Goal: Task Accomplishment & Management: Use online tool/utility

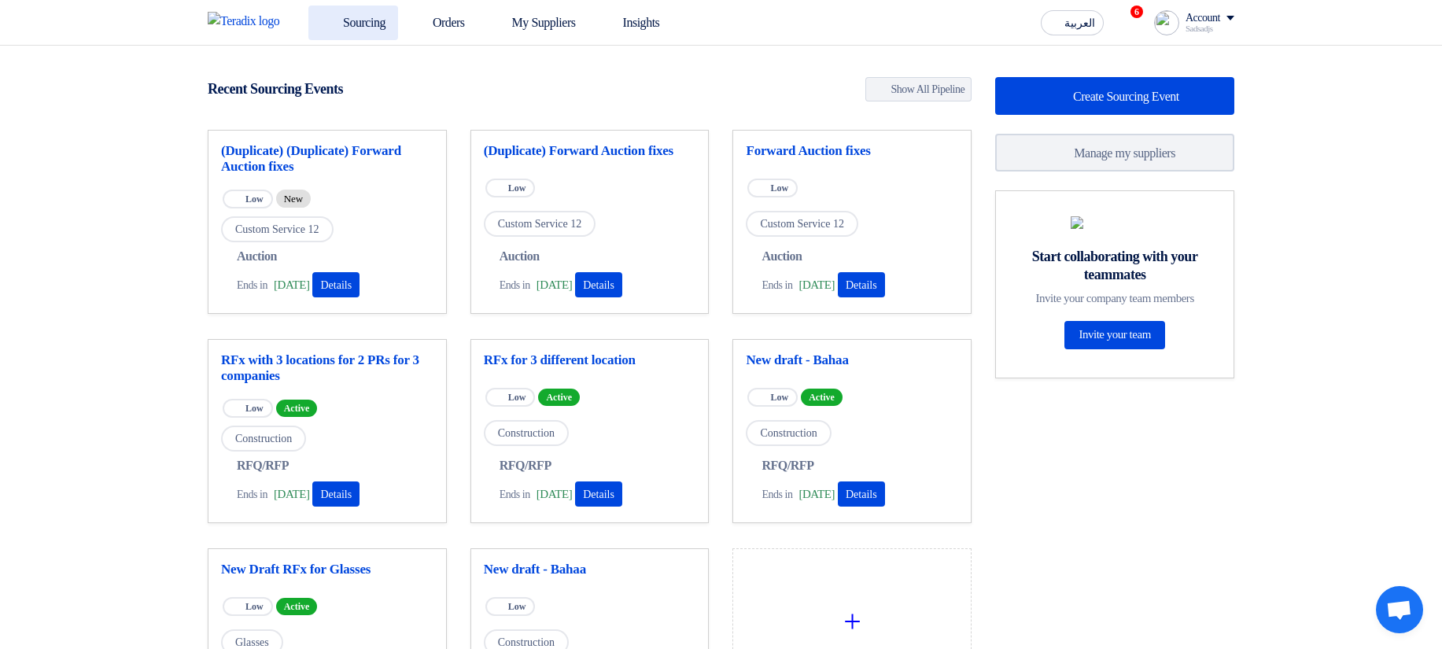
click at [350, 19] on link "Sourcing" at bounding box center [353, 23] width 90 height 35
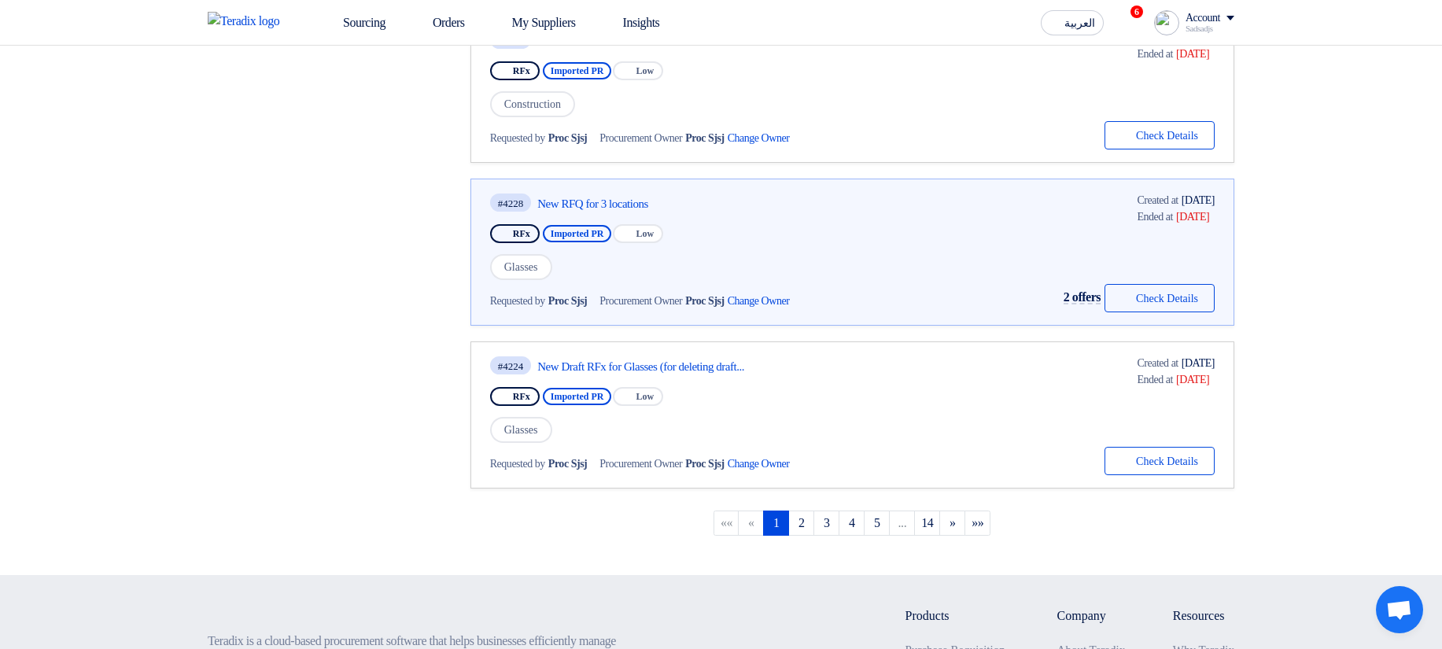
scroll to position [1322, 0]
click at [616, 200] on link "New RFQ for 3 locations" at bounding box center [684, 203] width 295 height 14
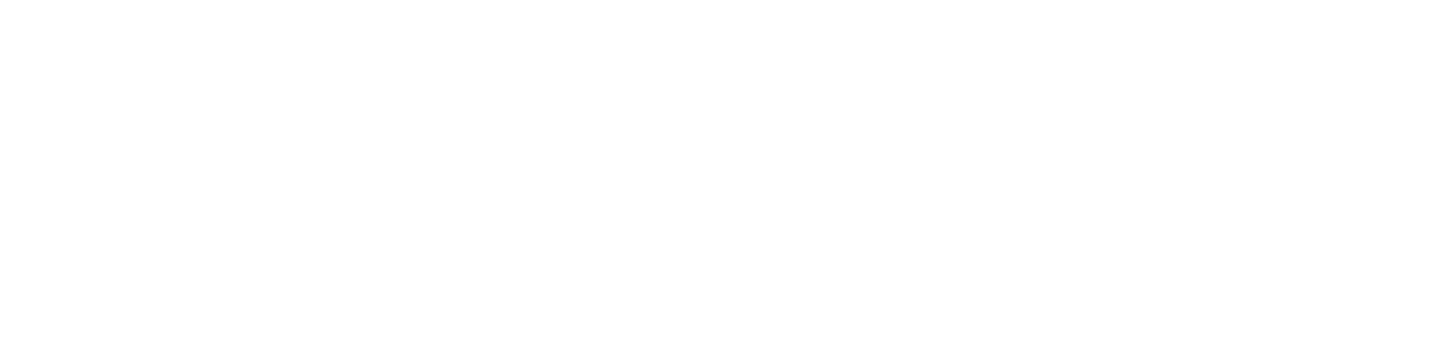
click at [555, 6] on html at bounding box center [727, 3] width 1454 height 6
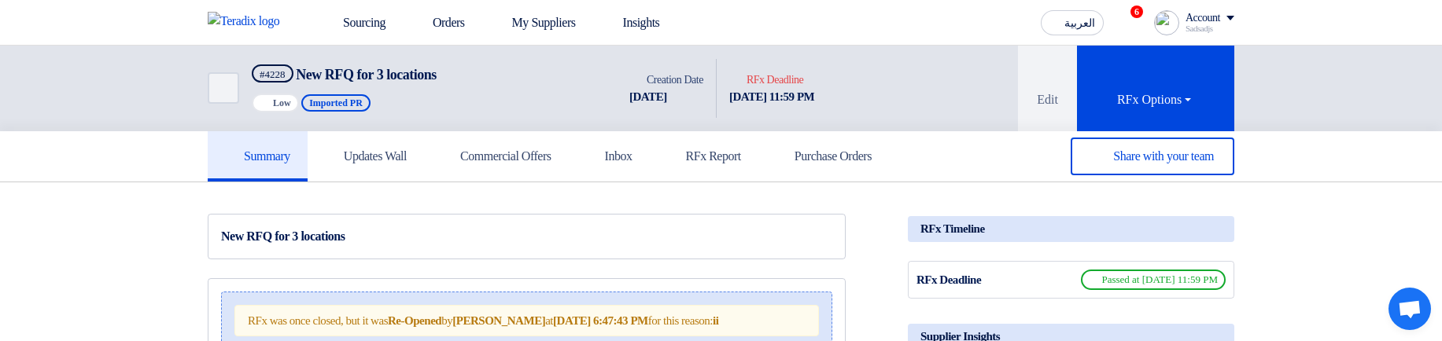
click at [334, 102] on span "Imported PR" at bounding box center [335, 102] width 69 height 17
click at [501, 124] on div "Back #4228 New RFQ for 3 locations Priority Low Imported PR" at bounding box center [412, 89] width 409 height 86
click at [633, 89] on div "22 Aug, 2025" at bounding box center [666, 97] width 74 height 18
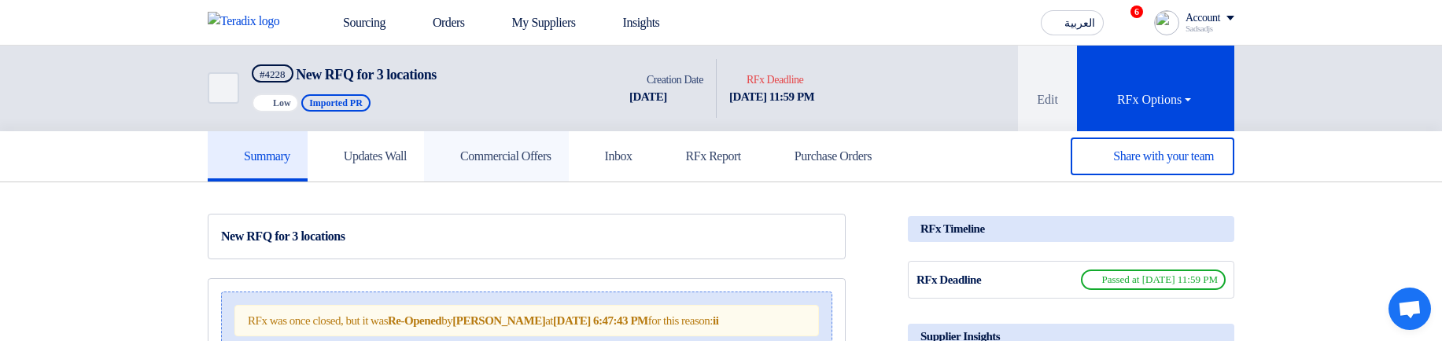
click at [537, 163] on h5 "Commercial Offers" at bounding box center [496, 157] width 110 height 16
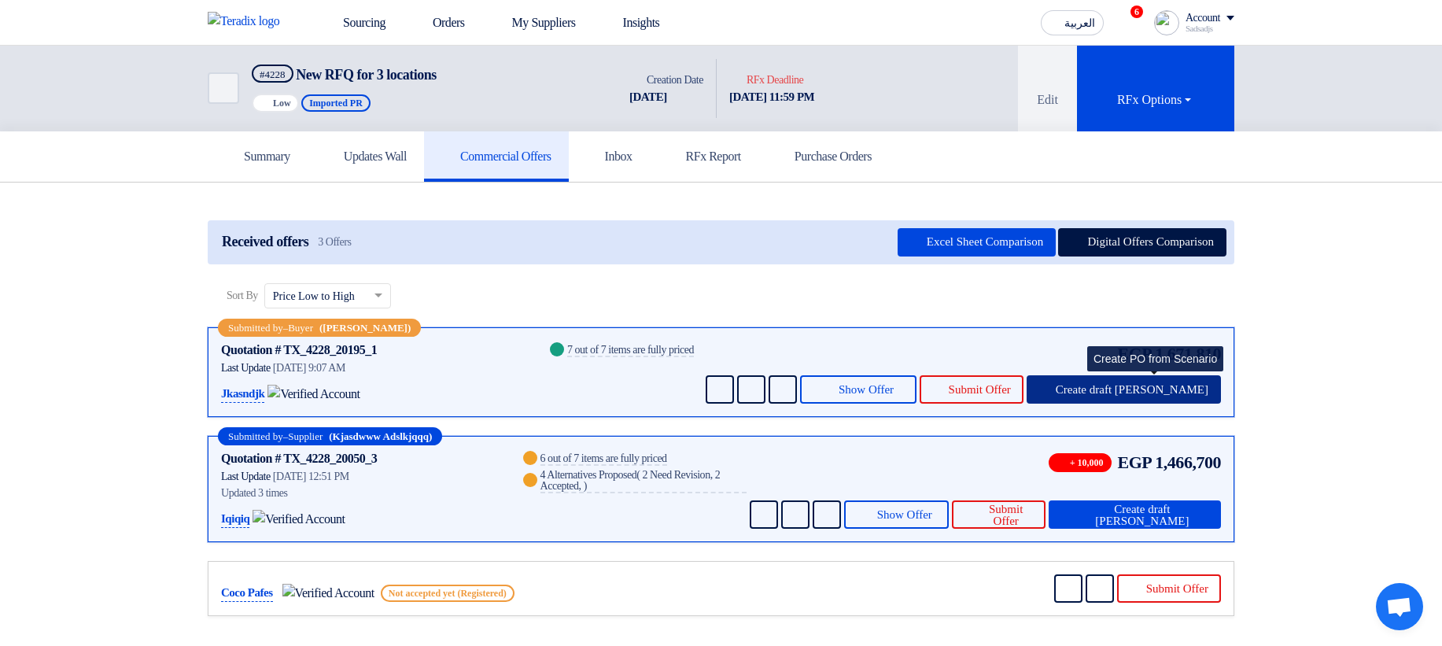
click at [1146, 341] on span "Create draft PO" at bounding box center [1132, 390] width 153 height 12
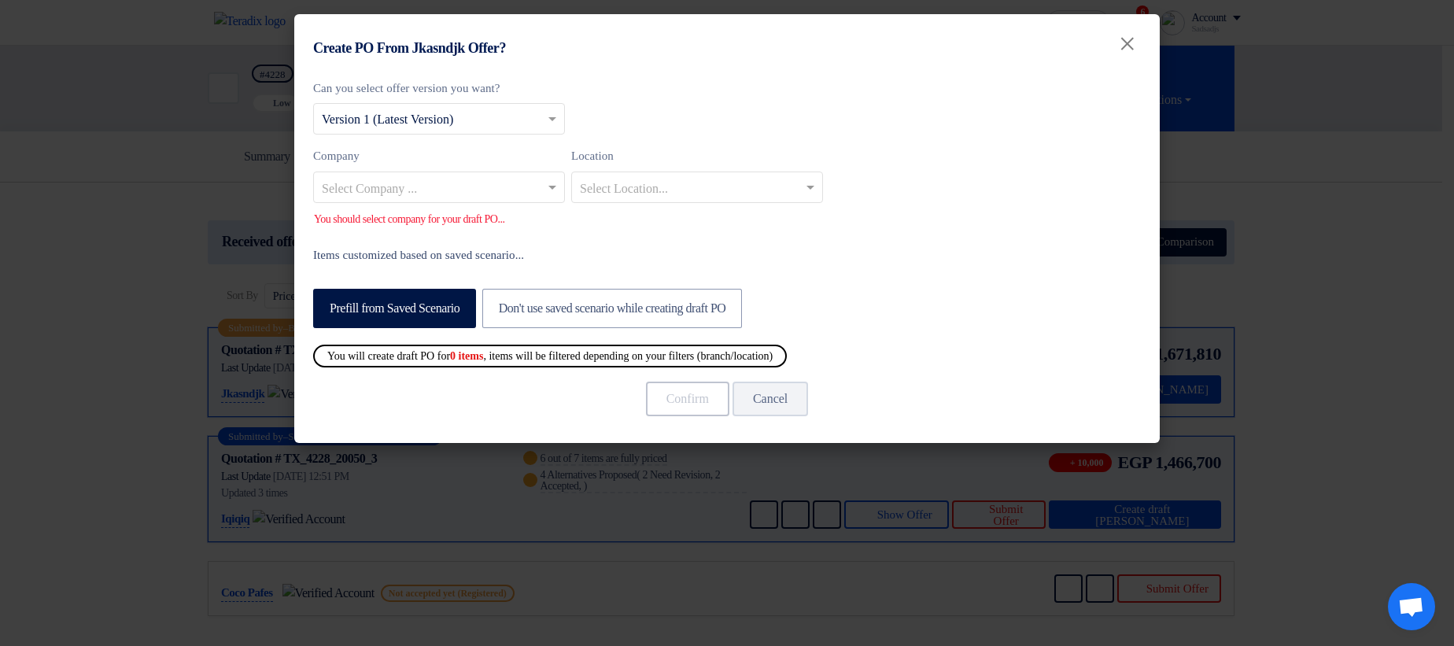
click at [1394, 341] on modal-container "Create PO From Jkasndjk Offer? × Can you select offer version you want? Select …" at bounding box center [727, 323] width 1454 height 646
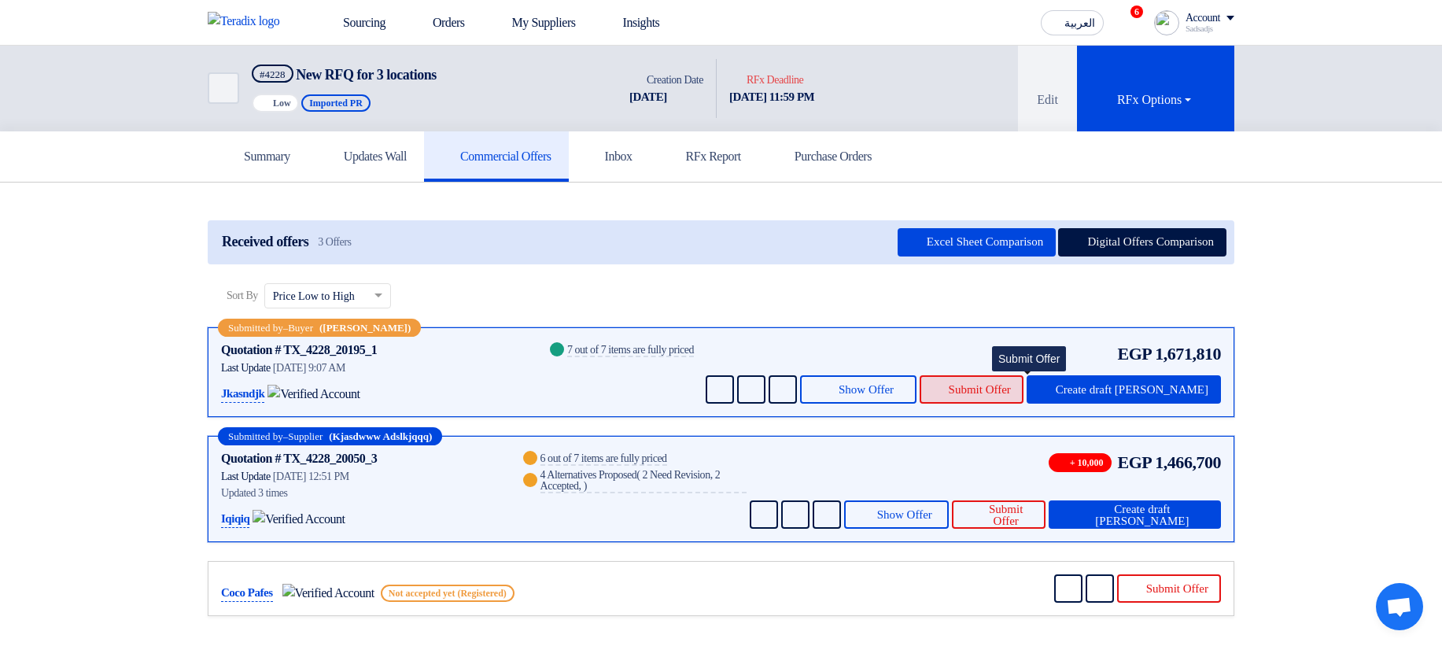
click at [1011, 341] on span "Submit Offer" at bounding box center [980, 390] width 62 height 12
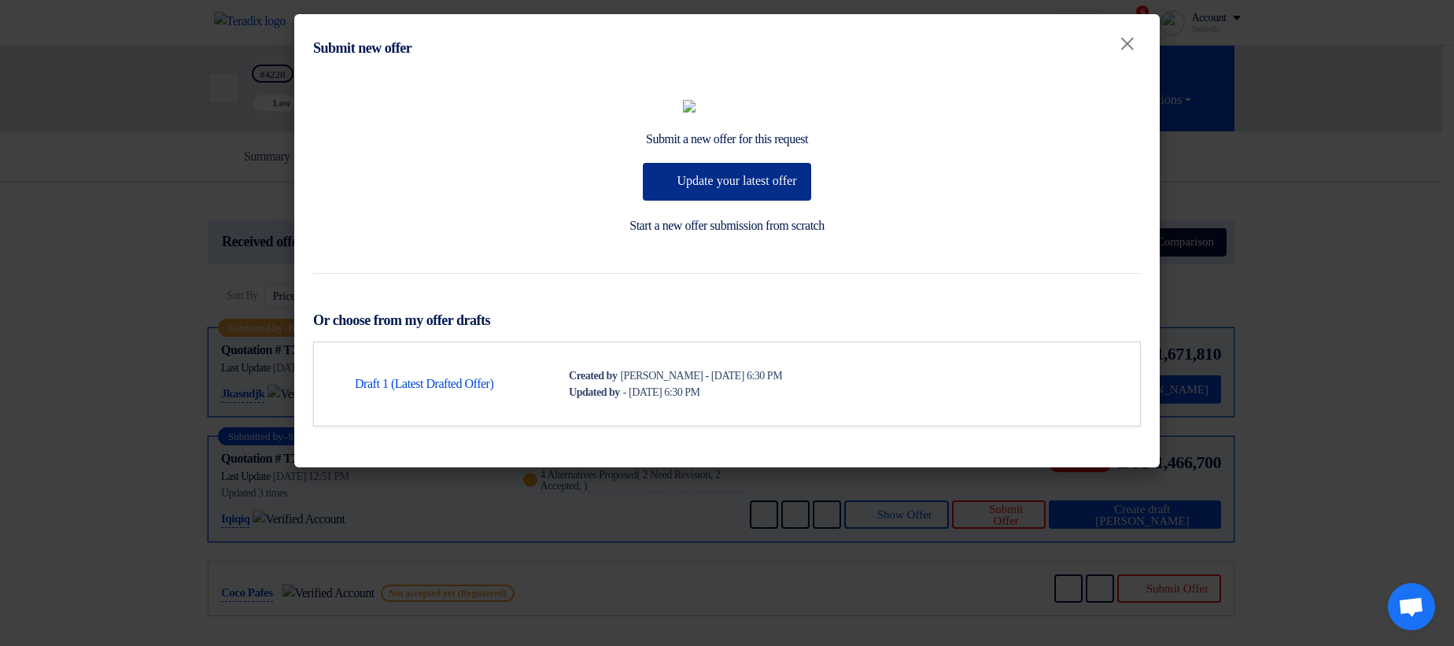
click at [737, 201] on button "Update your latest offer" at bounding box center [727, 182] width 168 height 38
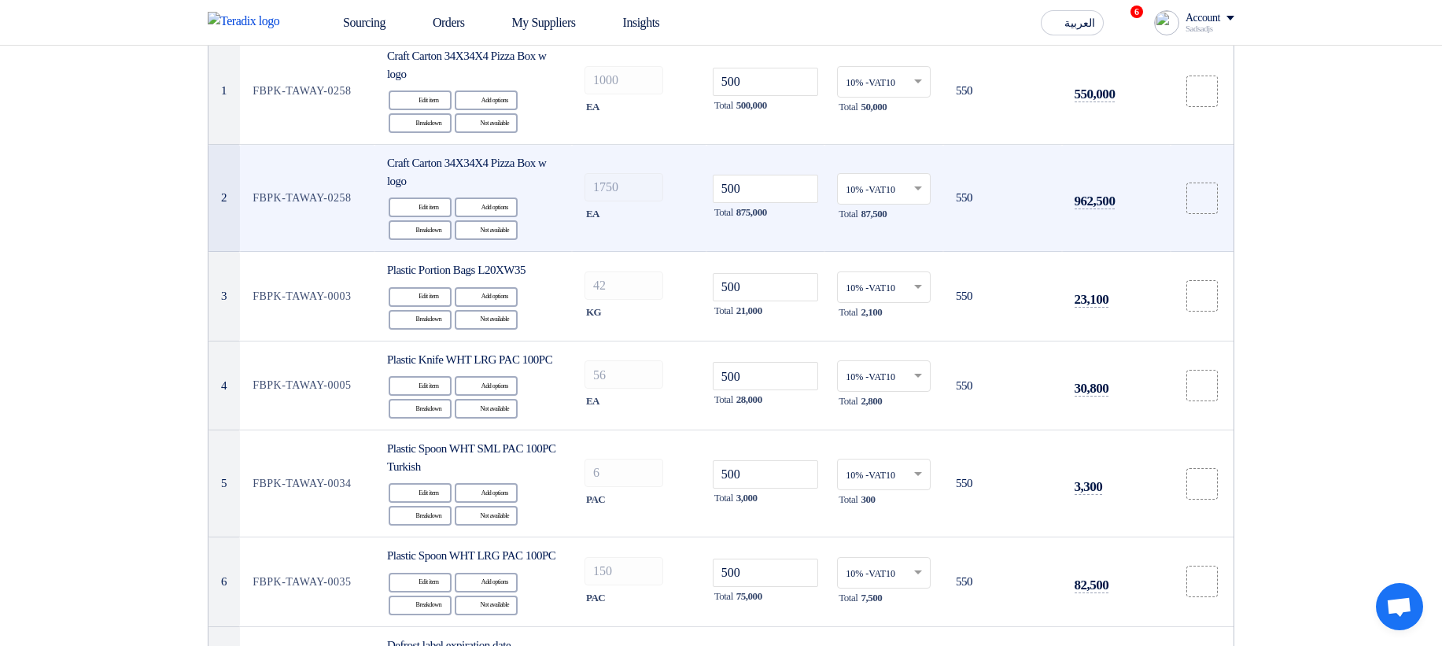
scroll to position [283, 0]
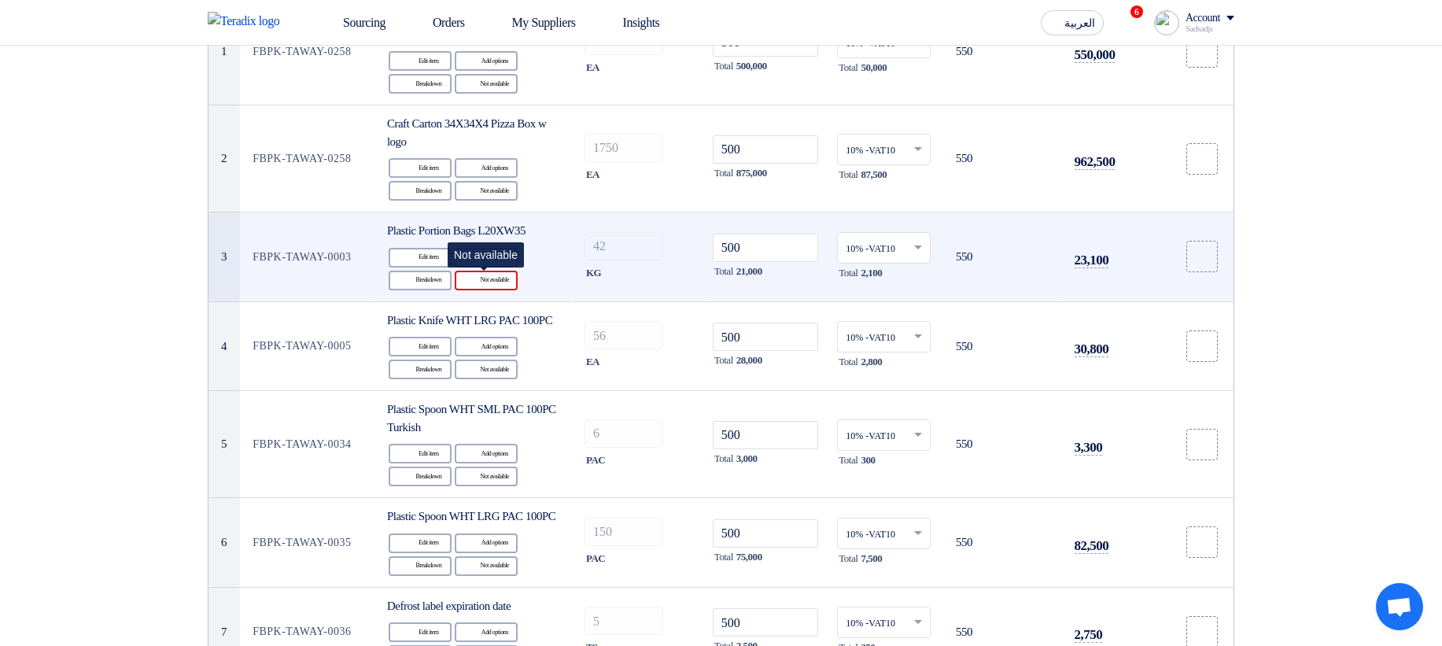
click at [497, 277] on div "Reject Not available" at bounding box center [486, 281] width 63 height 20
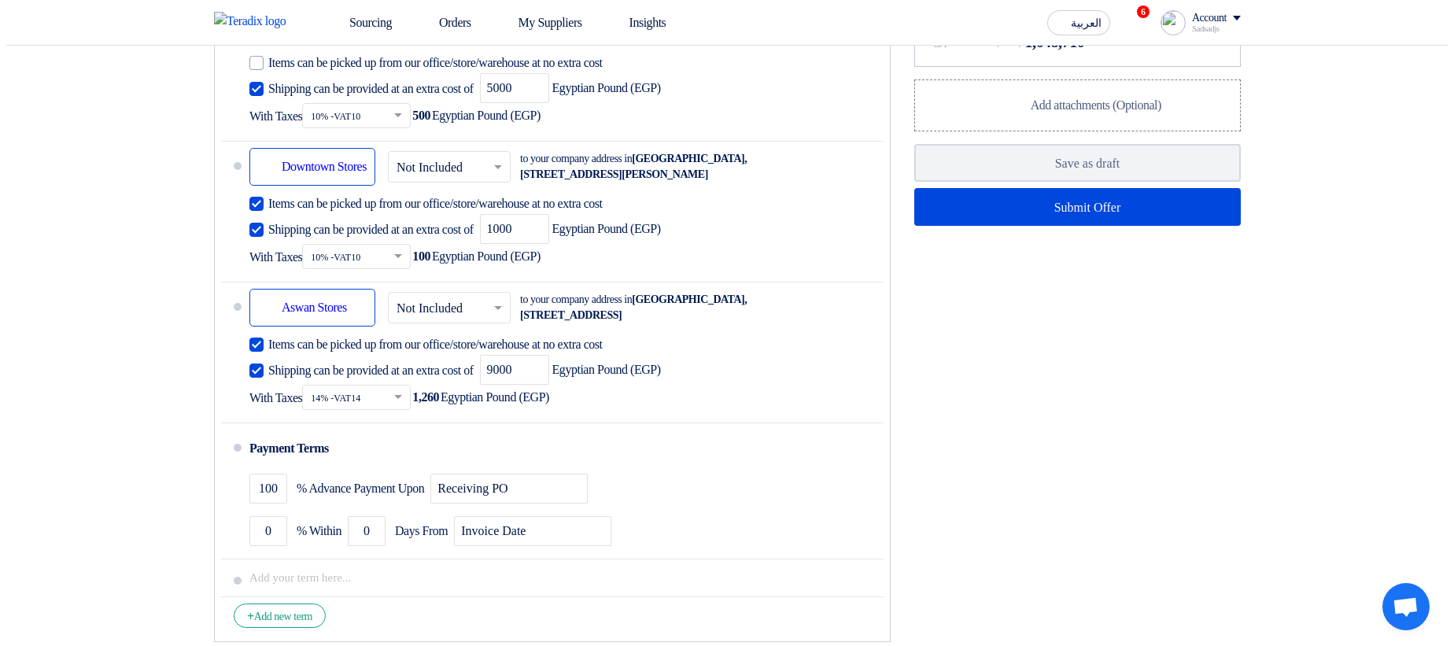
scroll to position [1322, 0]
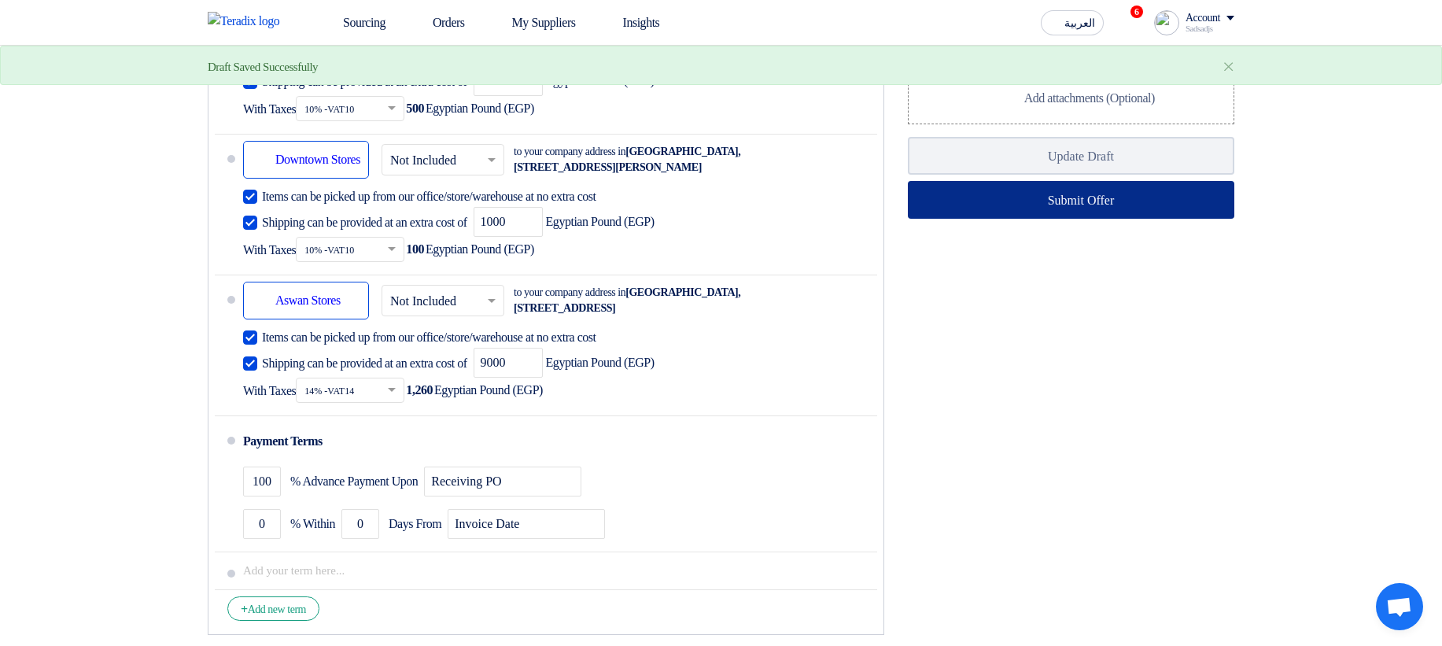
click at [1028, 208] on icon at bounding box center [1036, 200] width 16 height 16
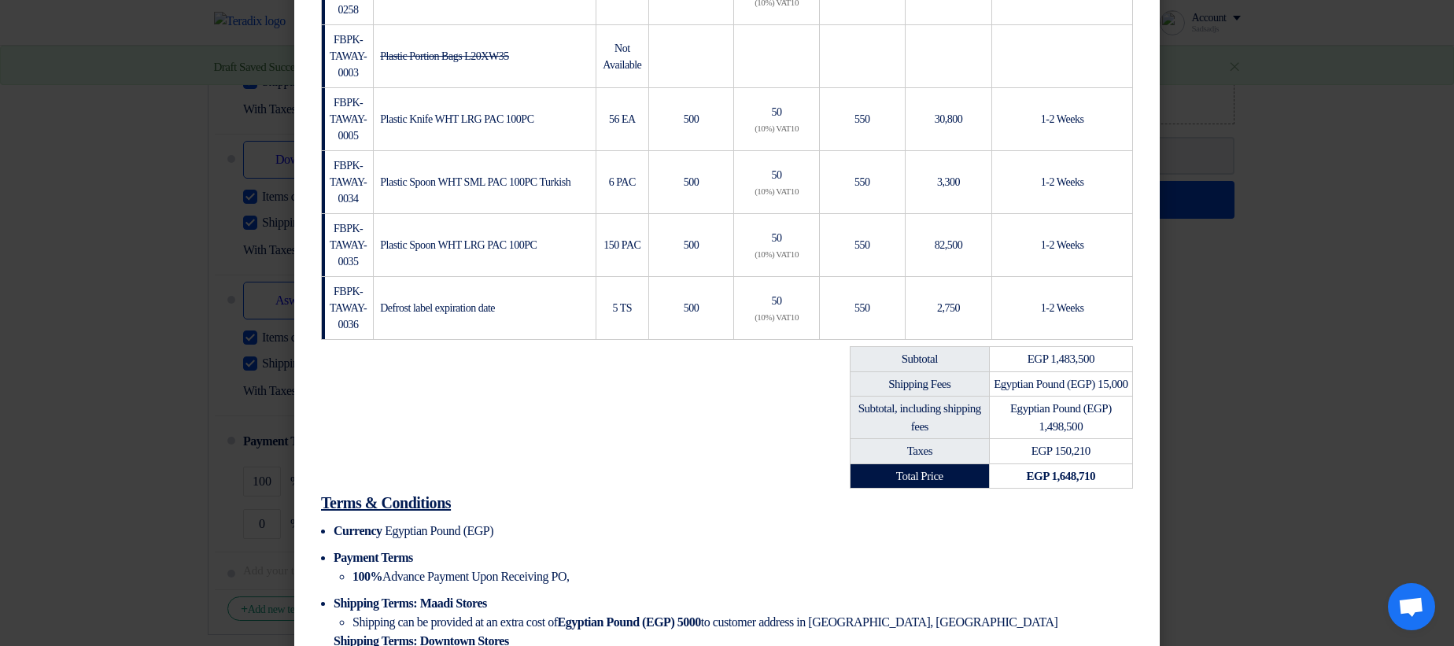
scroll to position [472, 0]
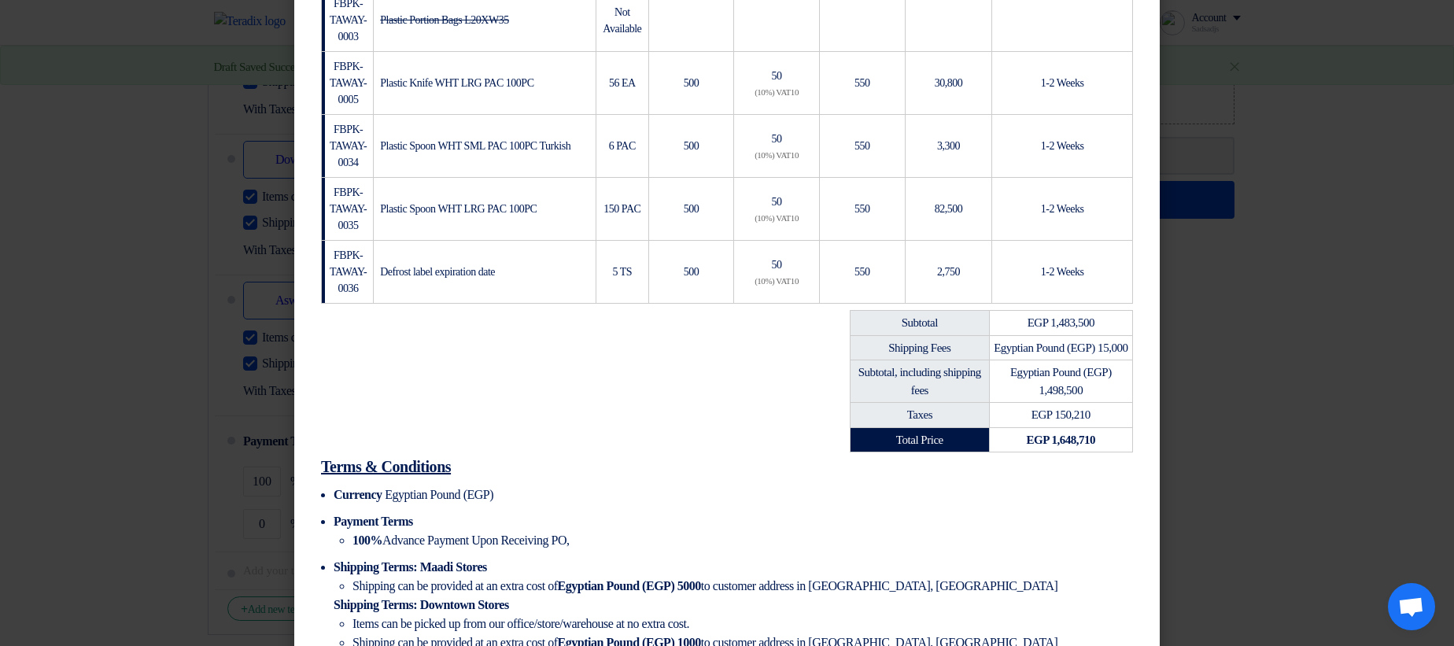
click at [1237, 256] on modal-container "hgjhgjh Sadsadjs Askjd – asdhj sadkjh@asd.asd +201140006789 Quotation Quotation…" at bounding box center [727, 323] width 1454 height 646
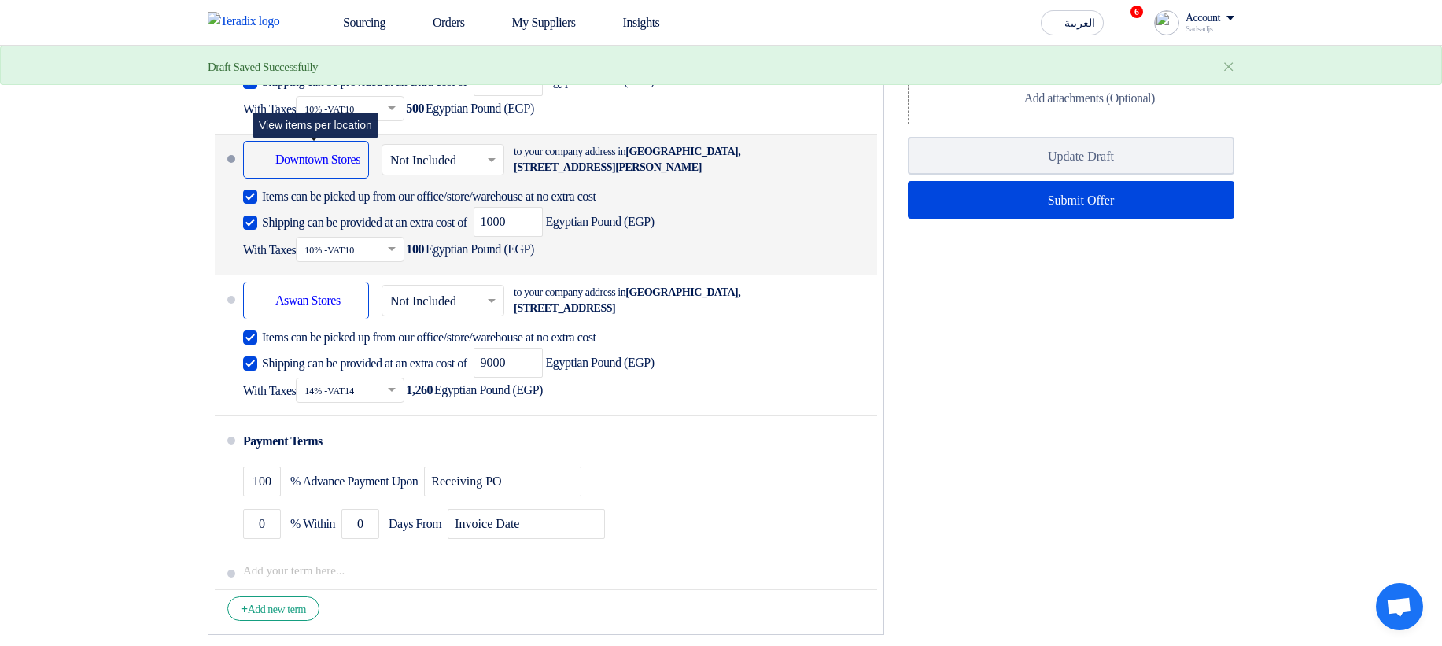
click at [312, 179] on div "Shipping To location Downtown Stores" at bounding box center [306, 160] width 126 height 38
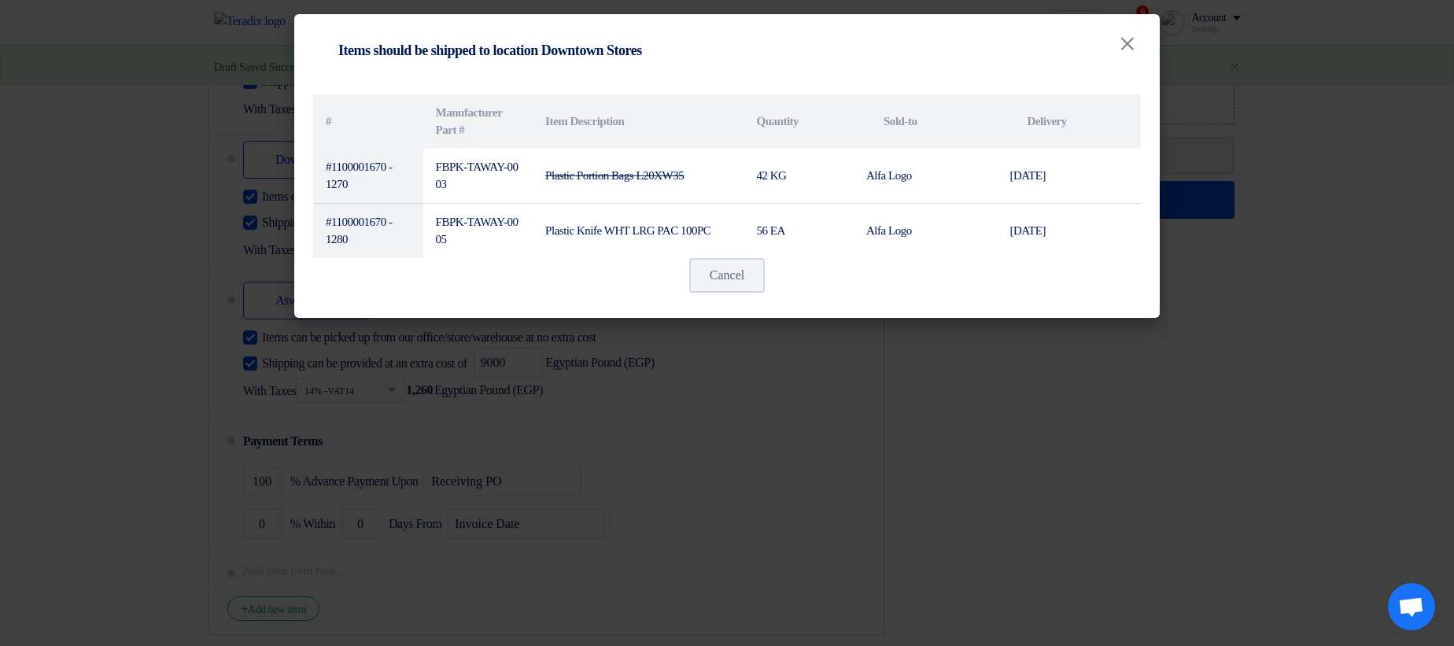
click at [1067, 341] on modal-container "Shipping To location Items should be shipped to location Downtown Stores × # Ma…" at bounding box center [727, 323] width 1454 height 646
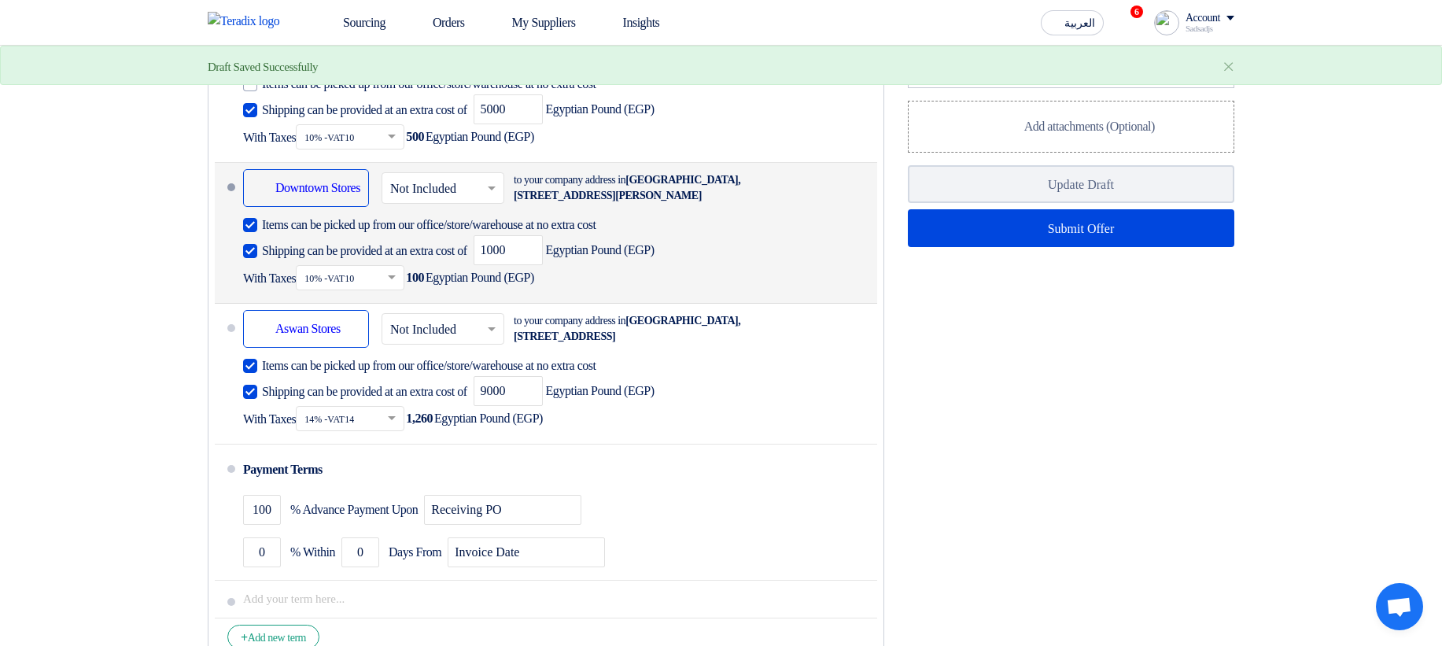
scroll to position [1227, 0]
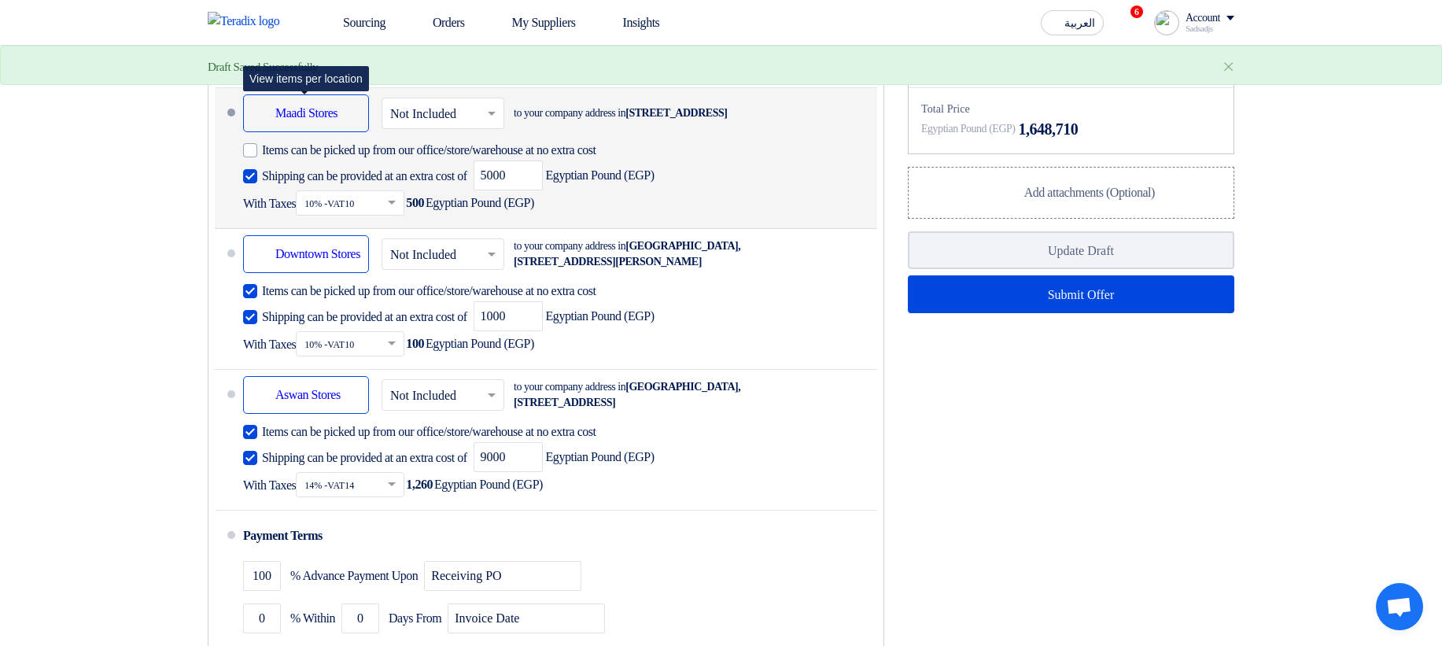
click at [325, 132] on div "Shipping To location Maadi Stores" at bounding box center [306, 113] width 126 height 38
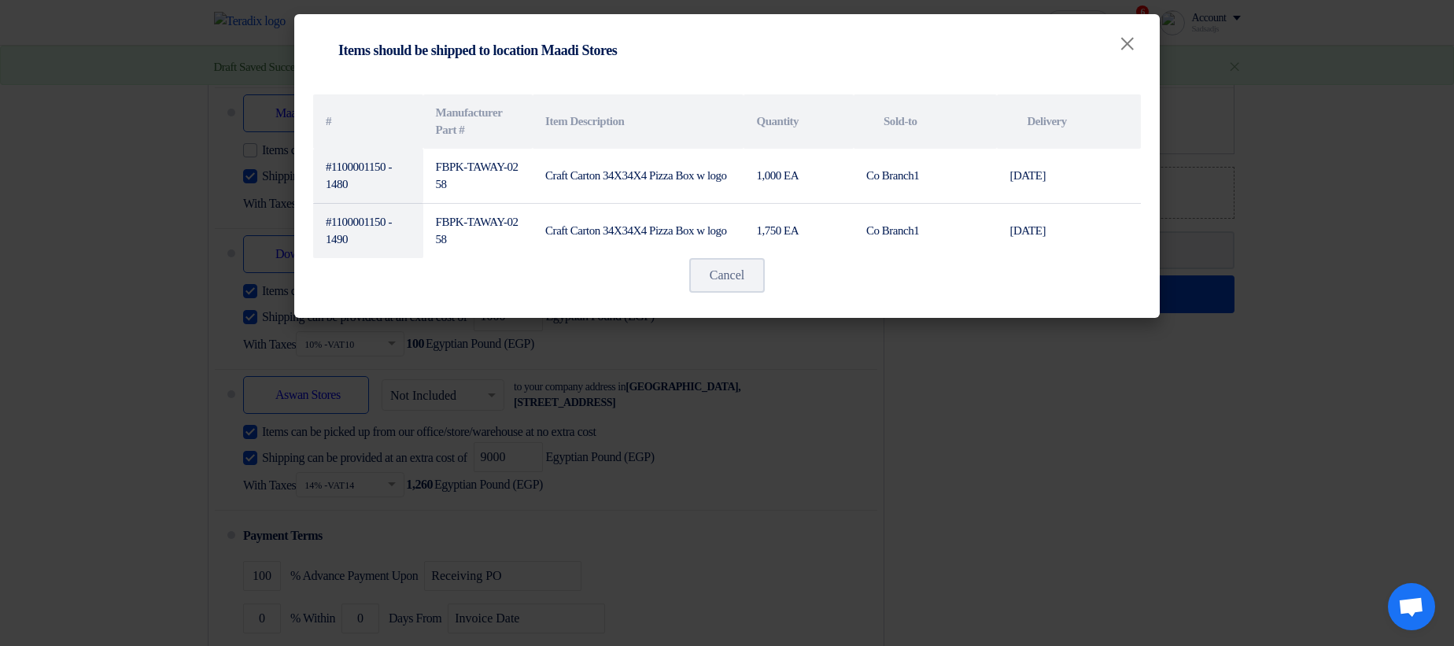
click at [887, 341] on modal-container "Shipping To location Items should be shipped to location Maadi Stores × # Manuf…" at bounding box center [727, 323] width 1454 height 646
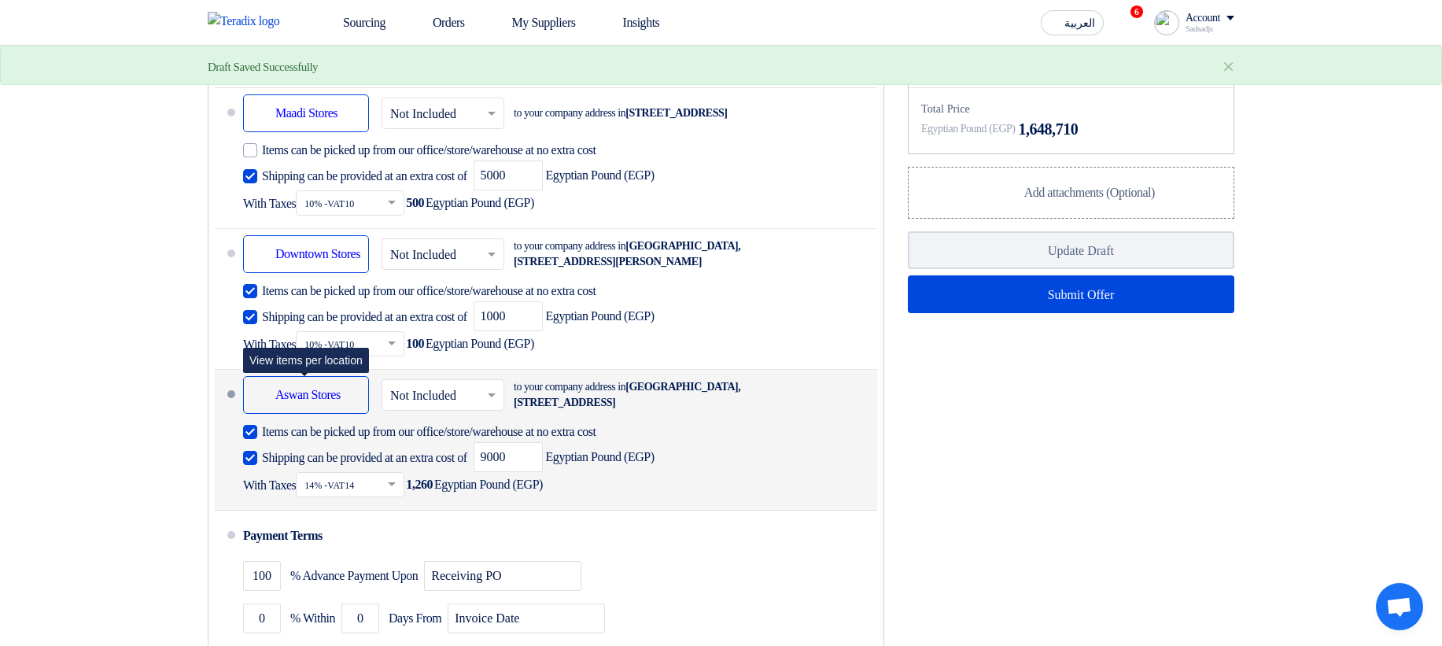
click at [279, 341] on div "Shipping To location Aswan Stores" at bounding box center [306, 395] width 126 height 38
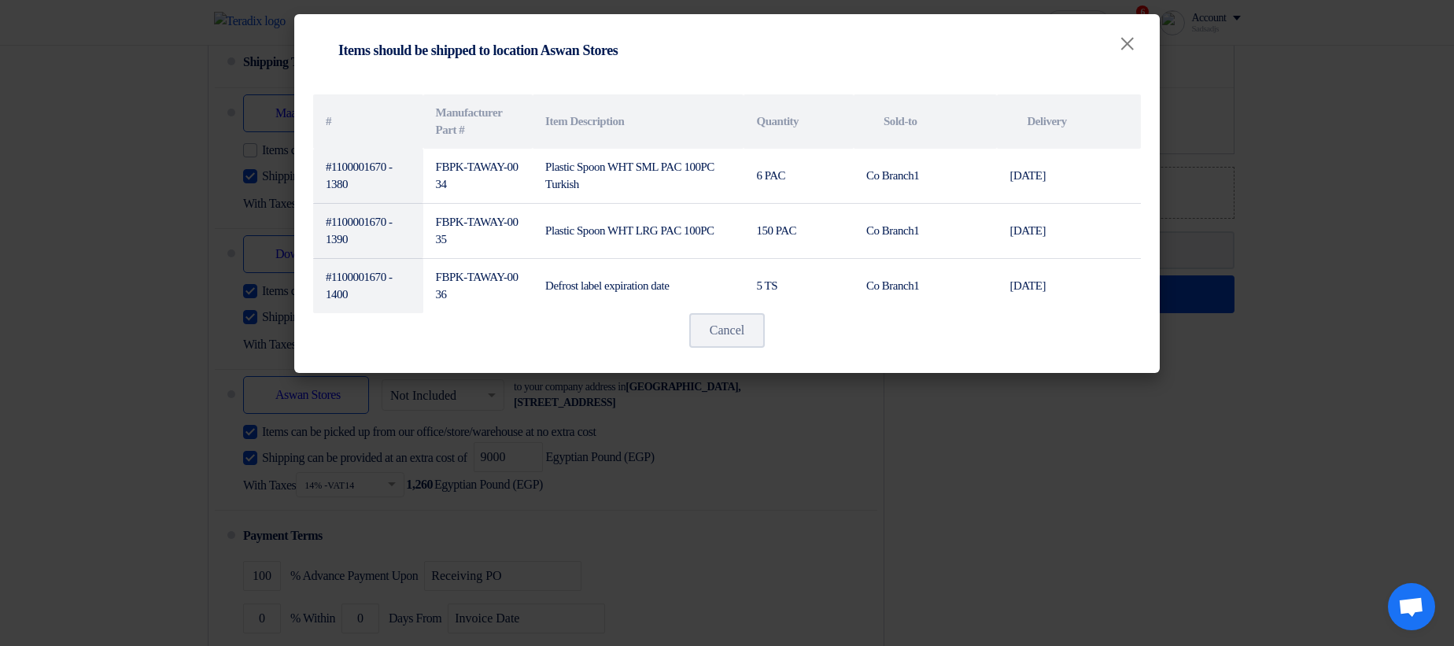
click at [826, 341] on modal-container "Shipping To location Items should be shipped to location Aswan Stores × # Manuf…" at bounding box center [727, 323] width 1454 height 646
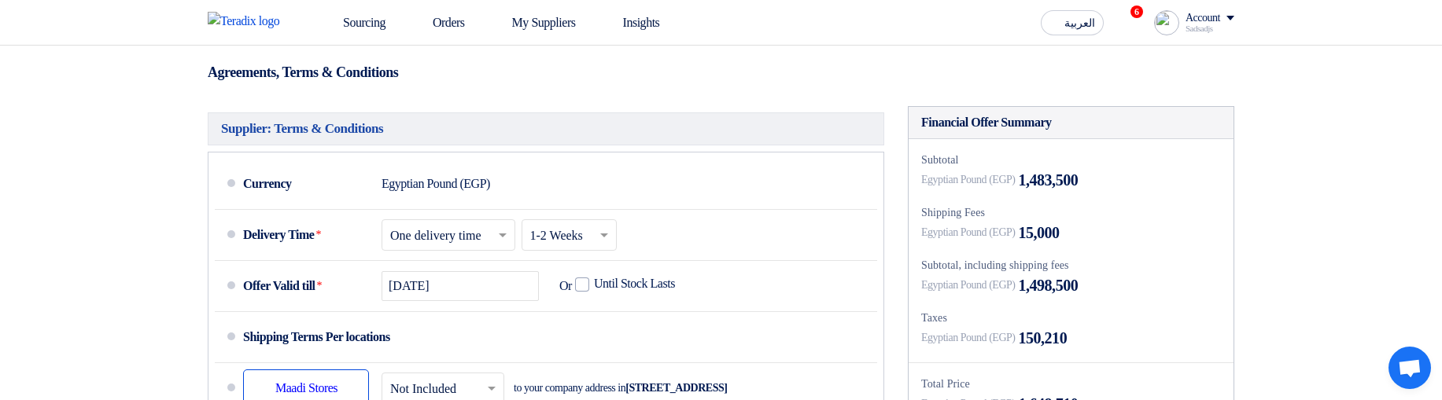
scroll to position [1133, 0]
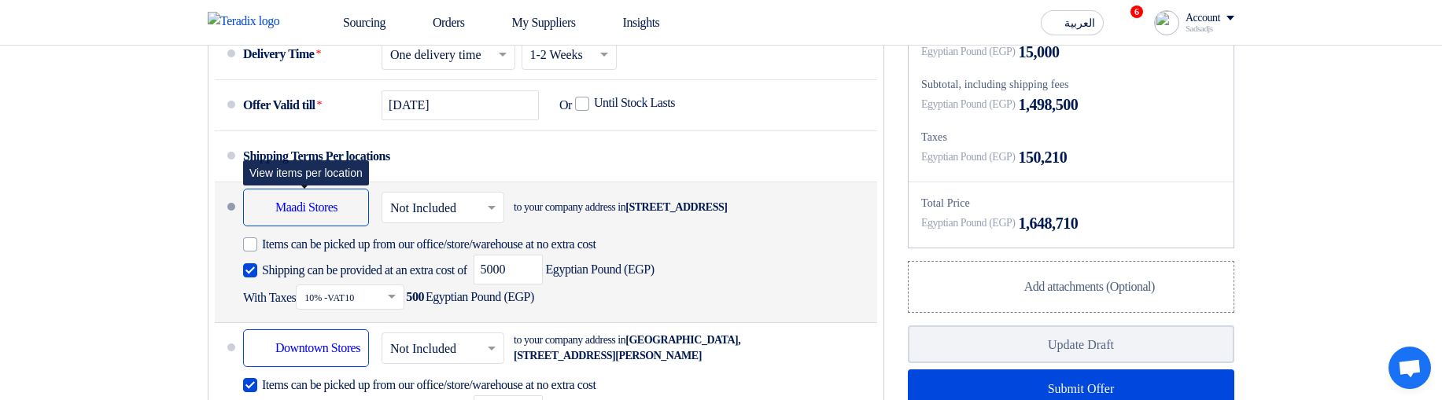
click at [283, 227] on div "Shipping To location Maadi Stores" at bounding box center [306, 208] width 126 height 38
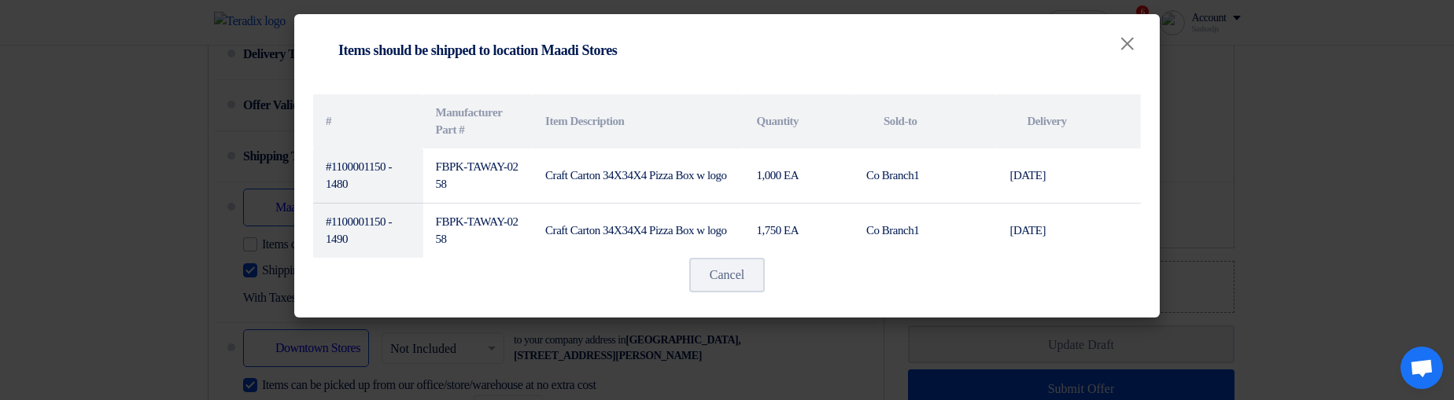
click at [1293, 282] on modal-container "Shipping To location Items should be shipped to location Maadi Stores × # Manuf…" at bounding box center [727, 200] width 1454 height 400
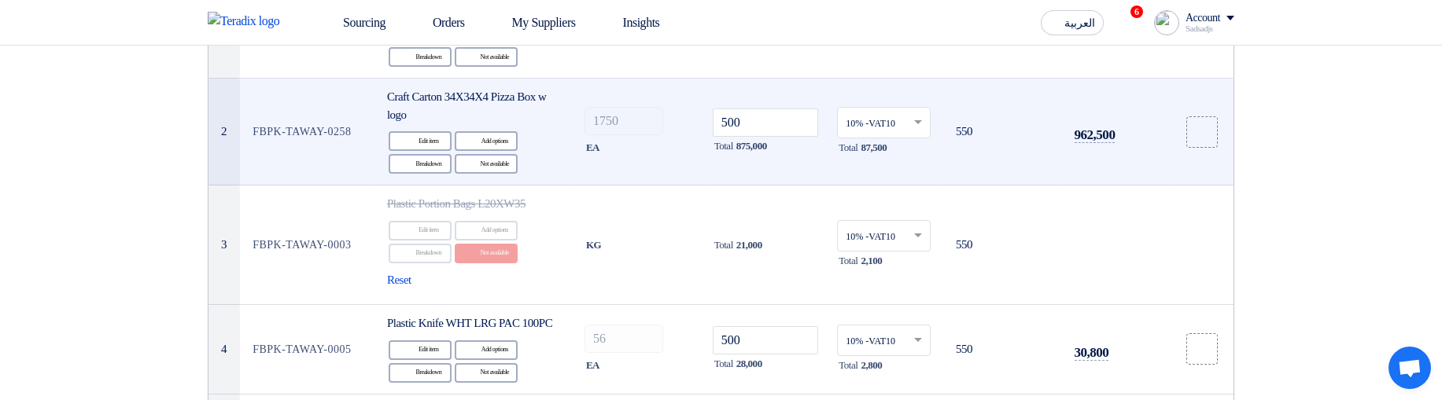
scroll to position [378, 0]
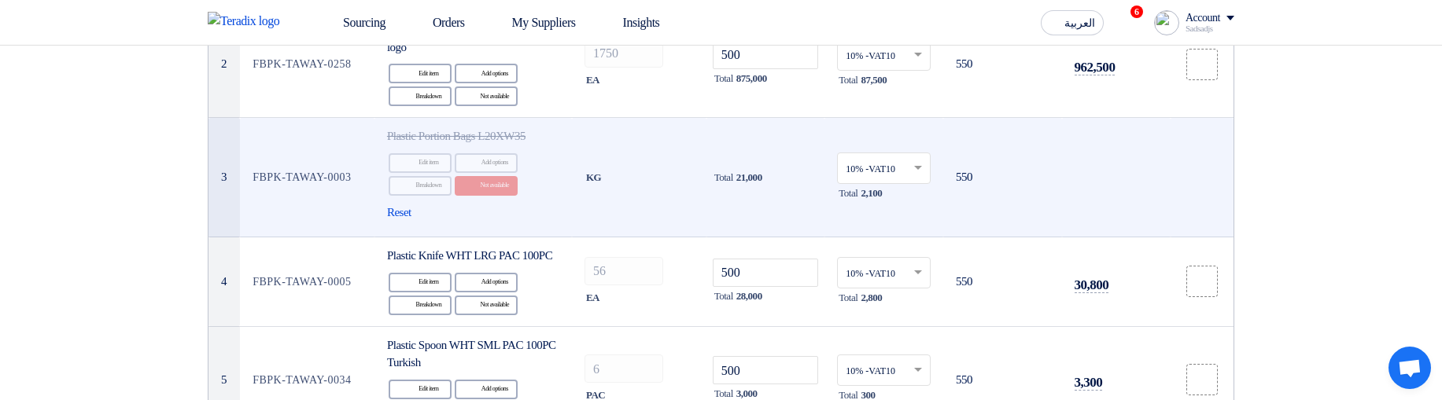
click at [407, 135] on span "Plastic Portion Bags L20XW35" at bounding box center [456, 136] width 138 height 13
drag, startPoint x: 407, startPoint y: 135, endPoint x: 543, endPoint y: 139, distance: 136.2
click at [526, 139] on span "Plastic Portion Bags L20XW35" at bounding box center [456, 136] width 138 height 13
copy span "Plastic Portion Bags L20XW35"
click at [555, 213] on div "Reset" at bounding box center [473, 213] width 172 height 18
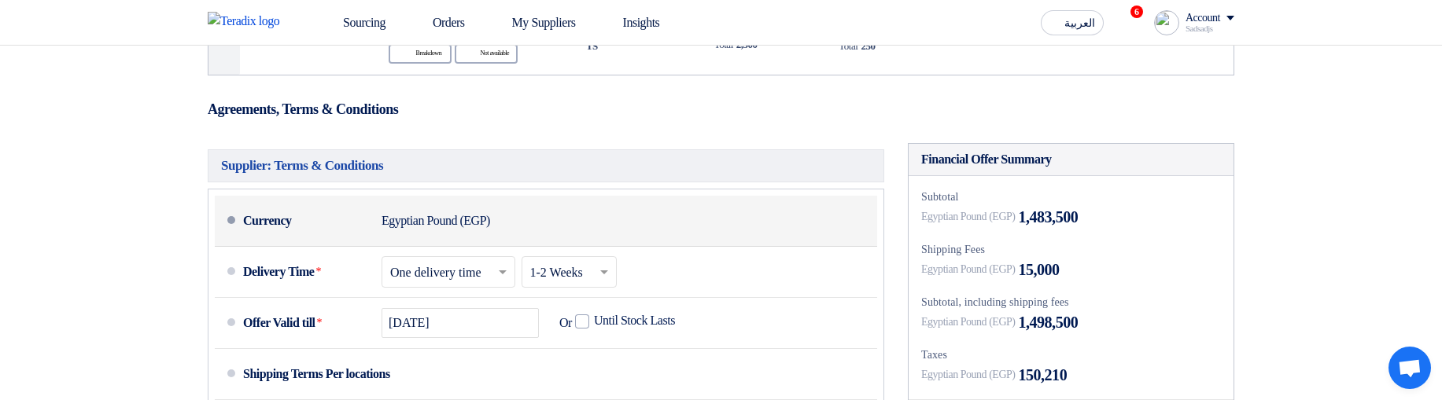
scroll to position [1039, 0]
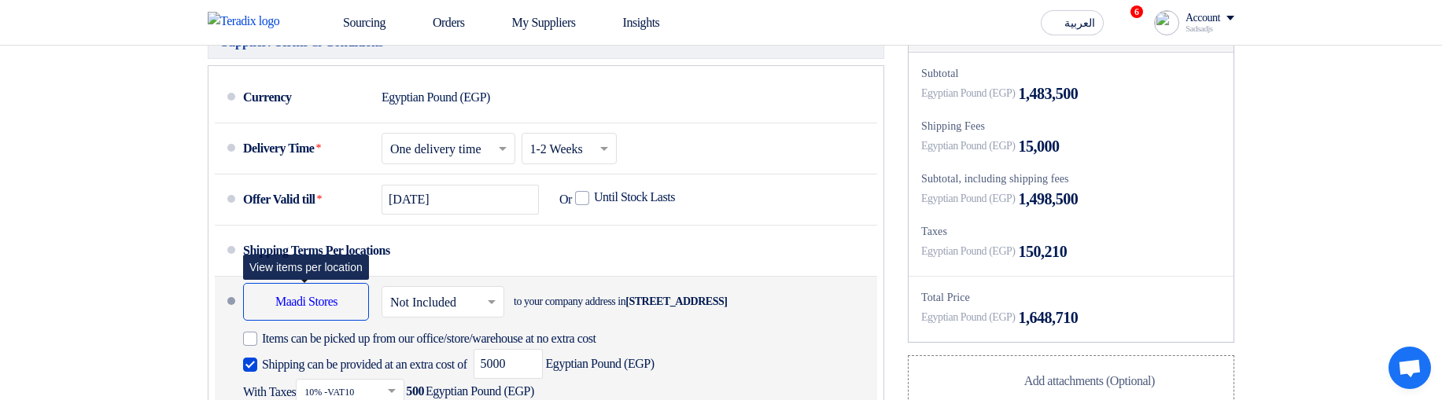
click at [323, 321] on div "Shipping To location Maadi Stores" at bounding box center [306, 302] width 126 height 38
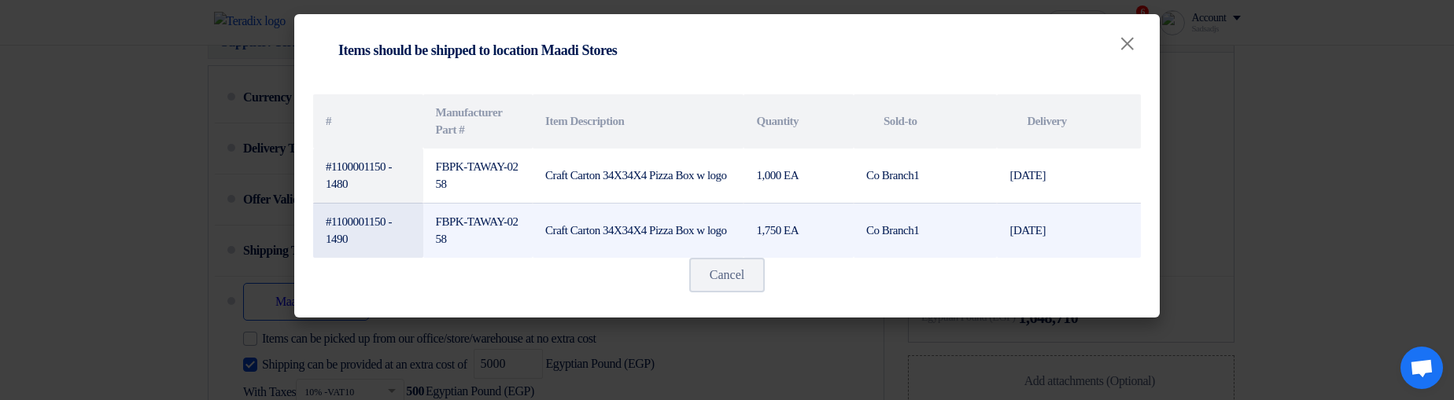
click at [690, 208] on td "Craft Carton 34X34X4 Pizza Box w logo" at bounding box center [638, 230] width 211 height 55
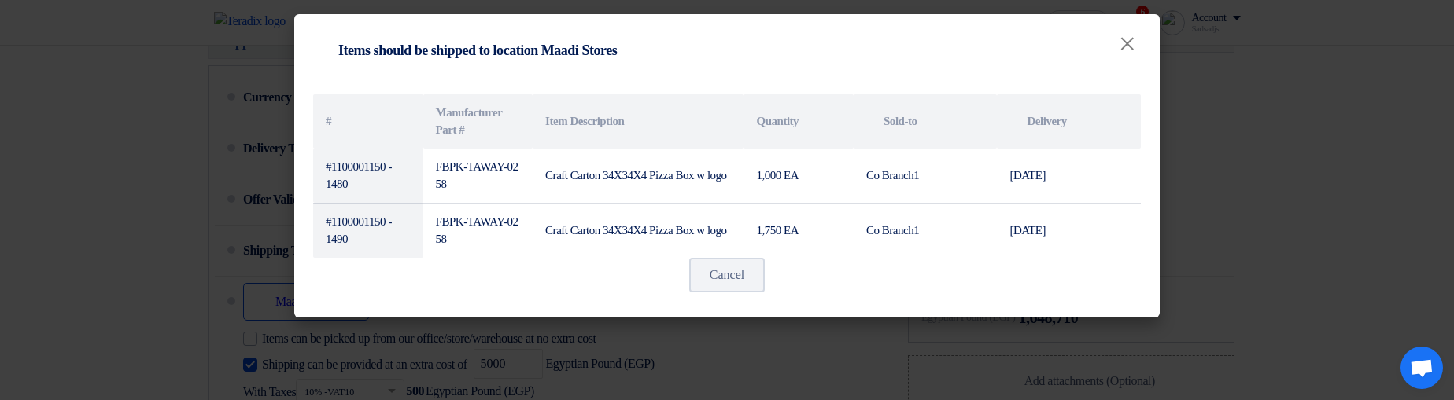
click at [1218, 165] on modal-container "Shipping To location Items should be shipped to location Maadi Stores × # Manuf…" at bounding box center [727, 200] width 1454 height 400
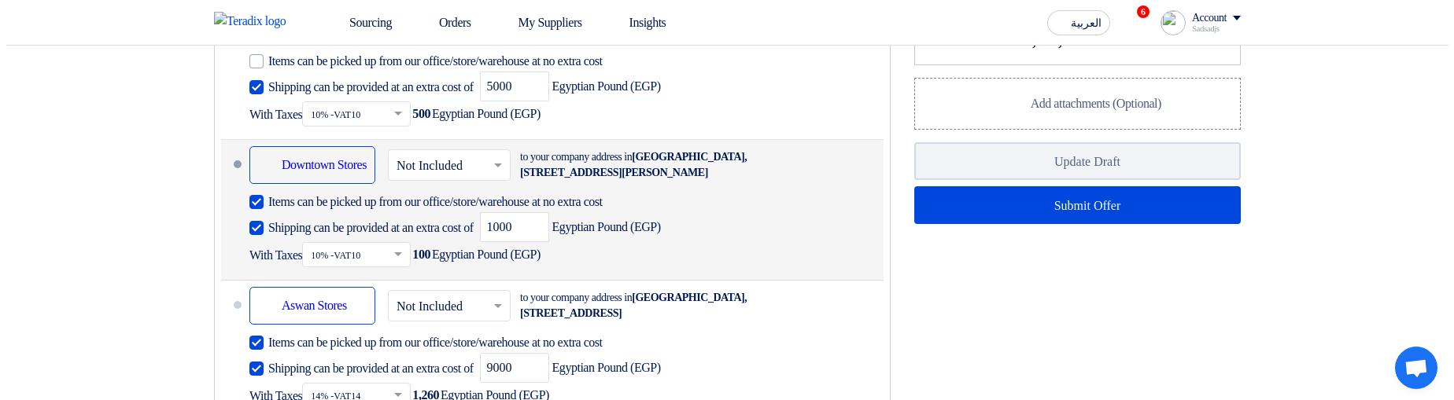
scroll to position [1322, 0]
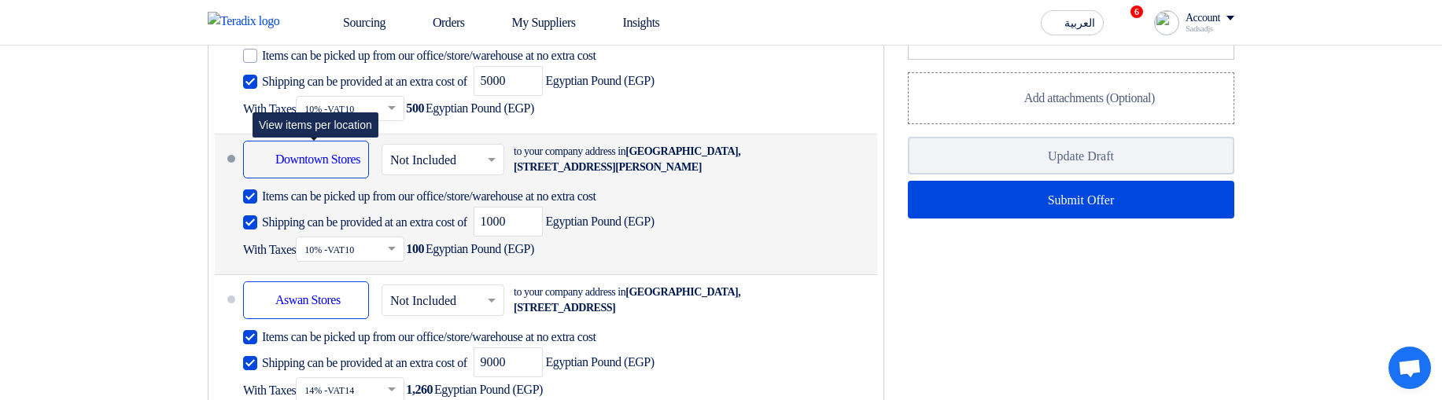
click at [338, 179] on div "Shipping To location Downtown Stores" at bounding box center [306, 160] width 126 height 38
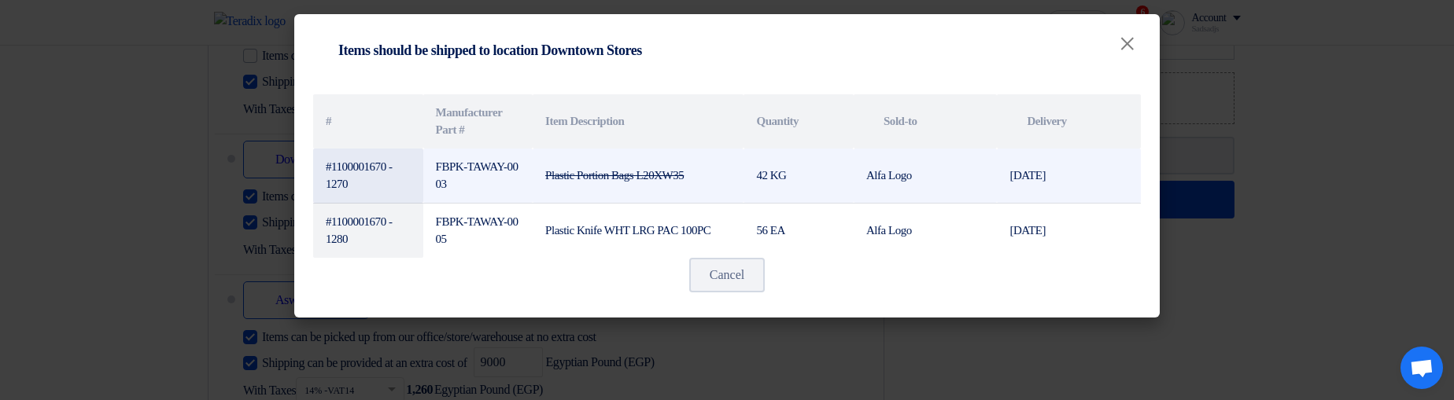
click at [553, 179] on strike "Plastic Portion Bags L20XW35" at bounding box center [614, 175] width 138 height 13
drag, startPoint x: 553, startPoint y: 179, endPoint x: 656, endPoint y: 186, distance: 103.3
click at [656, 186] on td "Plastic Portion Bags L20XW35" at bounding box center [638, 176] width 211 height 55
click at [708, 170] on td "Plastic Portion Bags L20XW35" at bounding box center [638, 176] width 211 height 55
click at [764, 193] on td "42 KG" at bounding box center [798, 176] width 110 height 55
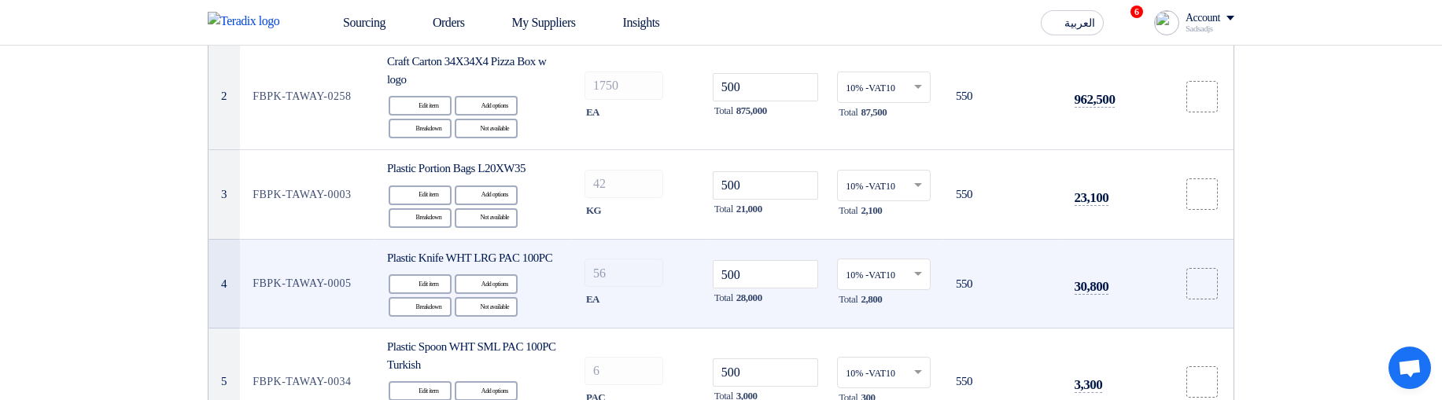
scroll to position [378, 0]
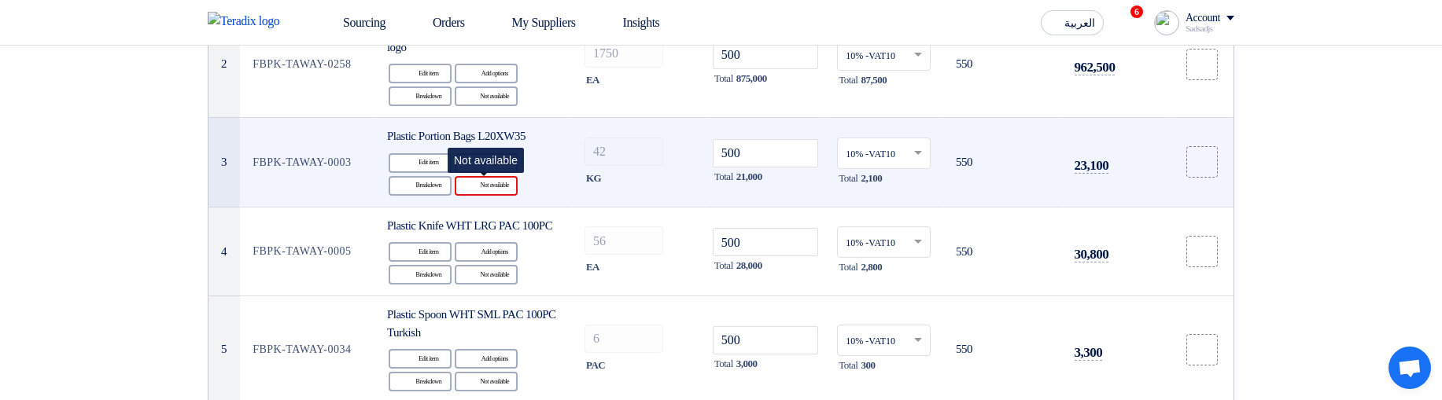
click at [497, 187] on div "Reject Not available" at bounding box center [486, 186] width 63 height 20
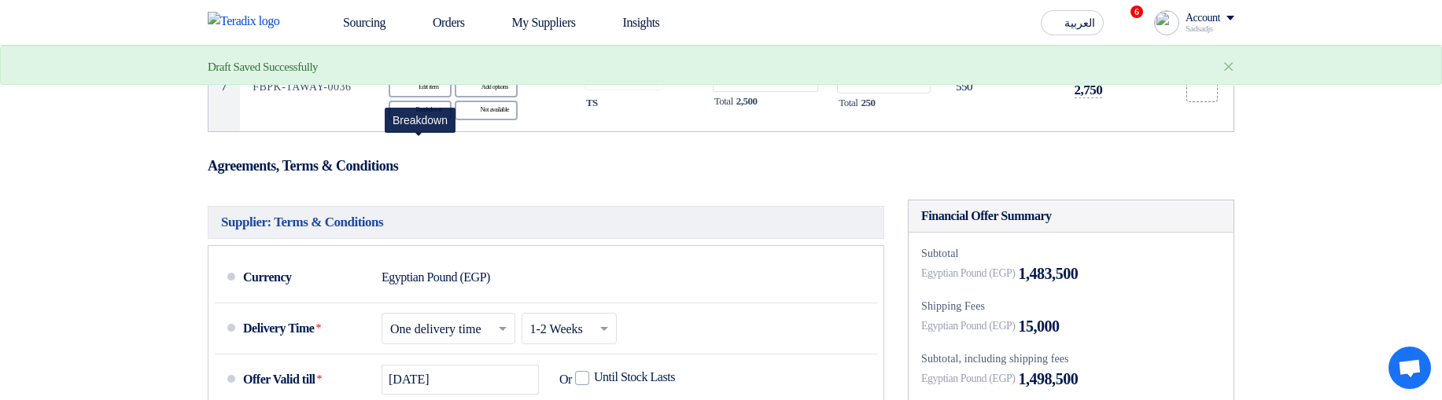
scroll to position [1133, 0]
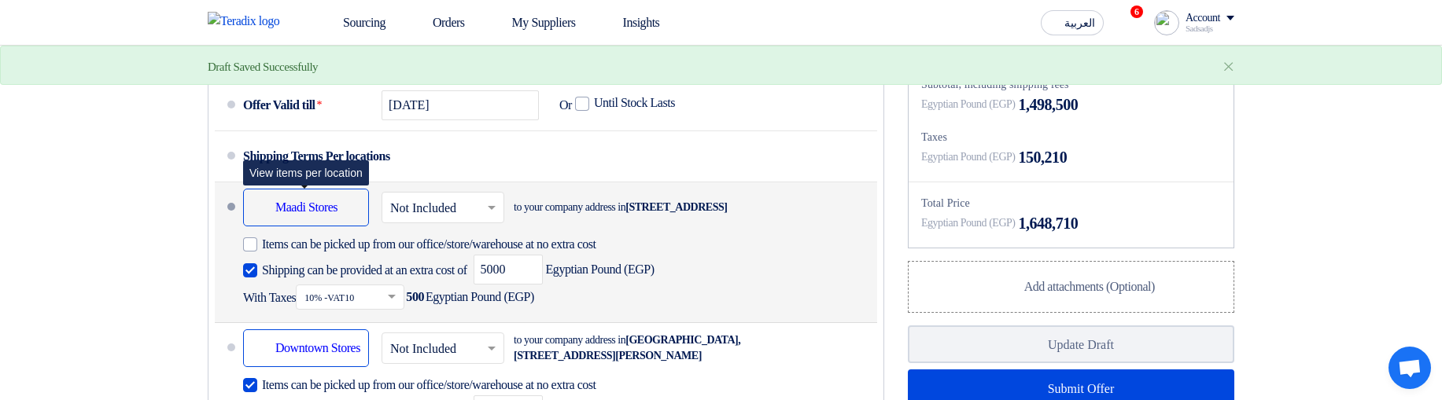
click at [315, 227] on div "Shipping To location Maadi Stores" at bounding box center [306, 208] width 126 height 38
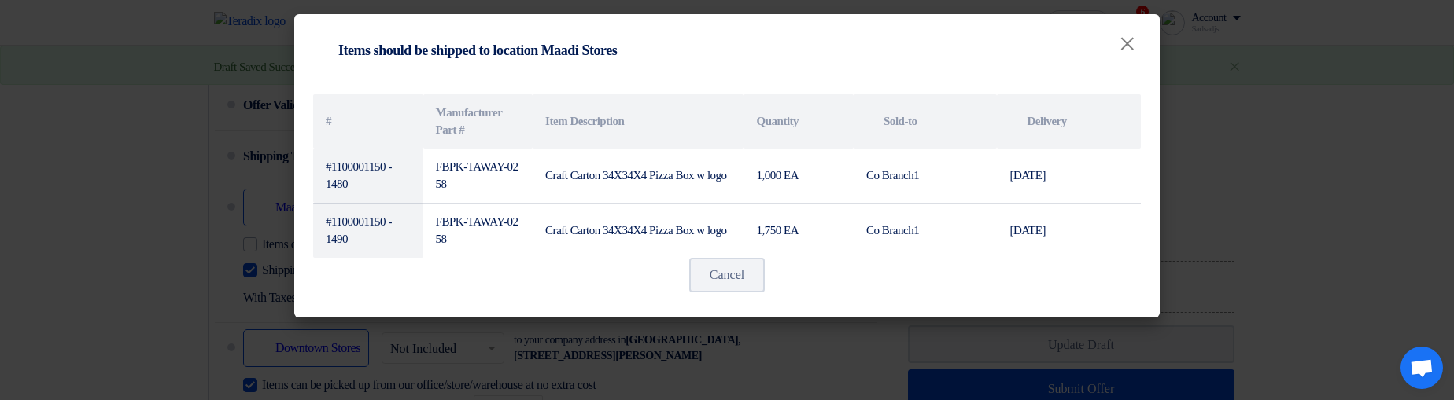
click at [720, 332] on modal-container "Shipping To location Items should be shipped to location Maadi Stores × # Manuf…" at bounding box center [727, 200] width 1454 height 400
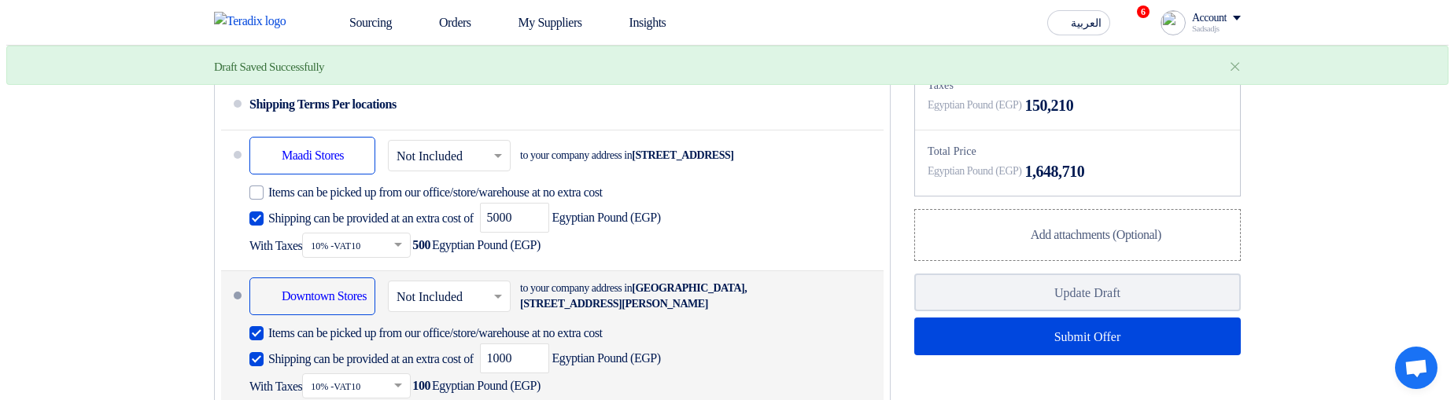
scroll to position [1227, 0]
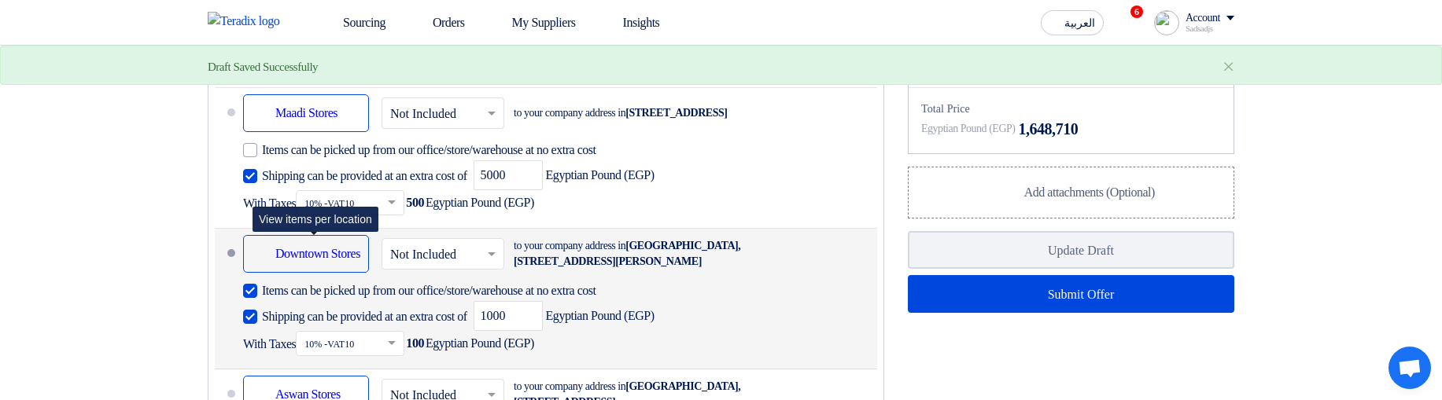
click at [317, 273] on div "Shipping To location Downtown Stores" at bounding box center [306, 254] width 126 height 38
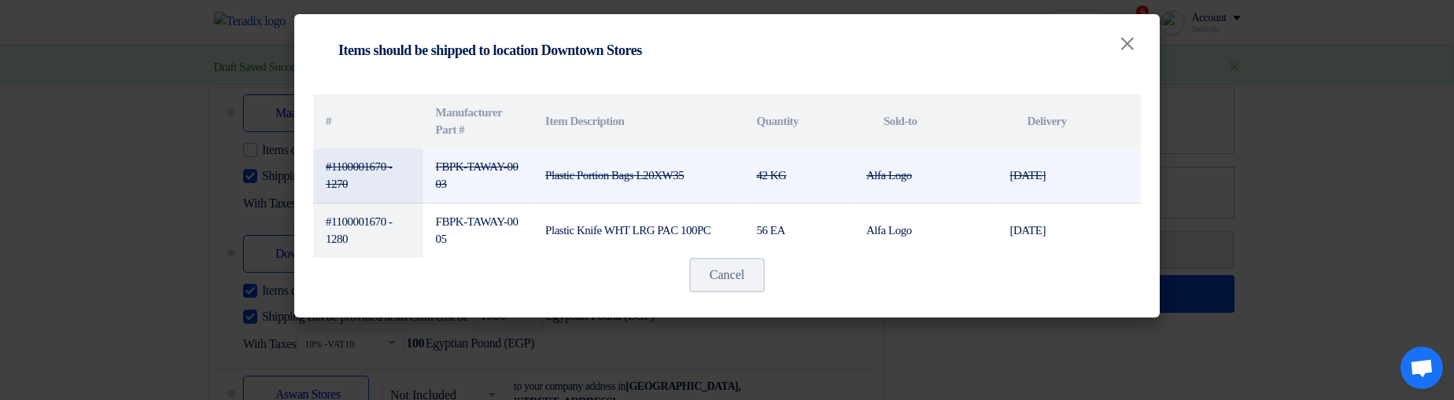
click at [360, 161] on td "#1100001670 - 1270" at bounding box center [368, 176] width 110 height 55
click at [400, 192] on td "#1100001670 - 1270" at bounding box center [368, 176] width 110 height 55
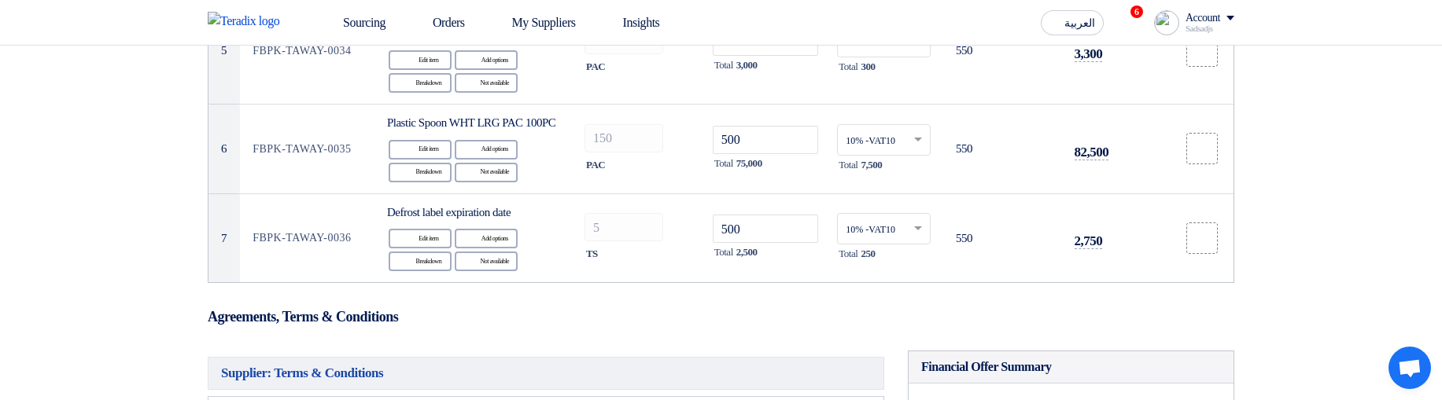
scroll to position [347, 0]
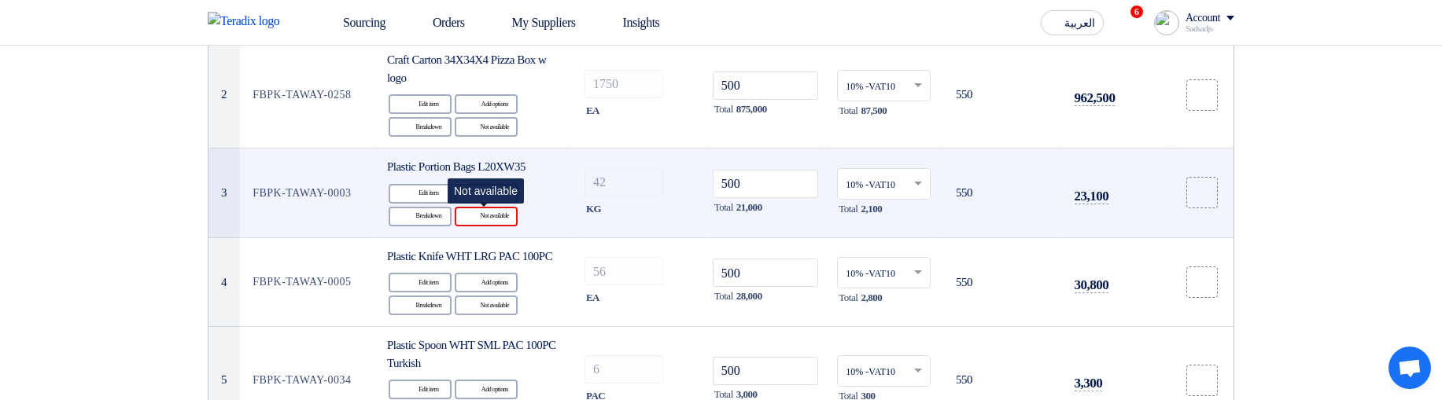
click at [496, 222] on div "Reject Not available" at bounding box center [486, 217] width 63 height 20
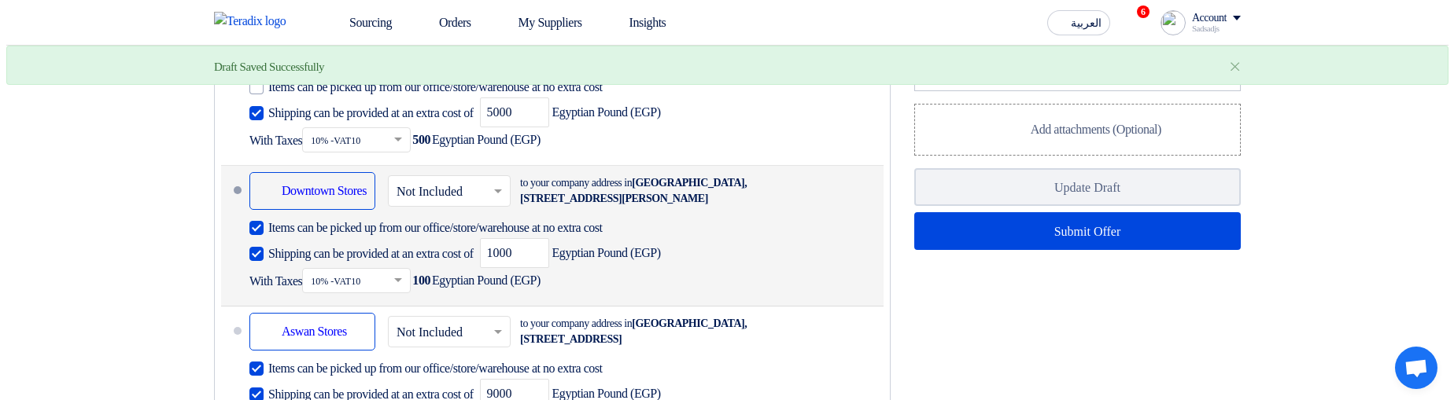
scroll to position [1291, 0]
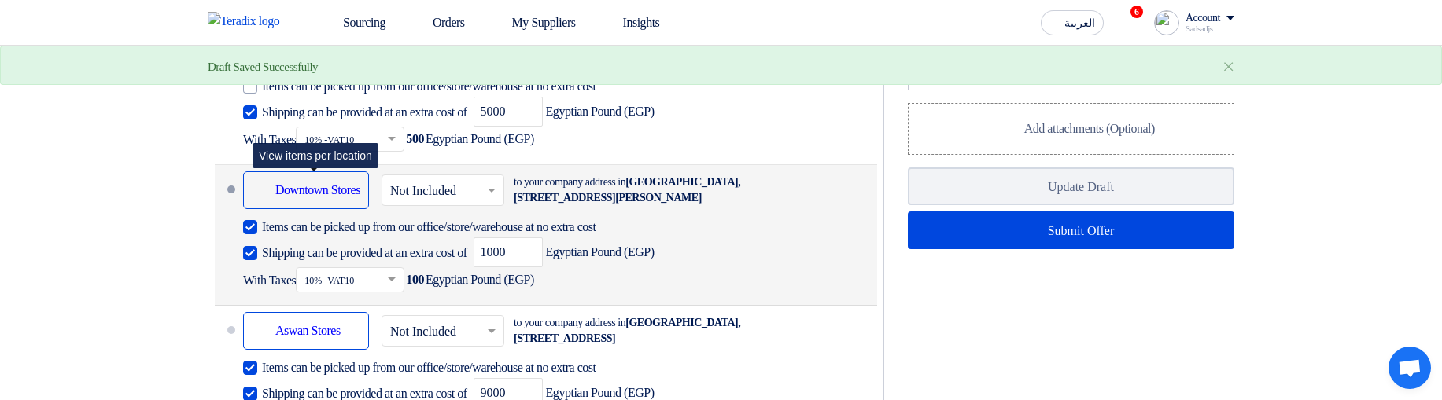
click at [323, 209] on div "Shipping To location Downtown Stores" at bounding box center [306, 191] width 126 height 38
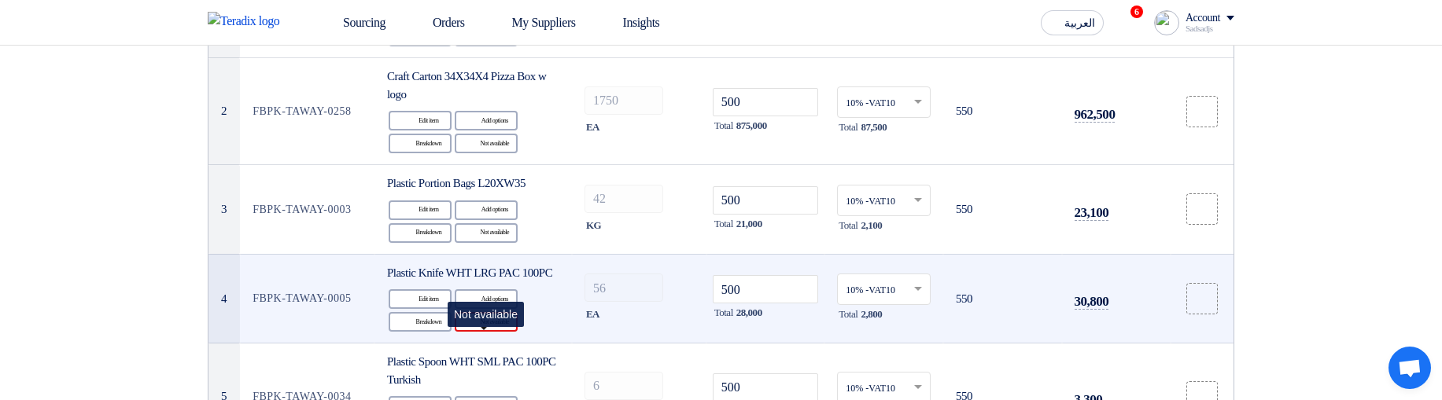
scroll to position [316, 0]
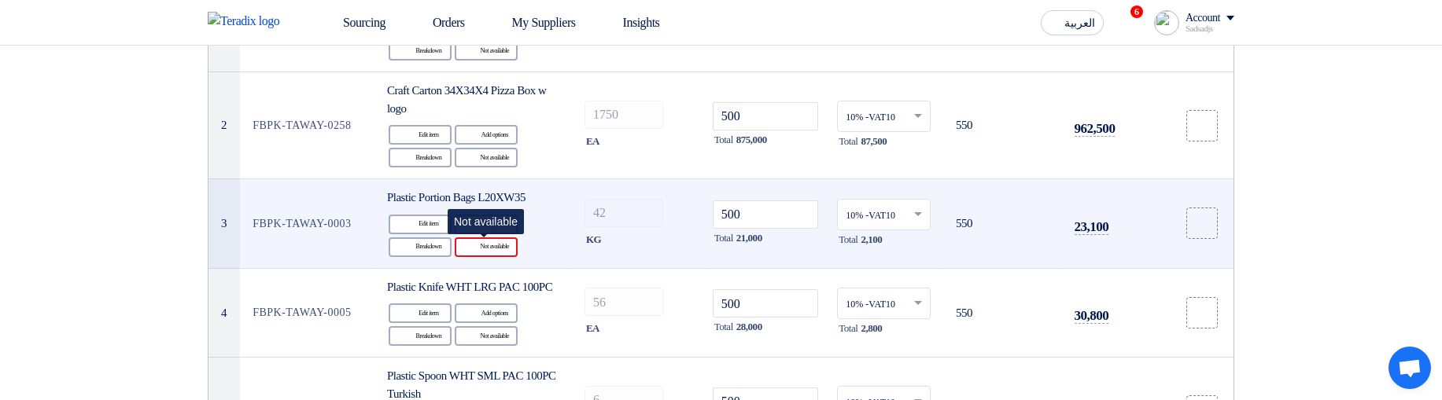
click at [476, 244] on div "Reject Not available" at bounding box center [486, 248] width 63 height 20
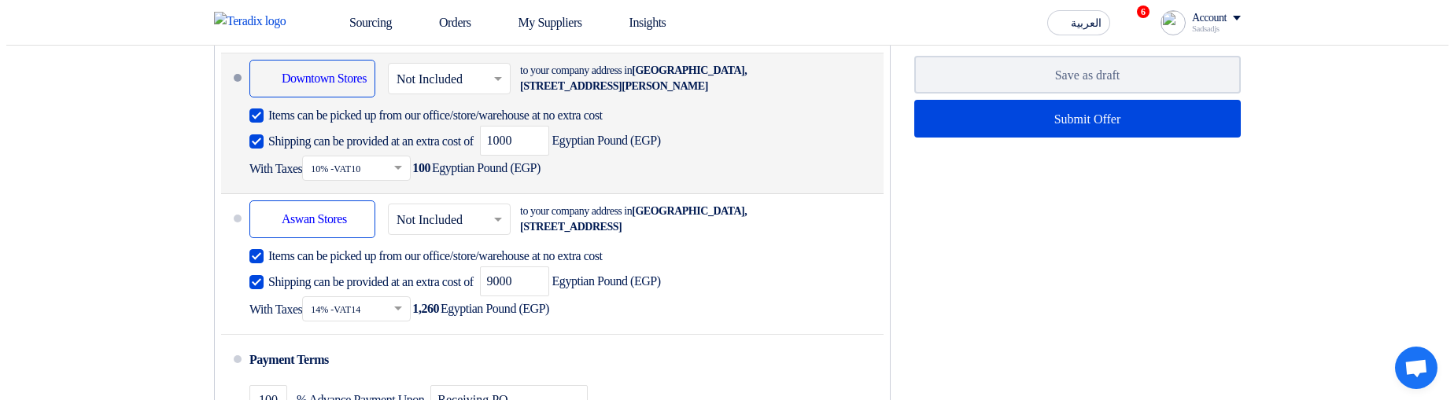
scroll to position [1449, 0]
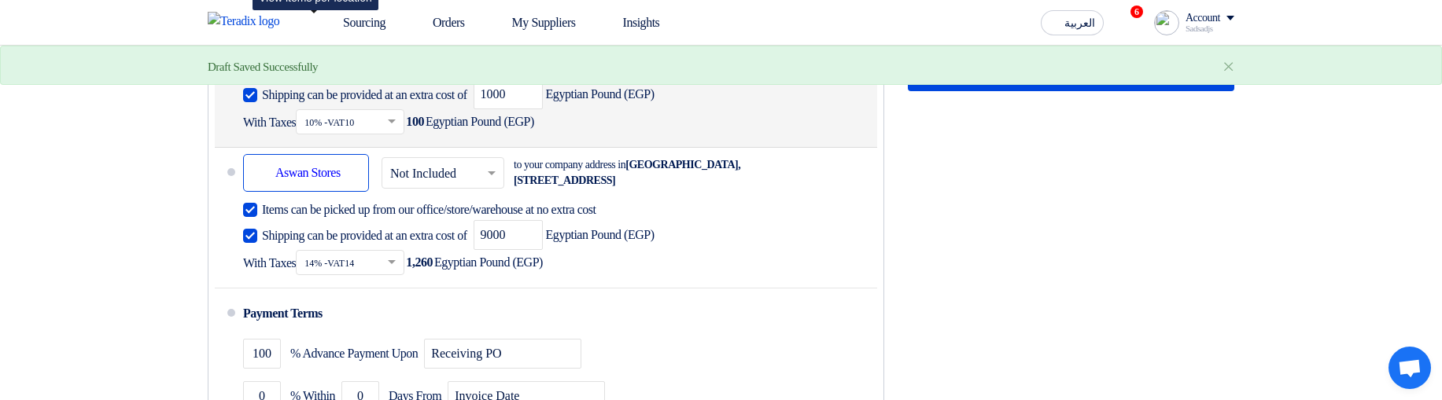
click at [338, 51] on div "Shipping To location Downtown Stores" at bounding box center [306, 32] width 126 height 38
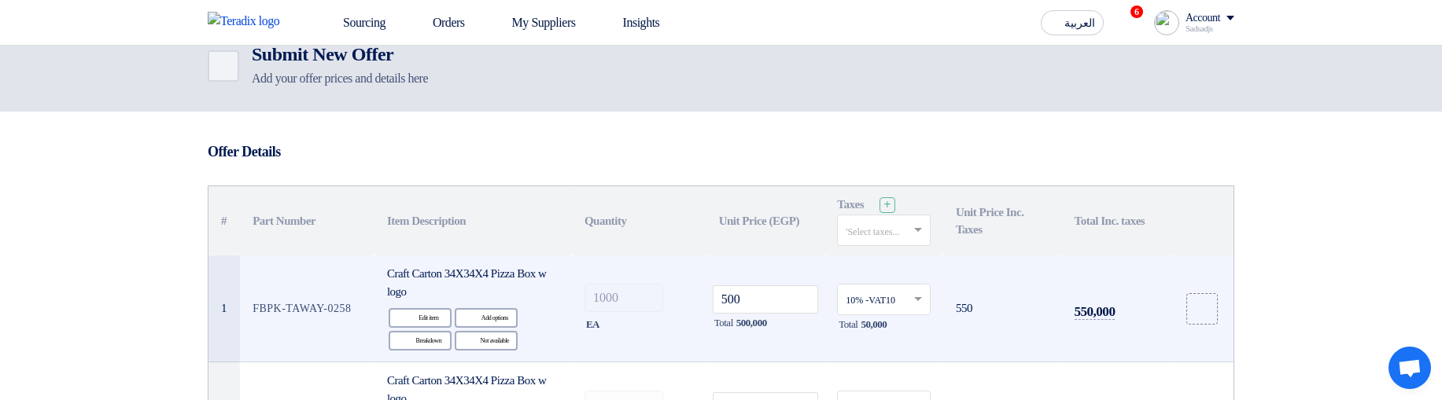
scroll to position [283, 0]
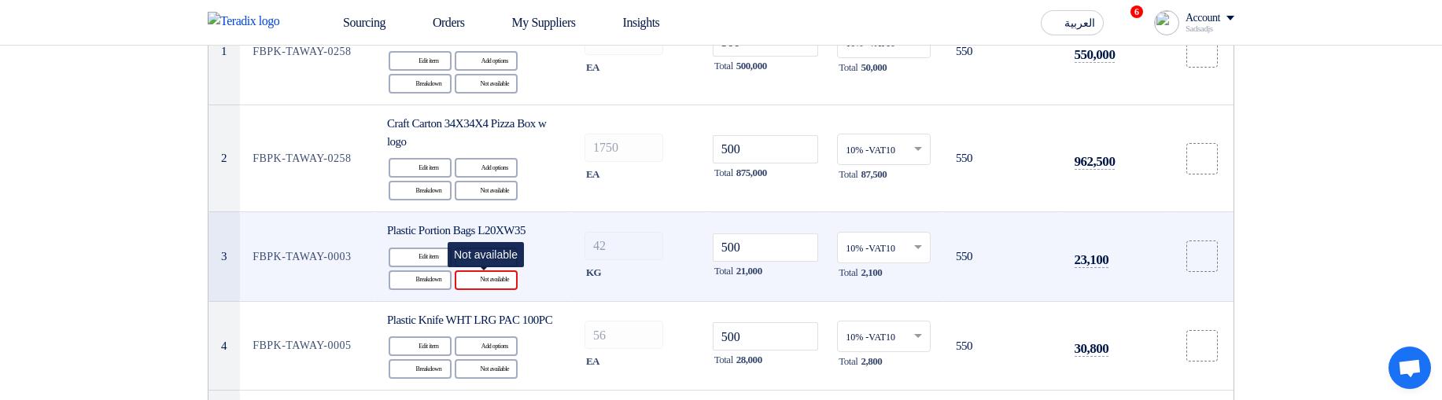
click at [489, 284] on div "Reject Not available" at bounding box center [486, 281] width 63 height 20
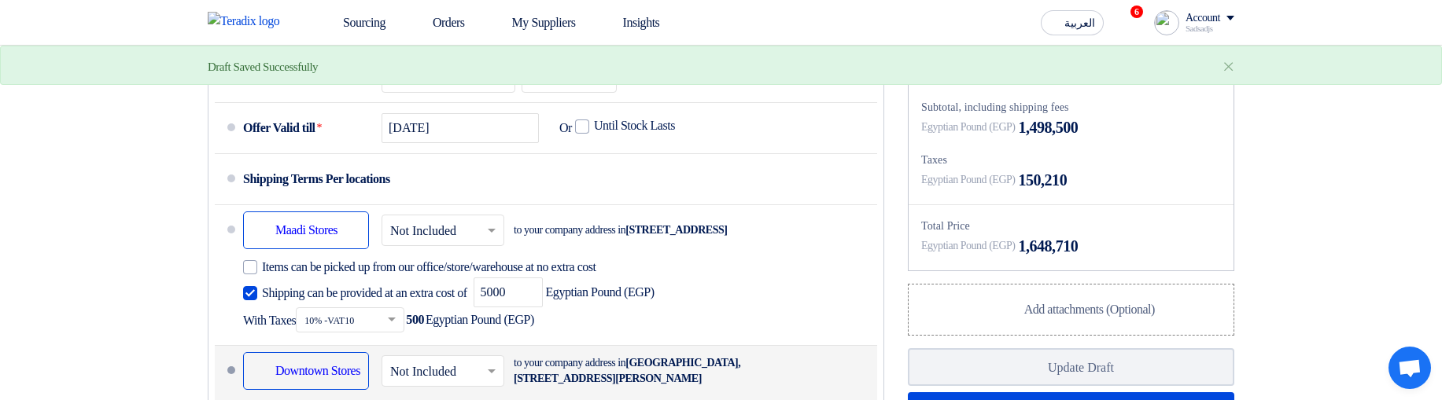
scroll to position [1227, 0]
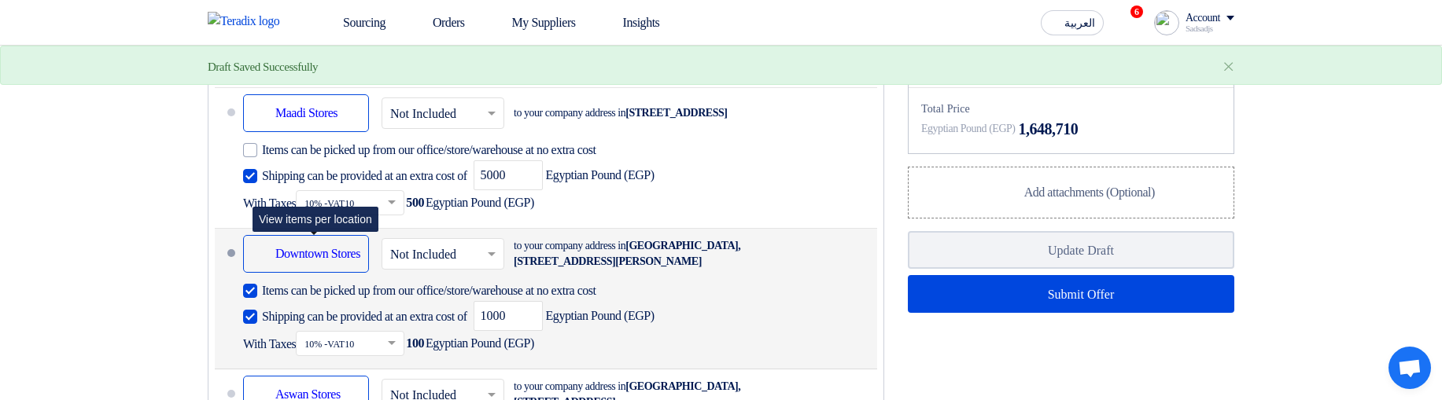
click at [308, 273] on div "Shipping To location Downtown Stores" at bounding box center [306, 254] width 126 height 38
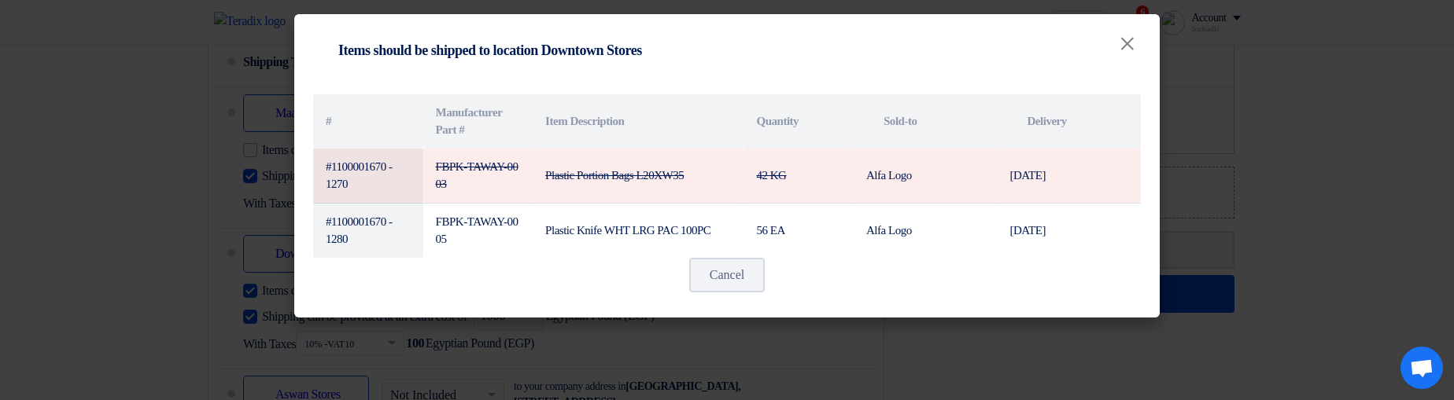
click at [1453, 167] on modal-container "Shipping To location Items should be shipped to location Downtown Stores × # Ma…" at bounding box center [727, 200] width 1454 height 400
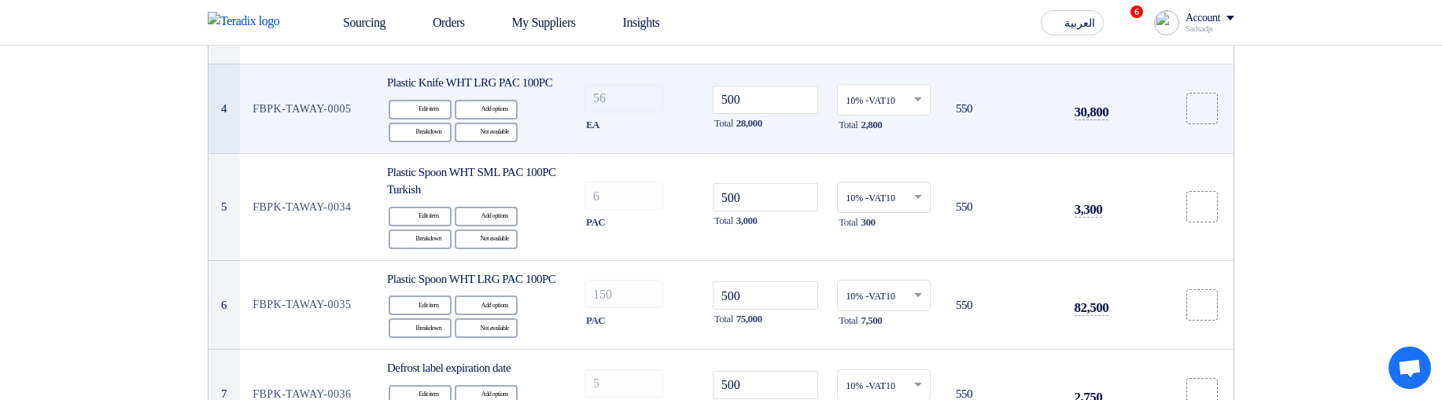
scroll to position [472, 0]
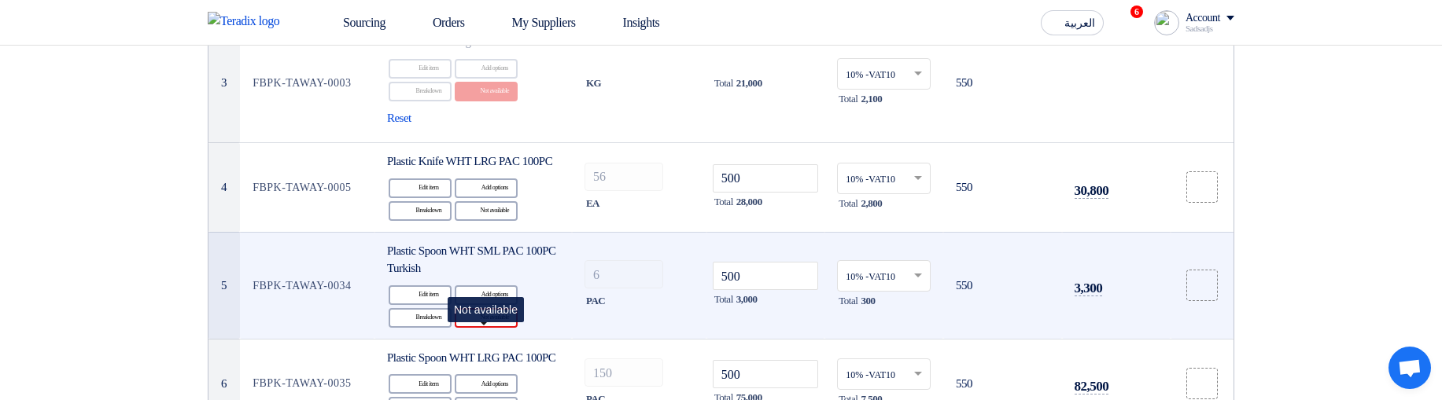
click at [465, 325] on icon "Reject" at bounding box center [472, 318] width 14 height 14
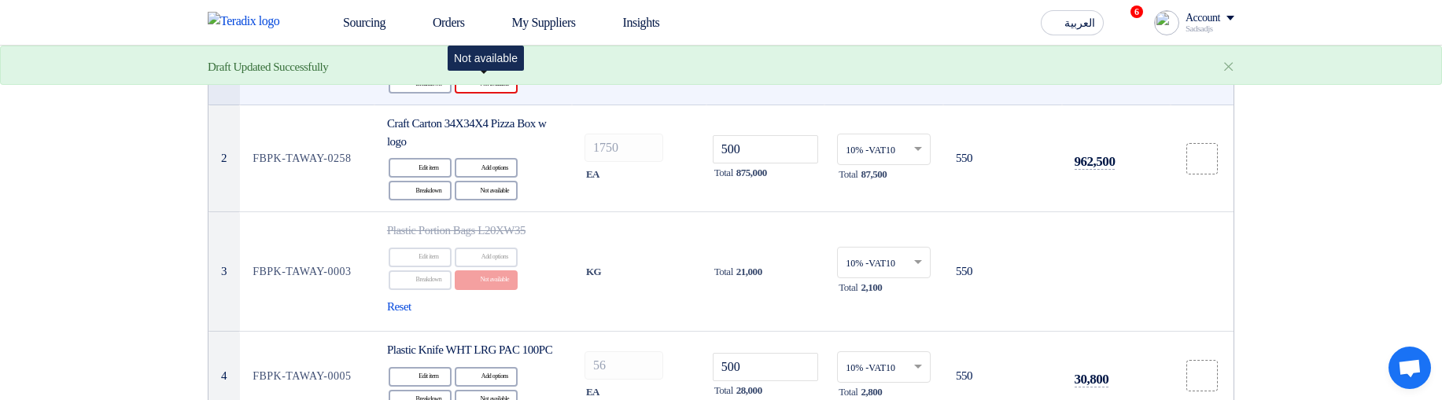
click at [480, 83] on div "Reject Not available" at bounding box center [486, 84] width 63 height 20
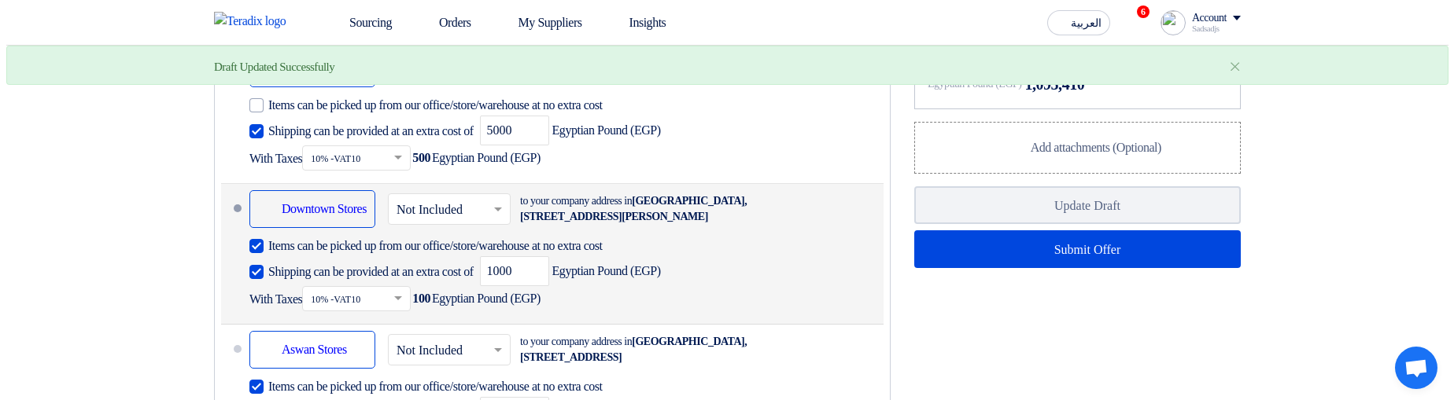
scroll to position [1337, 0]
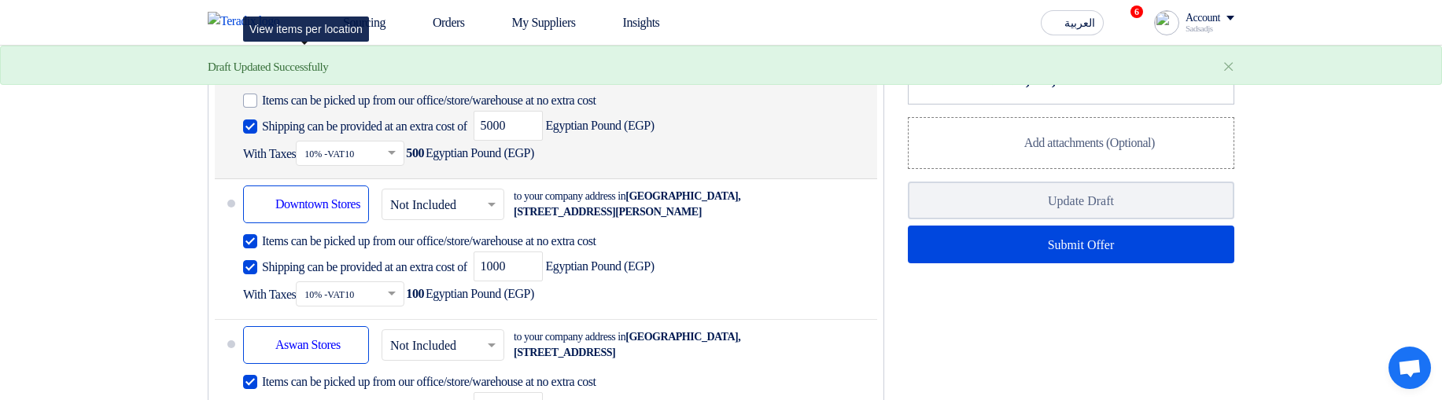
click at [318, 83] on div "Shipping To location Maadi Stores" at bounding box center [306, 64] width 126 height 38
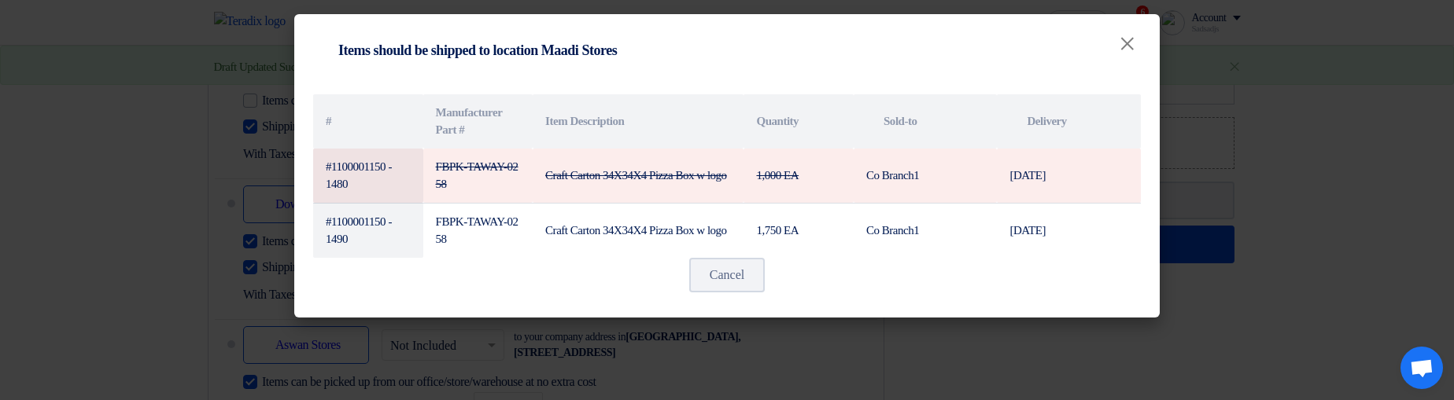
click at [929, 352] on modal-container "Shipping To location Items should be shipped to location Maadi Stores × # Manuf…" at bounding box center [727, 200] width 1454 height 400
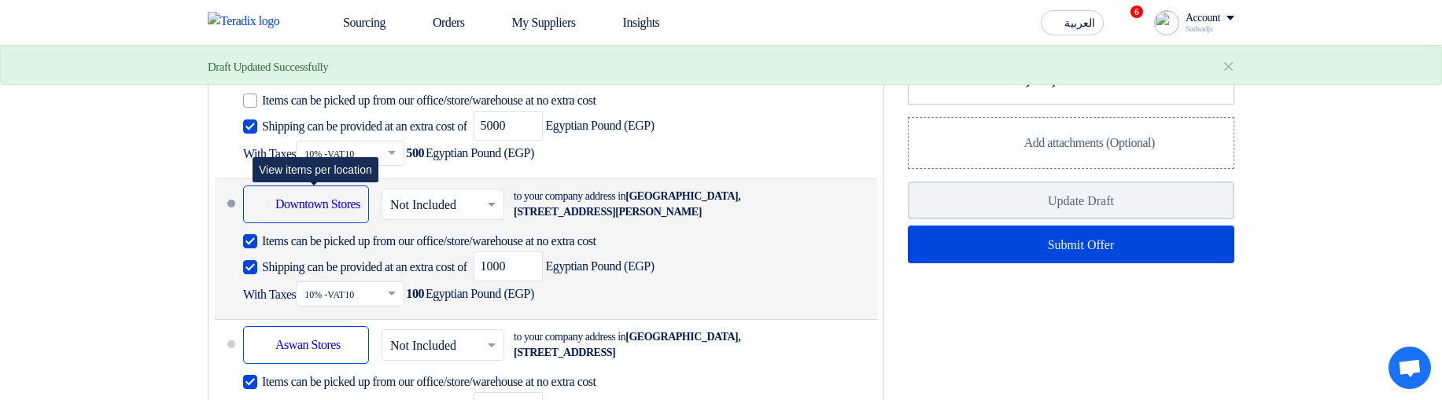
click at [308, 223] on div "Shipping To location Downtown Stores" at bounding box center [306, 205] width 126 height 38
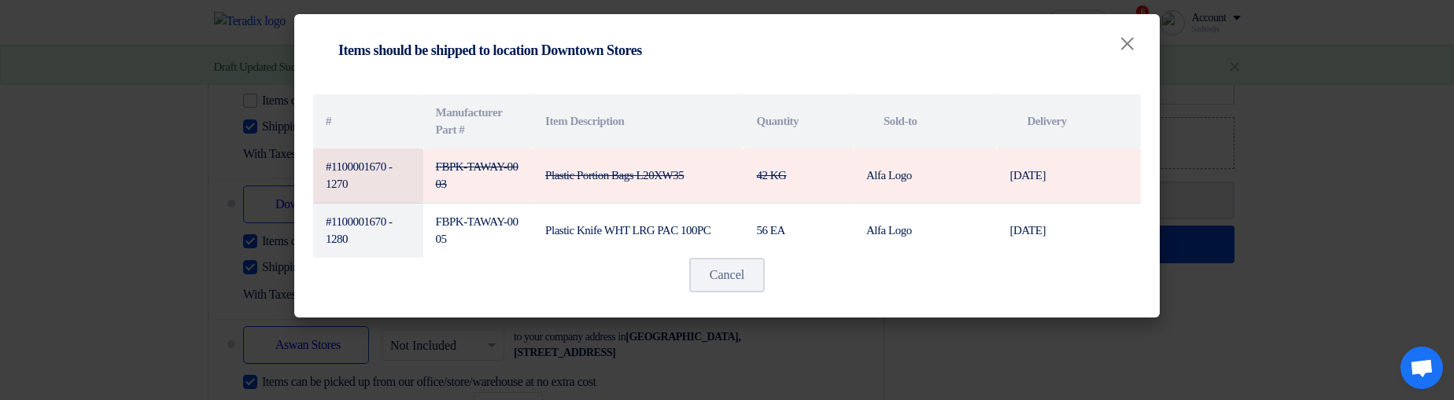
click at [898, 351] on modal-container "Shipping To location Items should be shipped to location Downtown Stores × # Ma…" at bounding box center [727, 200] width 1454 height 400
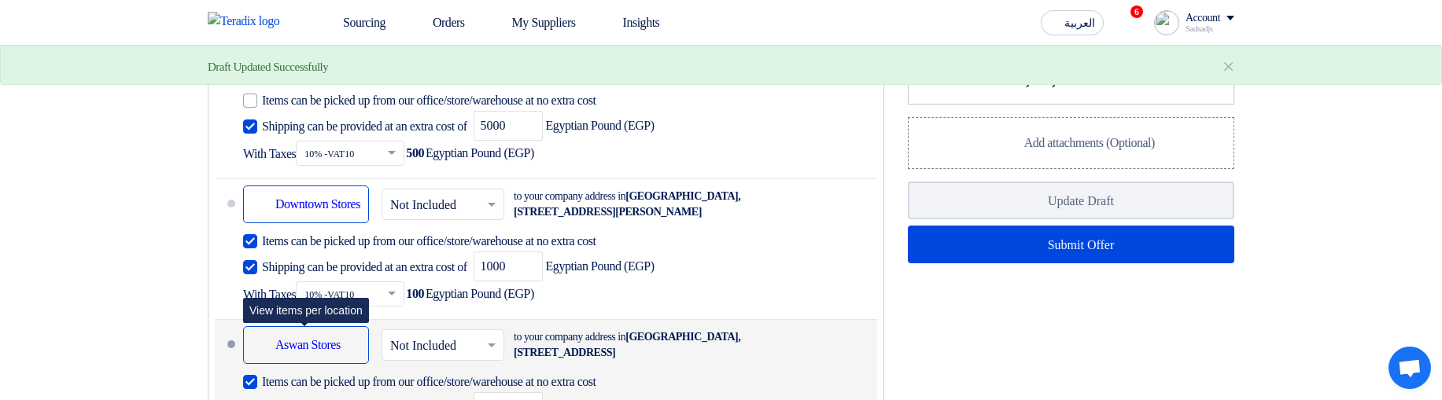
click at [329, 364] on div "Shipping To location Aswan Stores" at bounding box center [306, 345] width 126 height 38
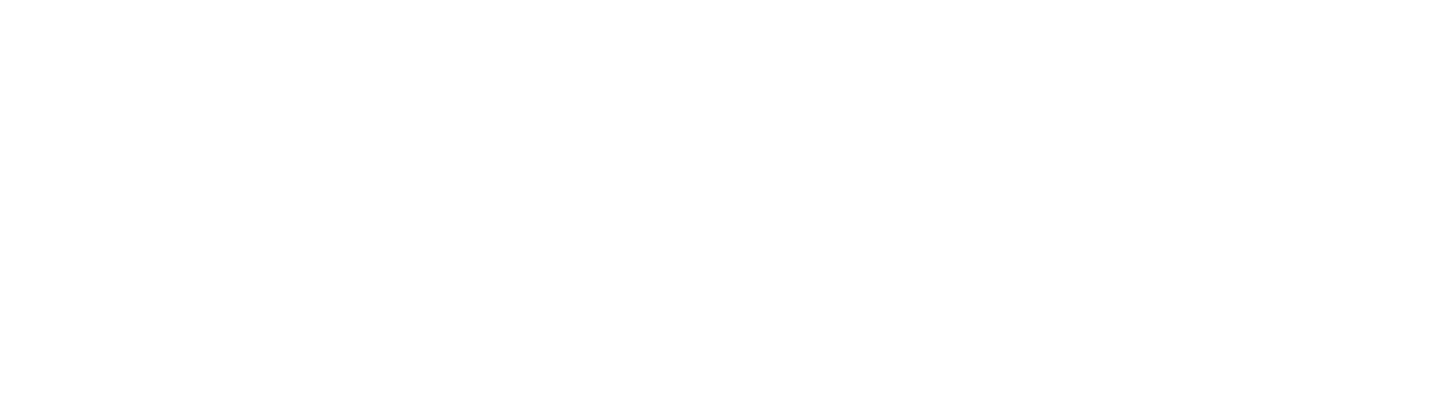
click at [1219, 46] on html at bounding box center [727, 23] width 1454 height 46
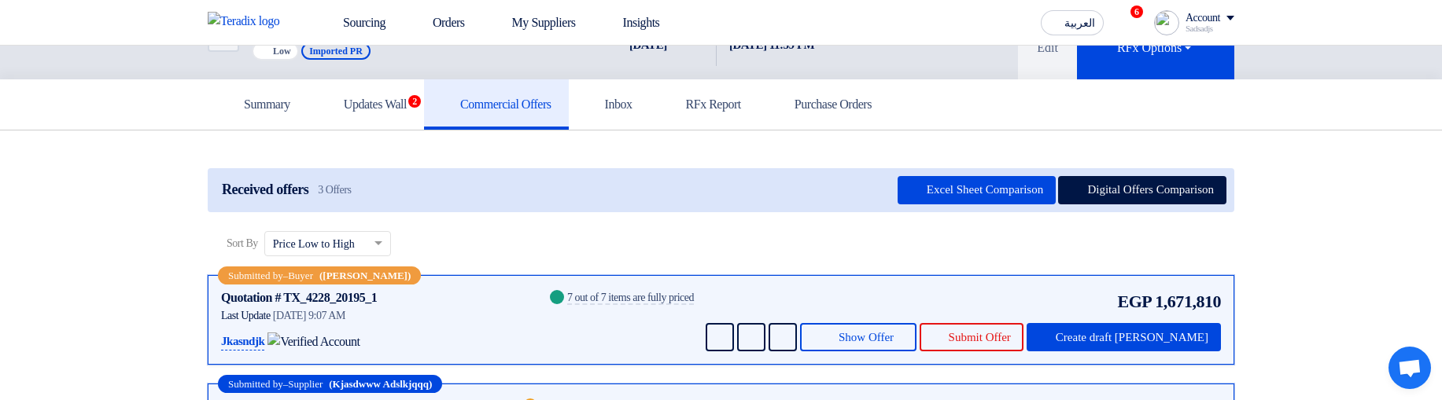
scroll to position [94, 0]
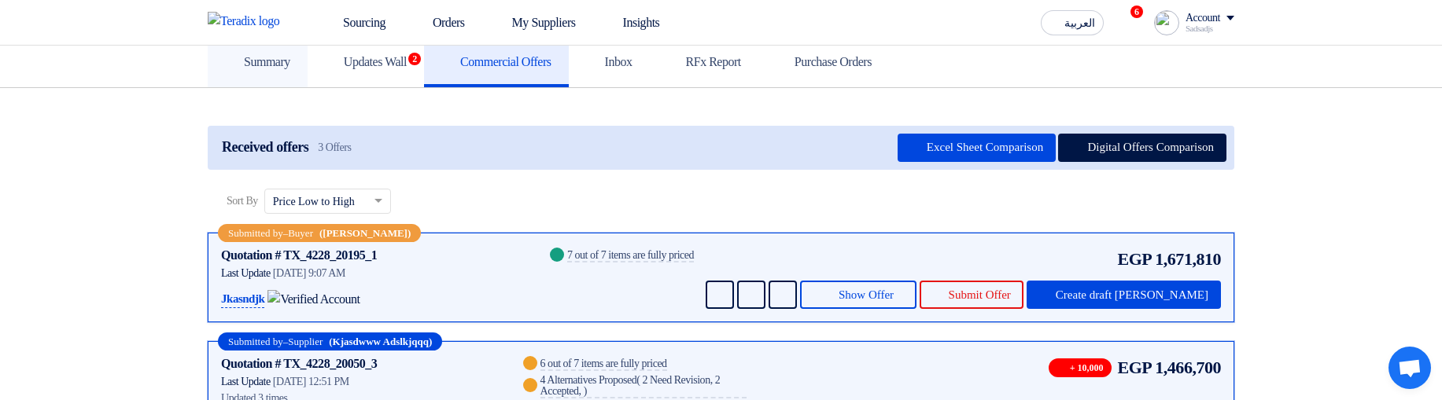
click at [290, 62] on h5 "Summary" at bounding box center [257, 62] width 65 height 16
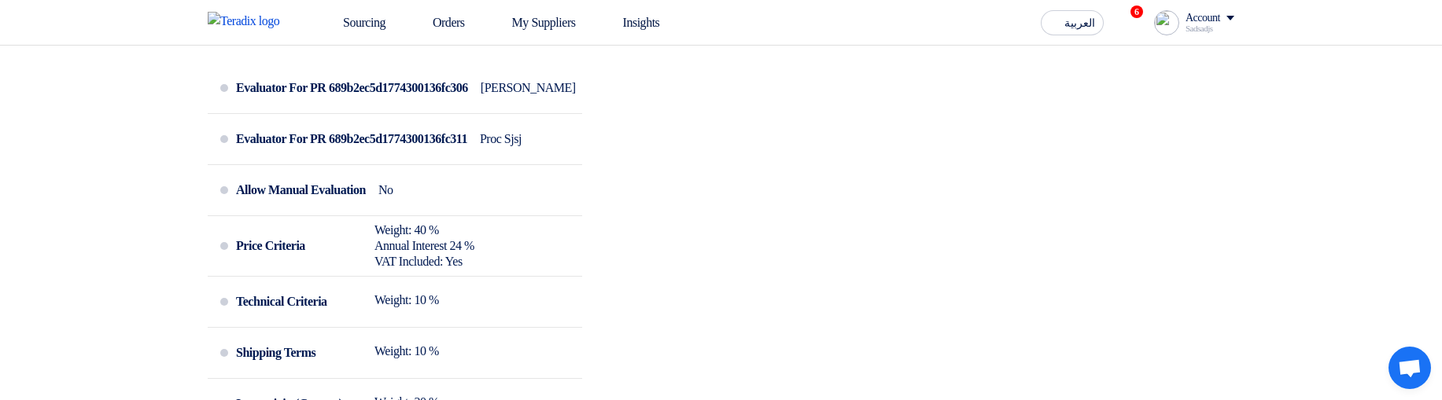
scroll to position [850, 0]
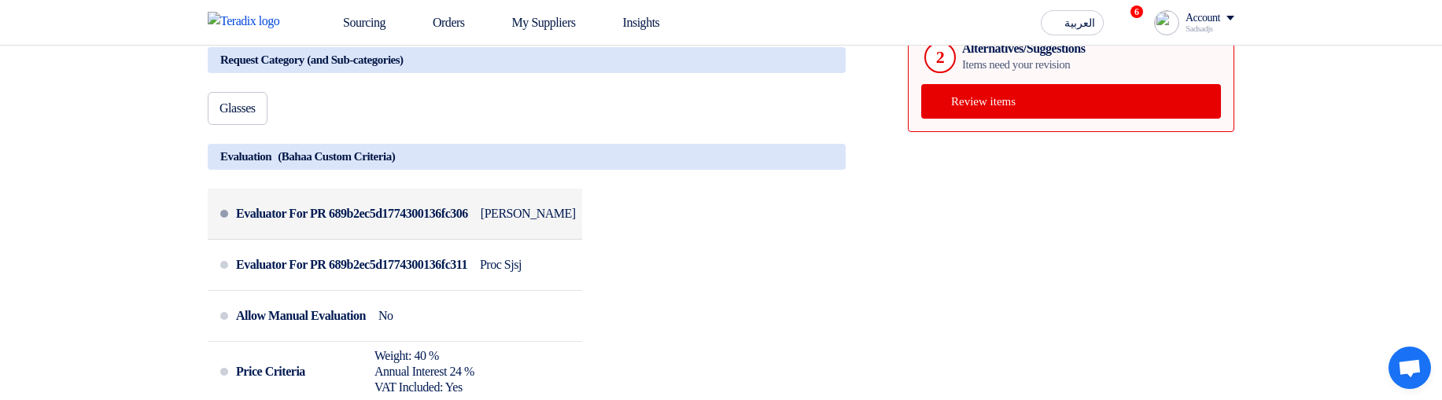
click at [445, 233] on div "Evaluator For PR 689b2ec5d1774300136fc306" at bounding box center [352, 214] width 232 height 38
click at [396, 233] on div "Evaluator For PR 689b2ec5d1774300136fc306" at bounding box center [352, 214] width 232 height 38
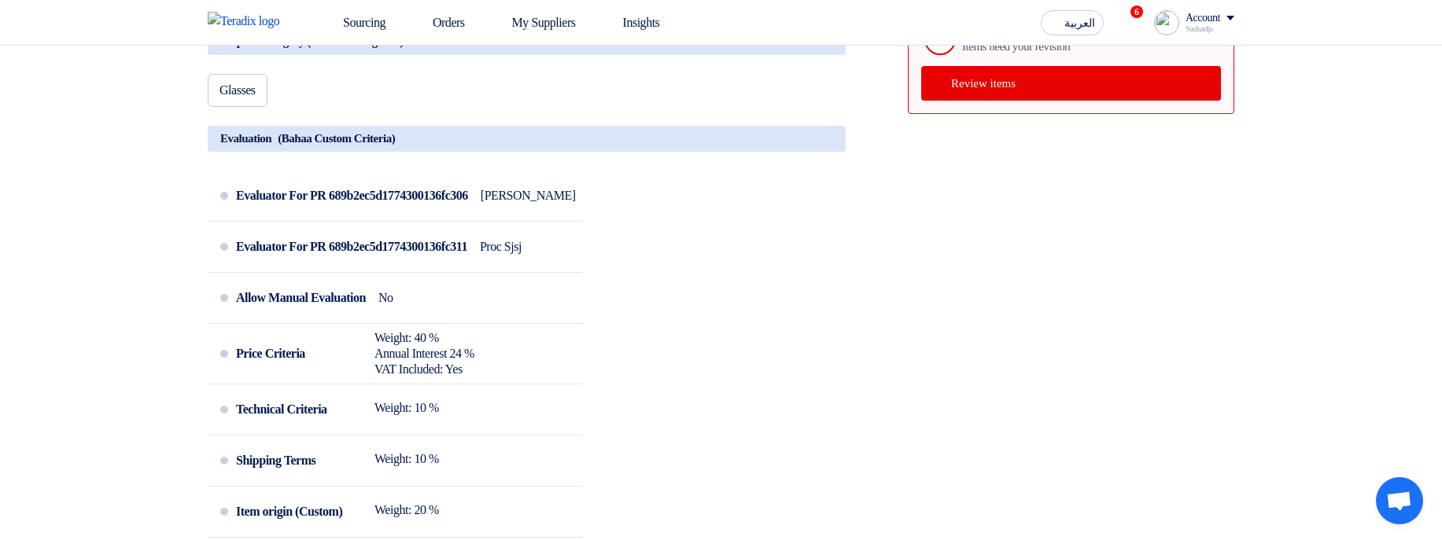
scroll to position [714, 0]
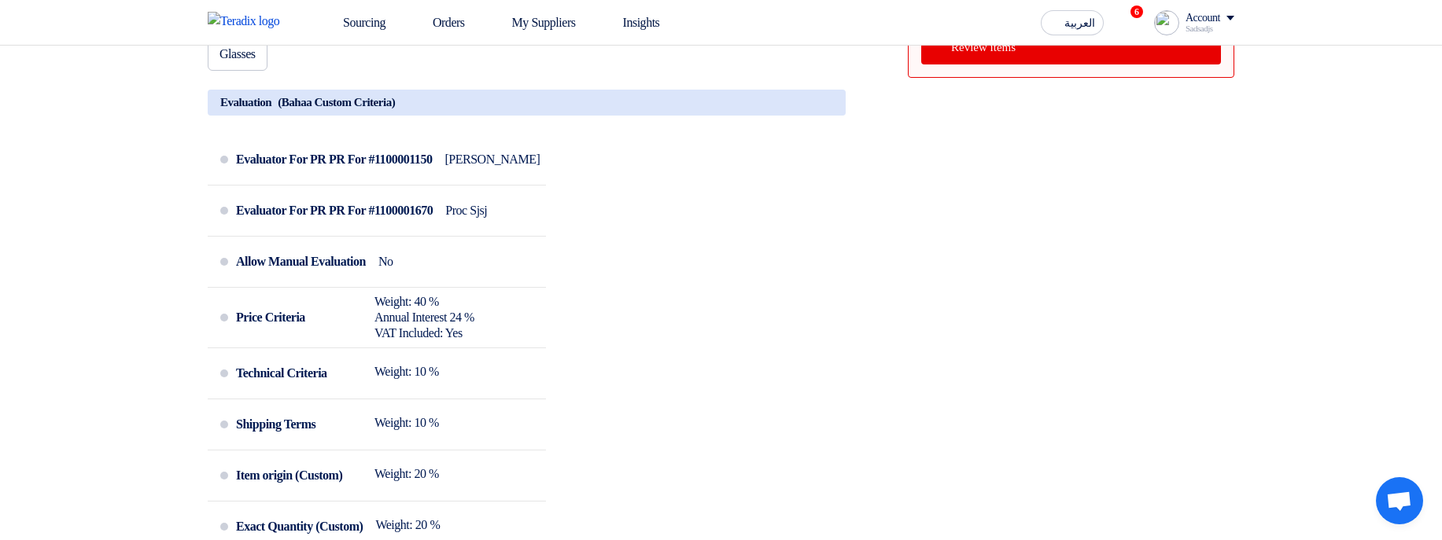
scroll to position [903, 0]
drag, startPoint x: 446, startPoint y: 186, endPoint x: 338, endPoint y: 179, distance: 108.8
click at [338, 179] on div "Evaluator For PR PR For #1100001150 [PERSON_NAME]" at bounding box center [388, 161] width 304 height 38
click at [603, 197] on div "Evaluator For PR PR For #1100001150 [PERSON_NAME] Evaluator For PR PR For #1100…" at bounding box center [527, 348] width 638 height 426
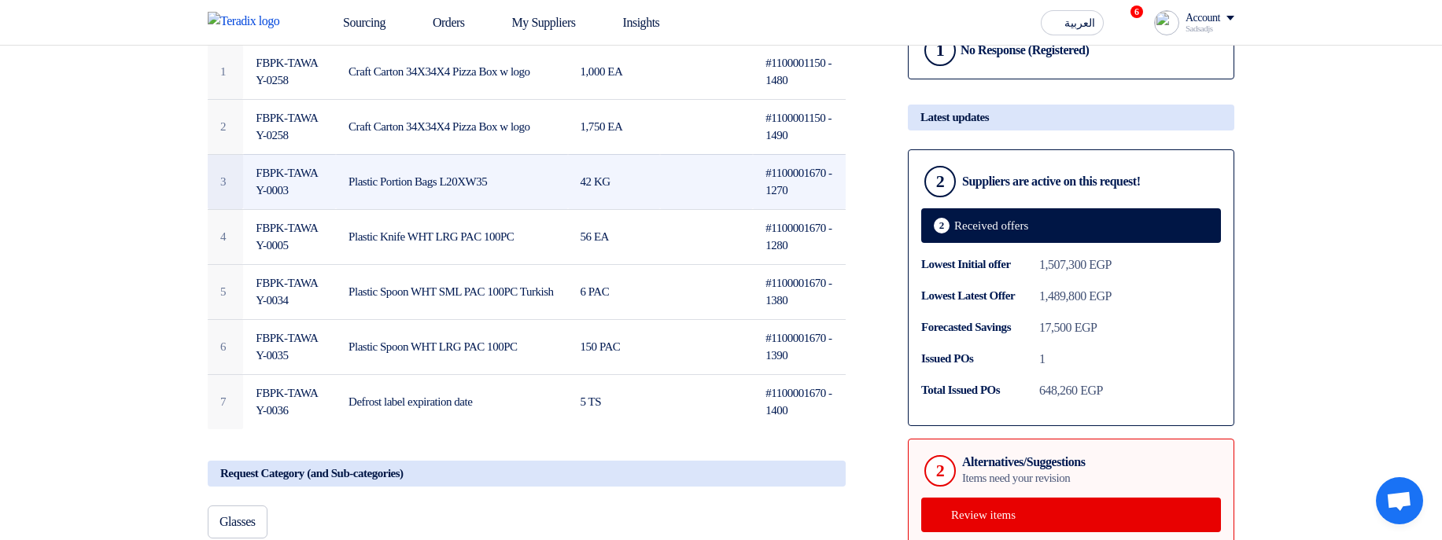
scroll to position [431, 0]
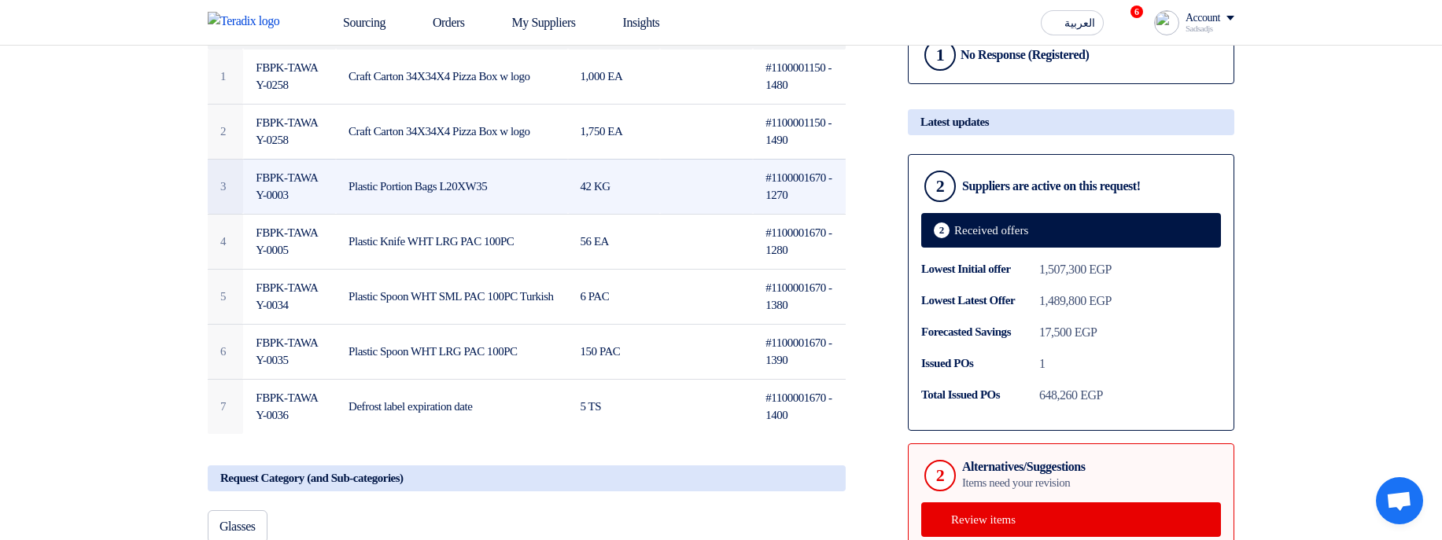
drag, startPoint x: 580, startPoint y: 207, endPoint x: 686, endPoint y: 205, distance: 106.2
click at [686, 205] on tr "3 FBPK-TAWAY-0003 Plastic Portion Bags L20XW35 42 KG #1100001670 - 1270" at bounding box center [527, 186] width 638 height 55
click at [687, 204] on td at bounding box center [706, 186] width 93 height 55
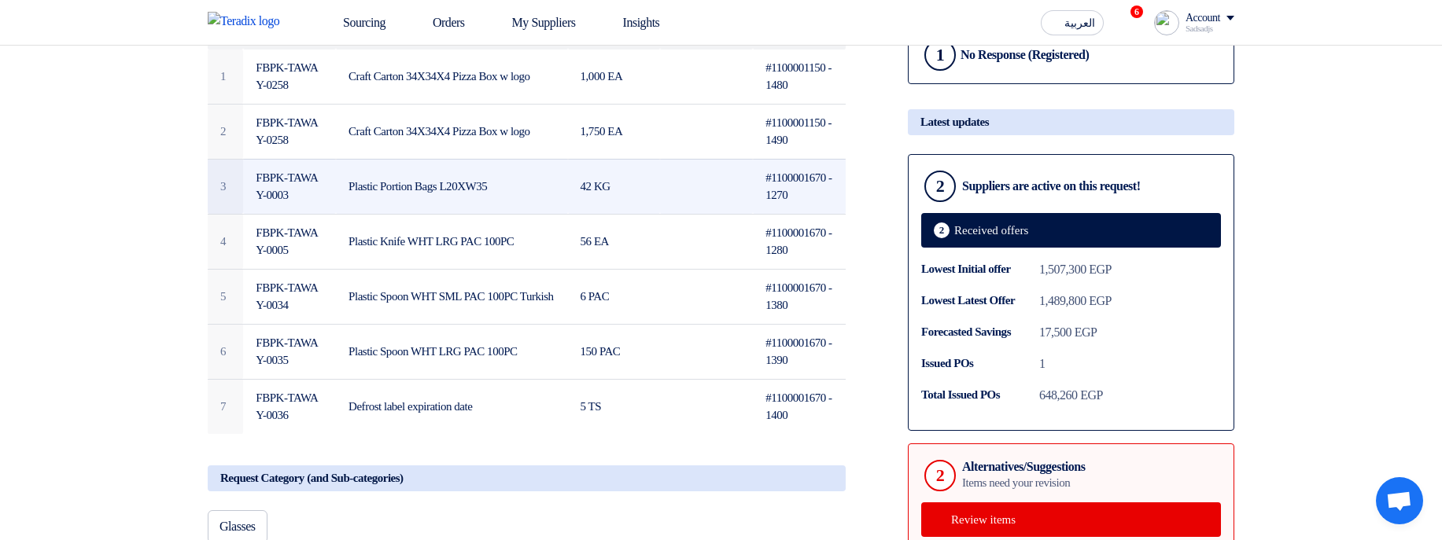
click at [687, 204] on td at bounding box center [706, 186] width 93 height 55
click at [587, 206] on td "42 KG" at bounding box center [614, 186] width 93 height 55
click at [586, 205] on td "42 KG" at bounding box center [614, 186] width 93 height 55
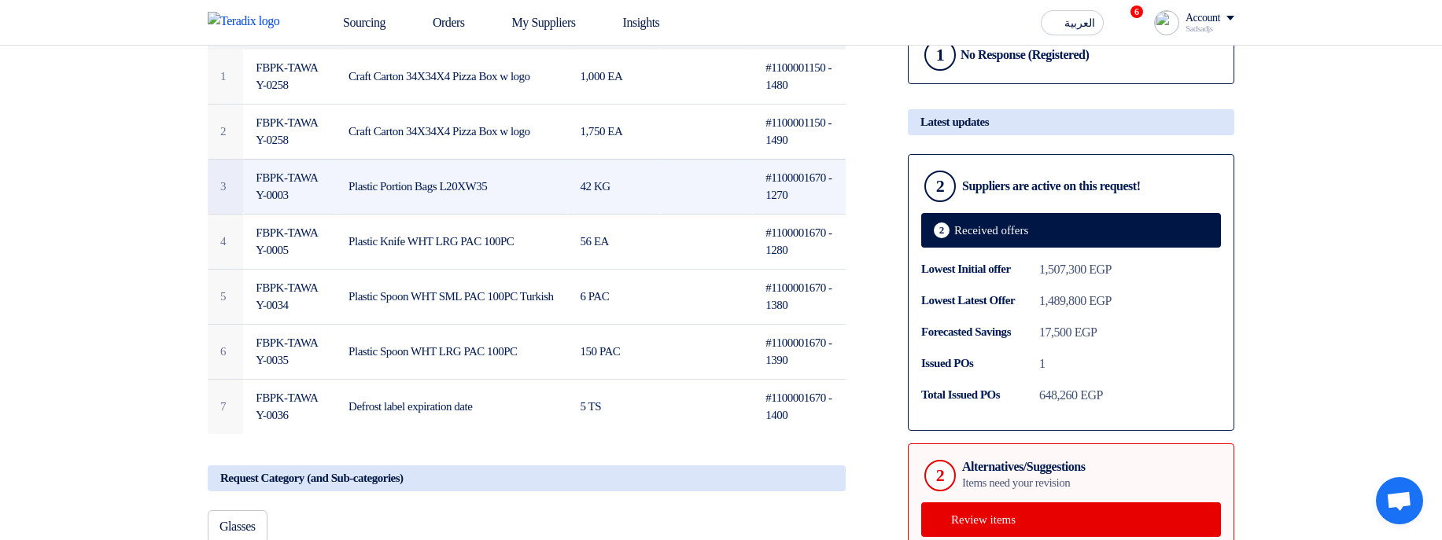
click at [586, 205] on td "42 KG" at bounding box center [614, 186] width 93 height 55
click at [677, 205] on td at bounding box center [706, 186] width 93 height 55
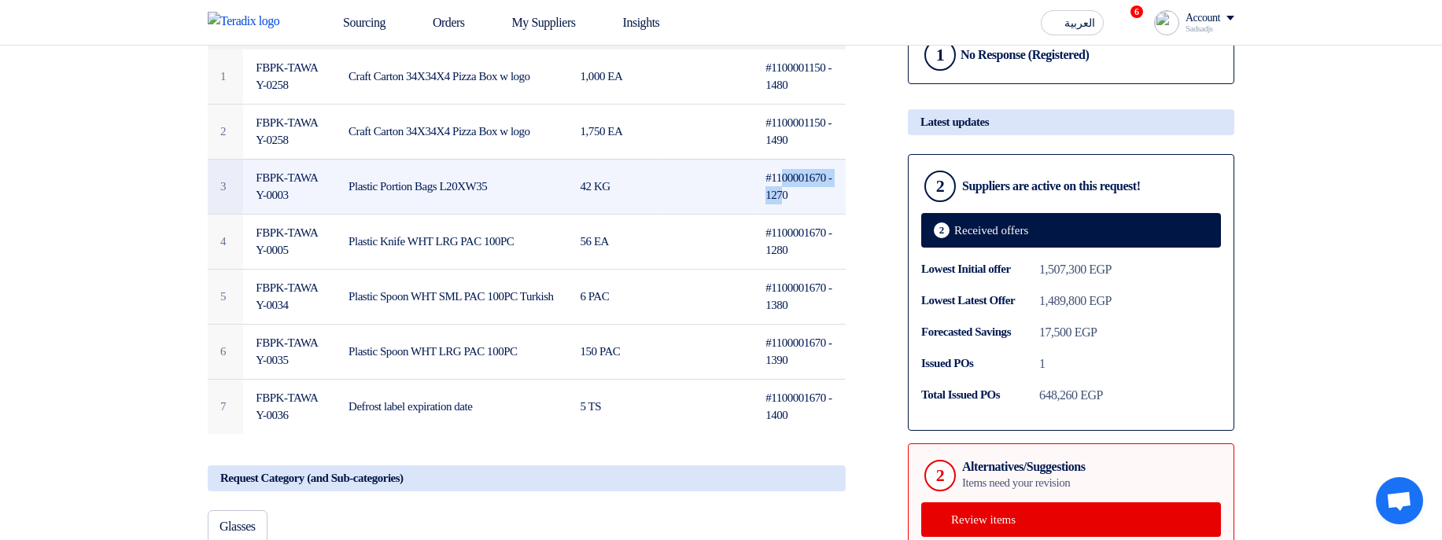
drag, startPoint x: 781, startPoint y: 190, endPoint x: 791, endPoint y: 217, distance: 29.4
click at [791, 214] on td "#1100001670 - 1270" at bounding box center [799, 186] width 93 height 55
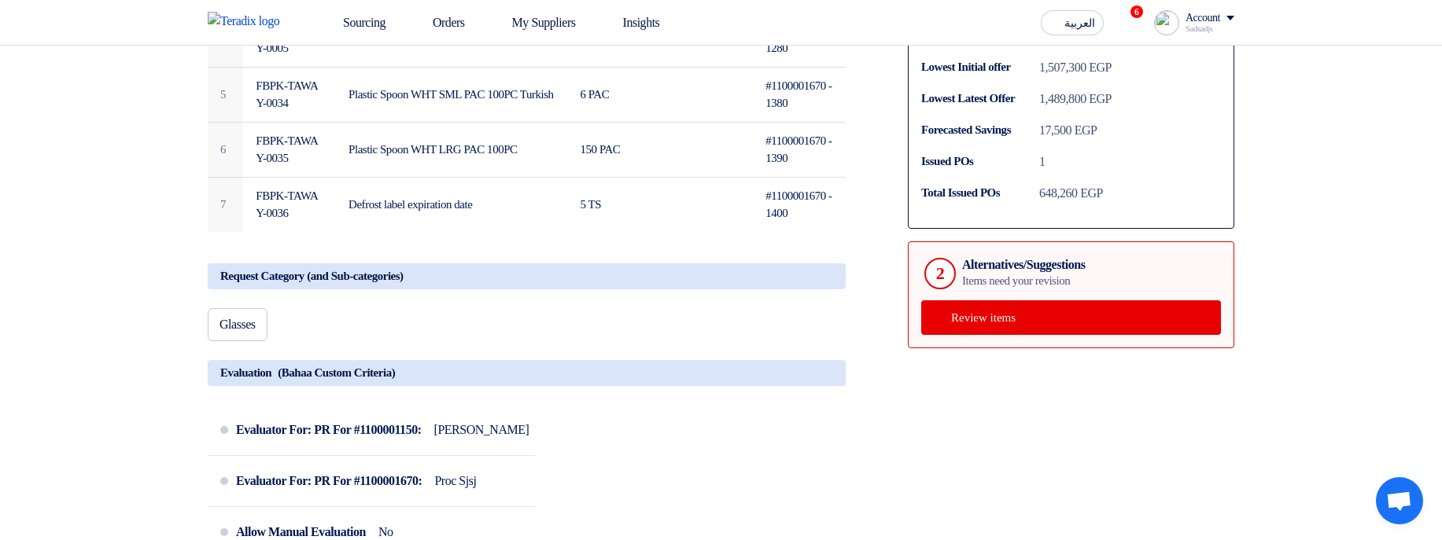
scroll to position [903, 0]
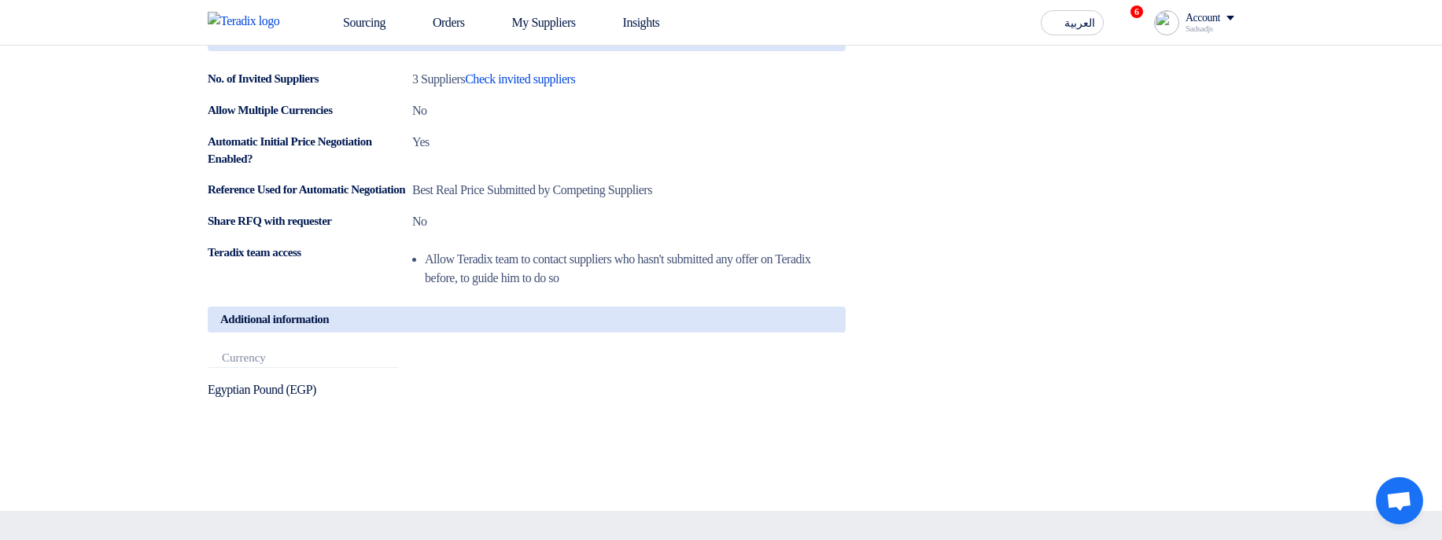
scroll to position [1470, 0]
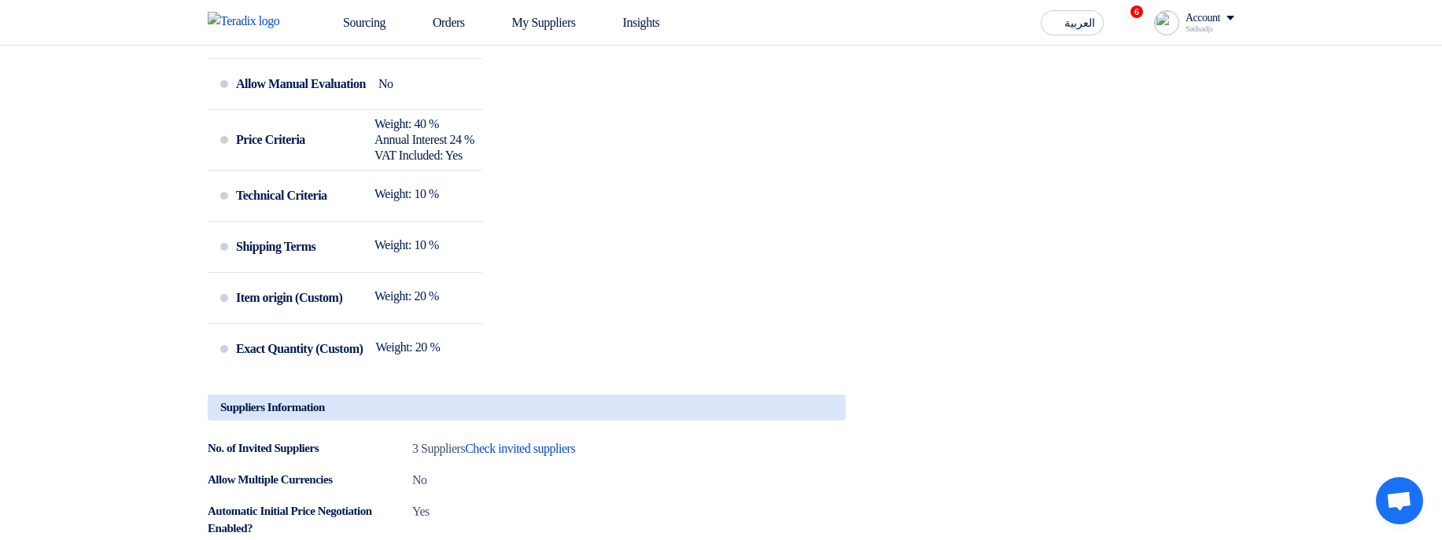
scroll to position [809, 0]
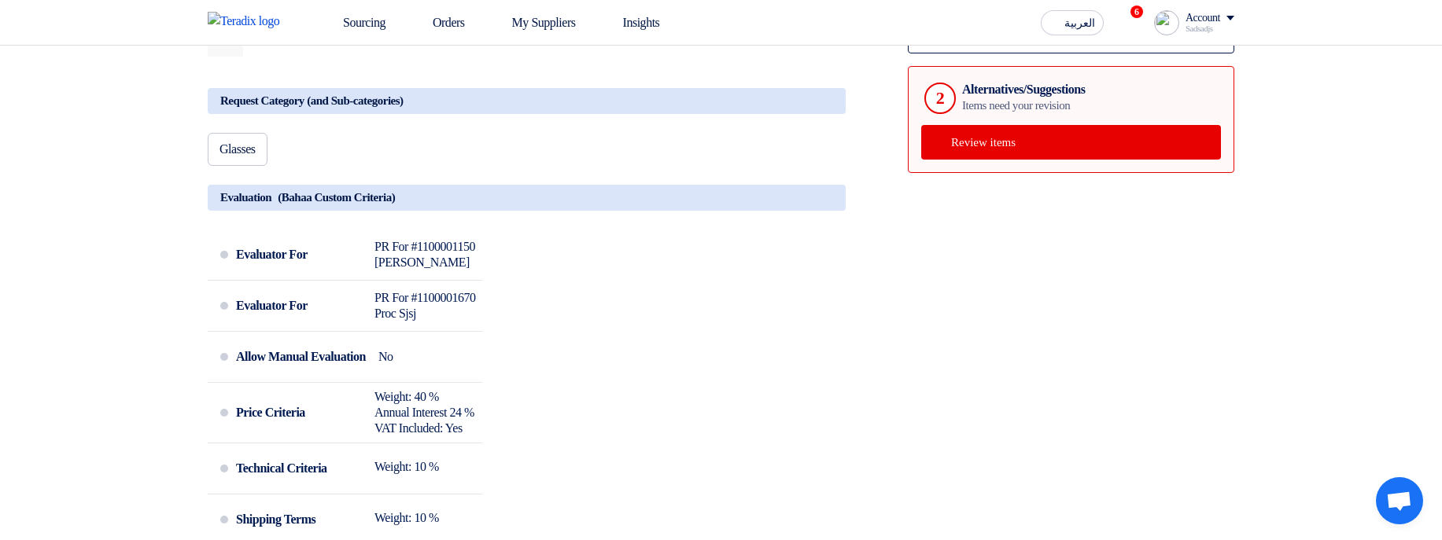
click at [1319, 173] on section "New RFQ for 3 locations RFx was once closed, but it was Re-Opened by [PERSON_NA…" at bounding box center [721, 264] width 1442 height 1780
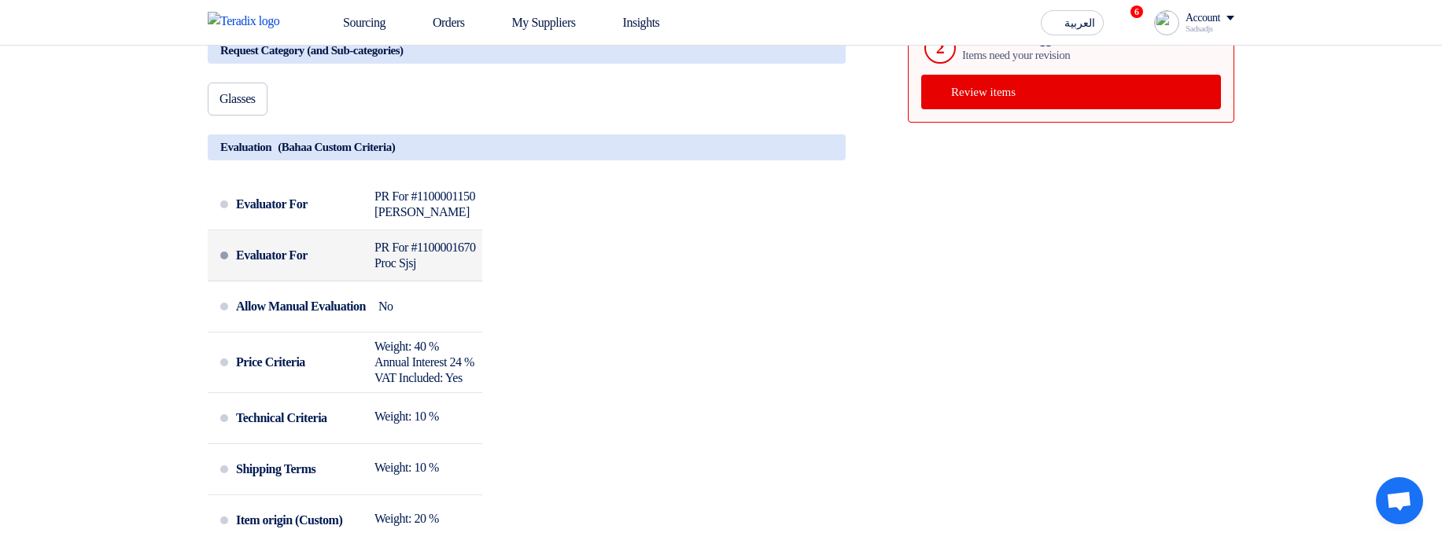
scroll to position [809, 0]
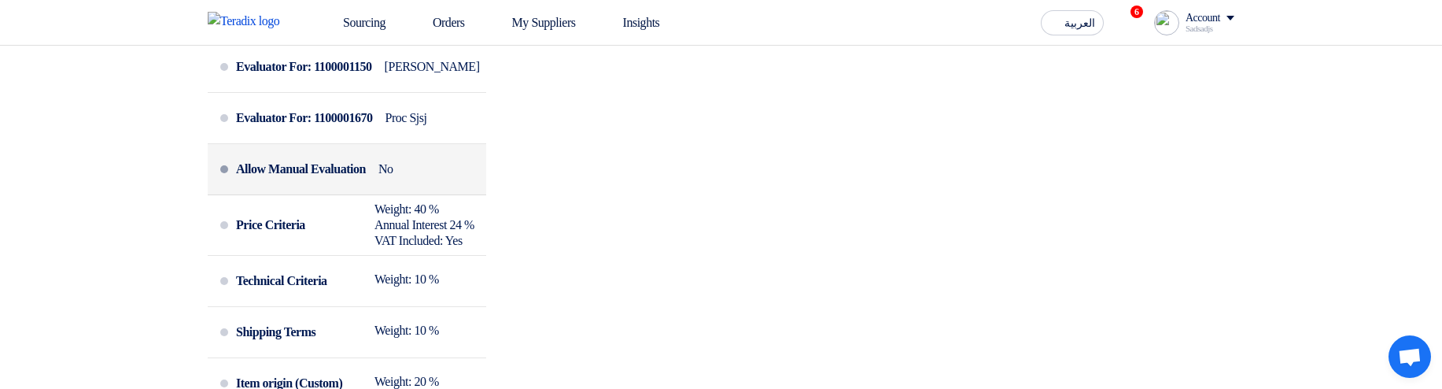
scroll to position [903, 0]
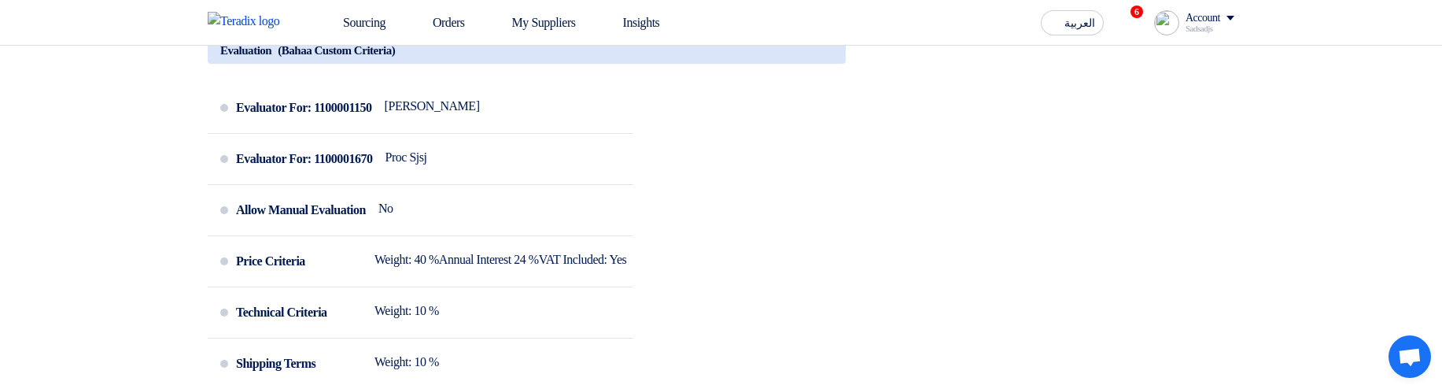
scroll to position [998, 0]
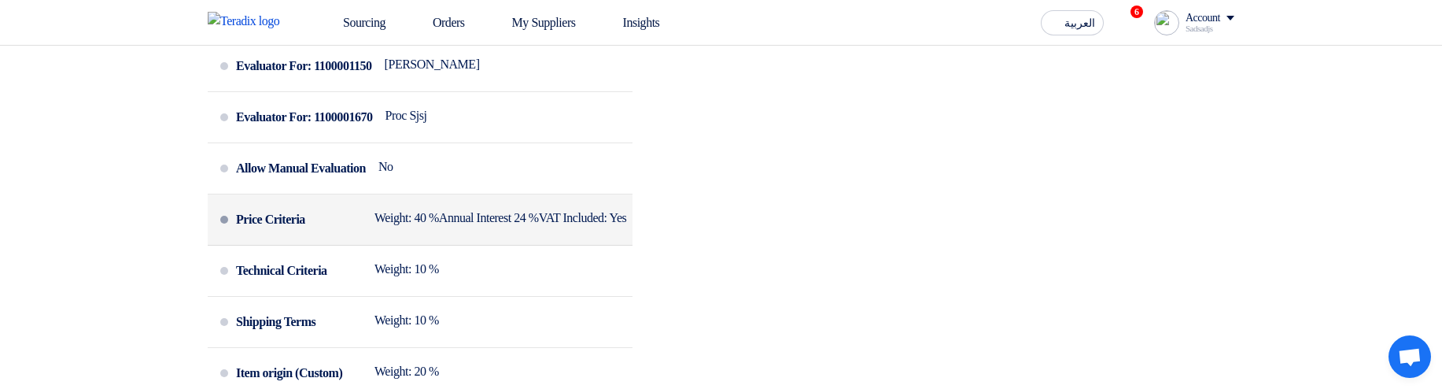
click at [455, 226] on div "Annual Interest 24 %" at bounding box center [489, 218] width 100 height 16
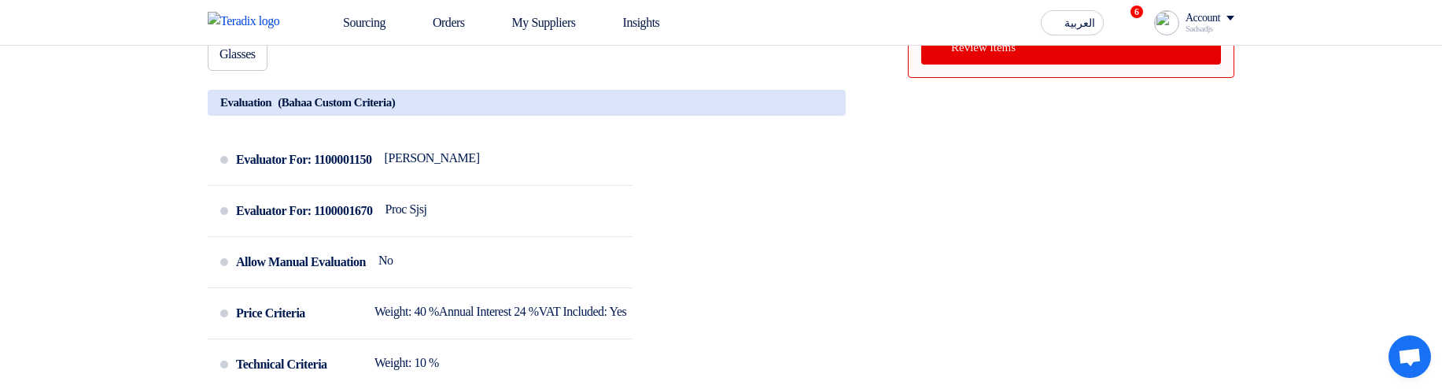
scroll to position [903, 0]
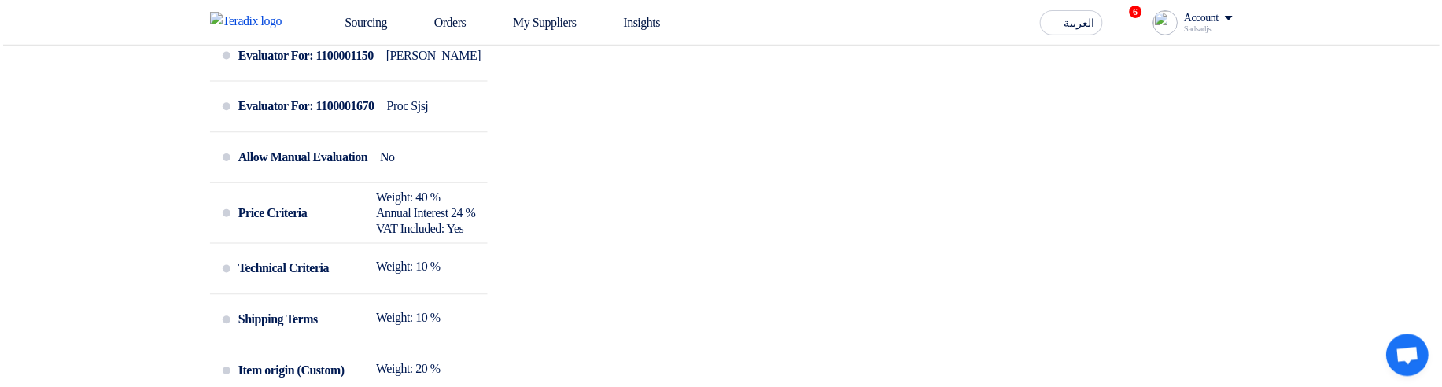
scroll to position [850, 0]
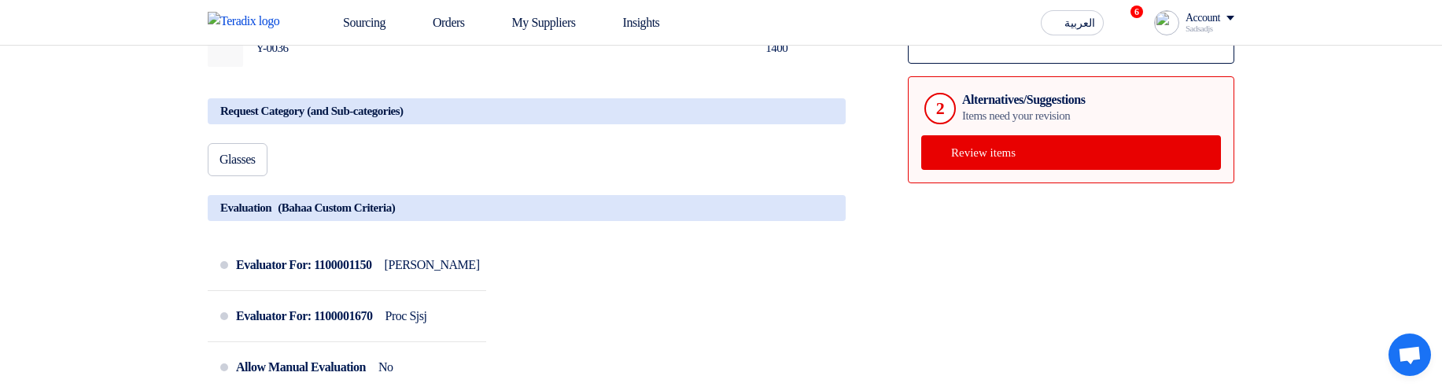
scroll to position [924, 0]
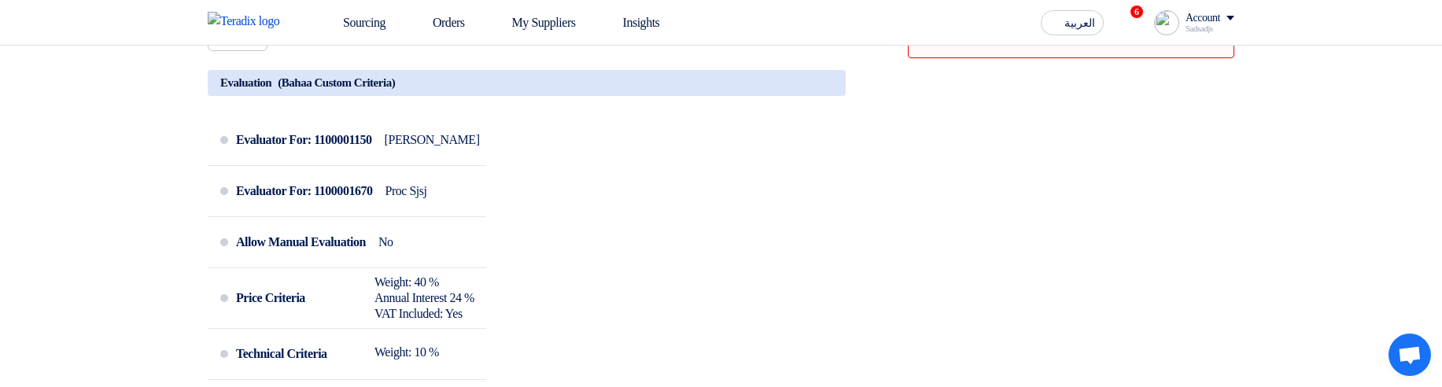
click at [1037, 279] on div "Share with your team RFx Timeline RFx Deadline Passed at [DATE] 11:59 PM Suppli…" at bounding box center [1071, 126] width 350 height 1673
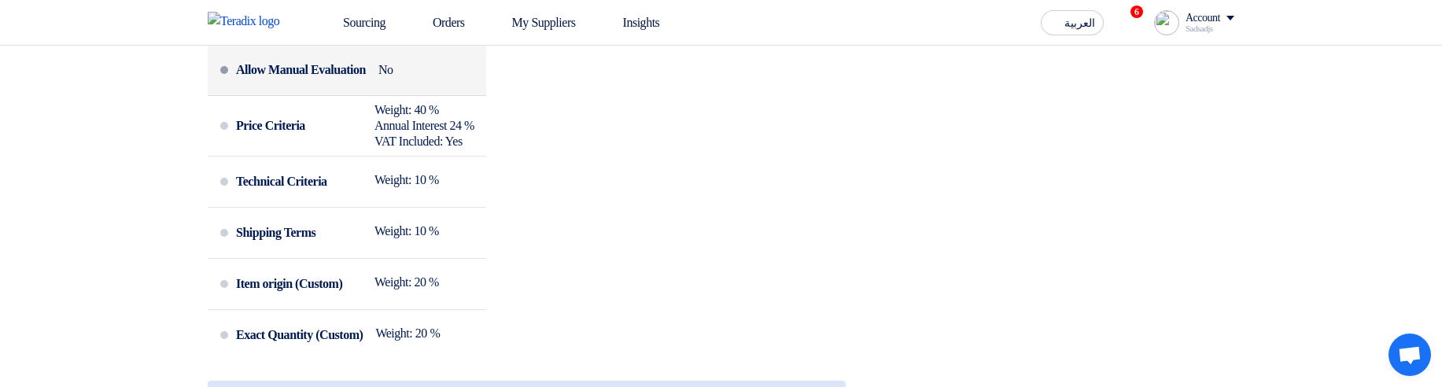
scroll to position [1112, 0]
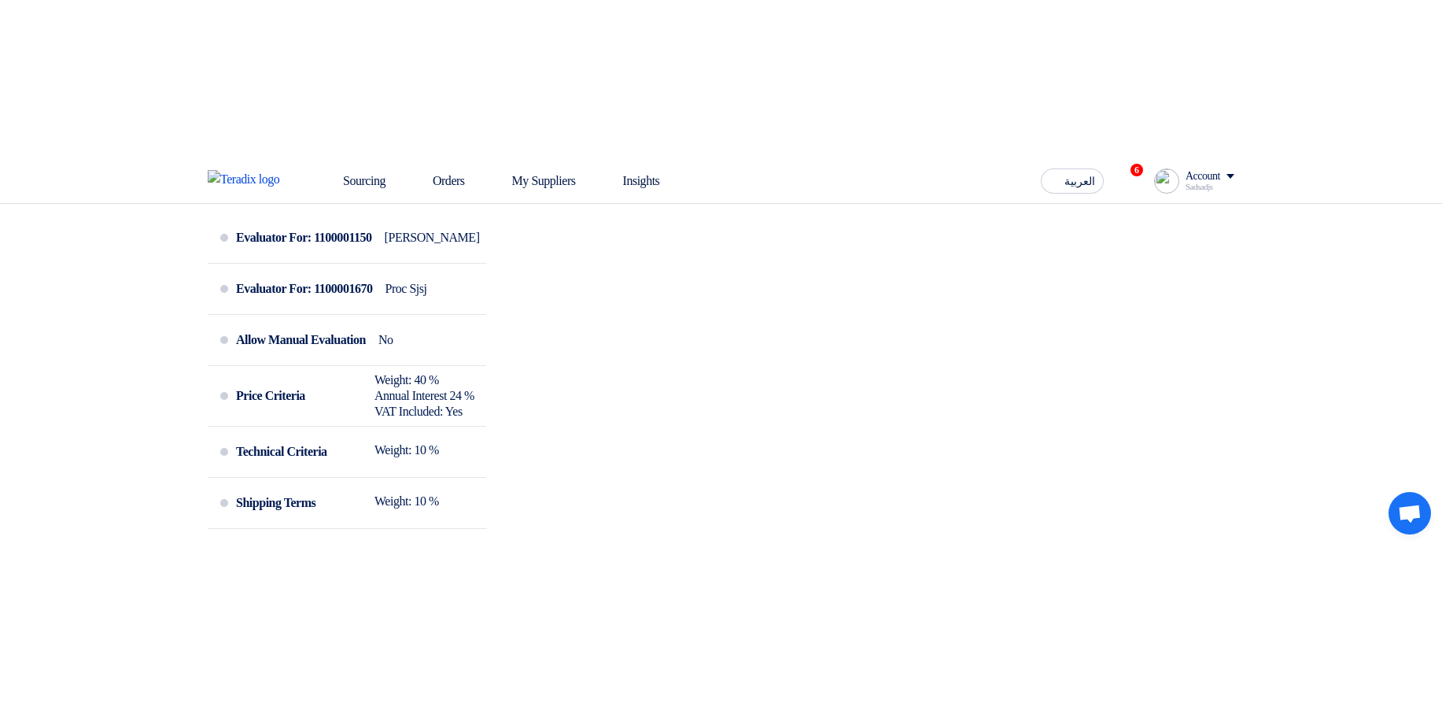
scroll to position [944, 0]
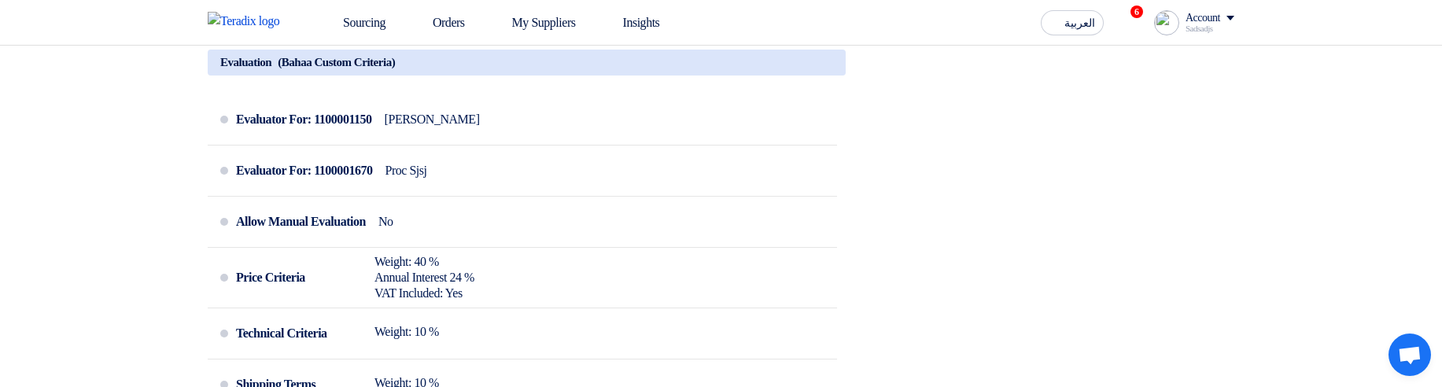
click at [995, 312] on div "Share with your team RFx Timeline RFx Deadline Passed at [DATE] 11:59 PM Suppli…" at bounding box center [1071, 106] width 350 height 1673
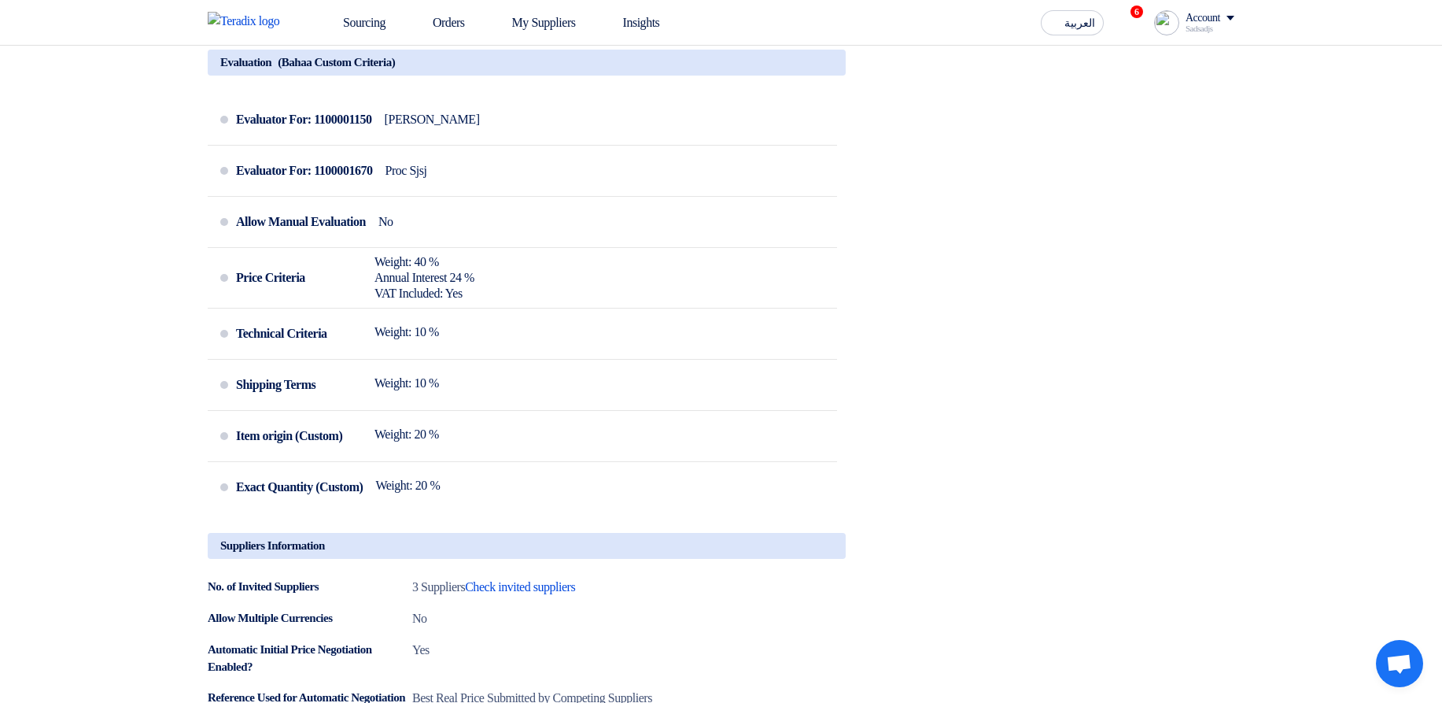
click at [961, 386] on div "Share with your team RFx Timeline RFx Deadline Passed at [DATE] 11:59 PM Suppli…" at bounding box center [1071, 106] width 350 height 1673
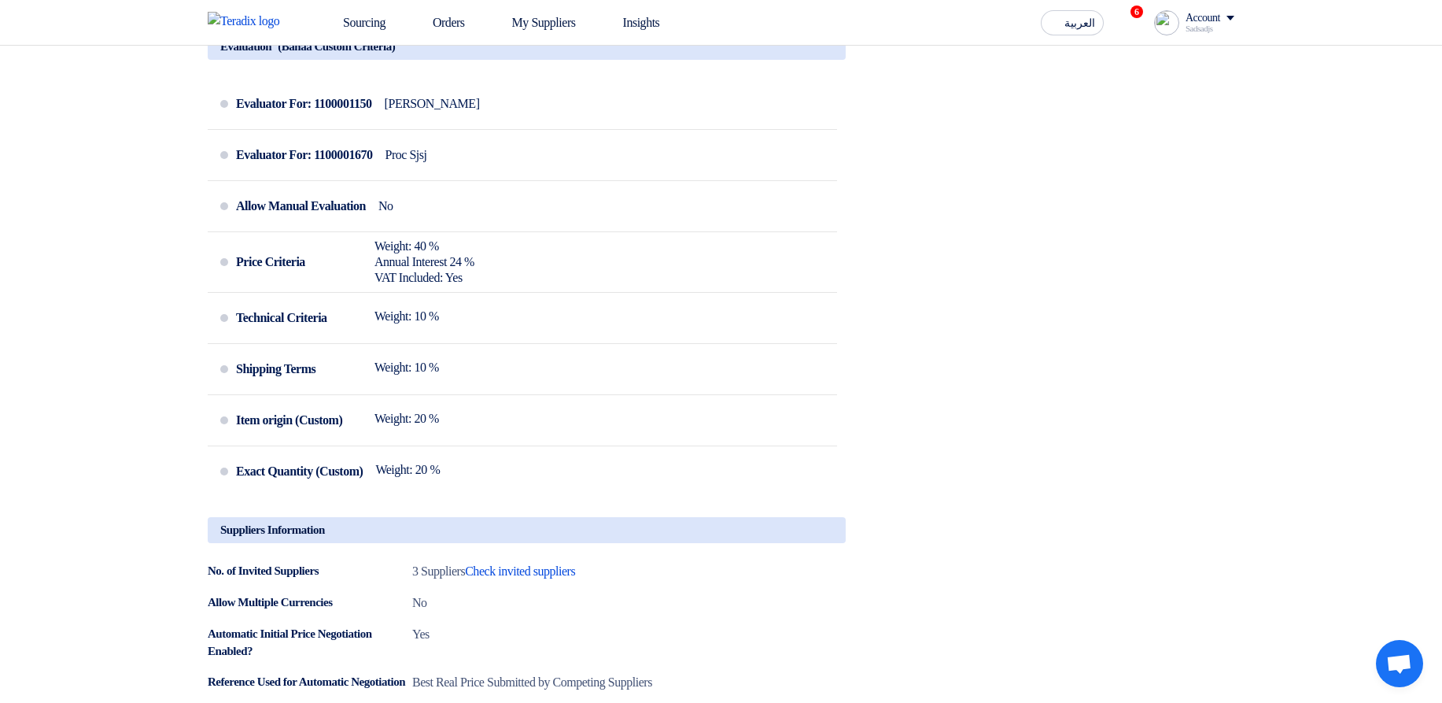
scroll to position [850, 0]
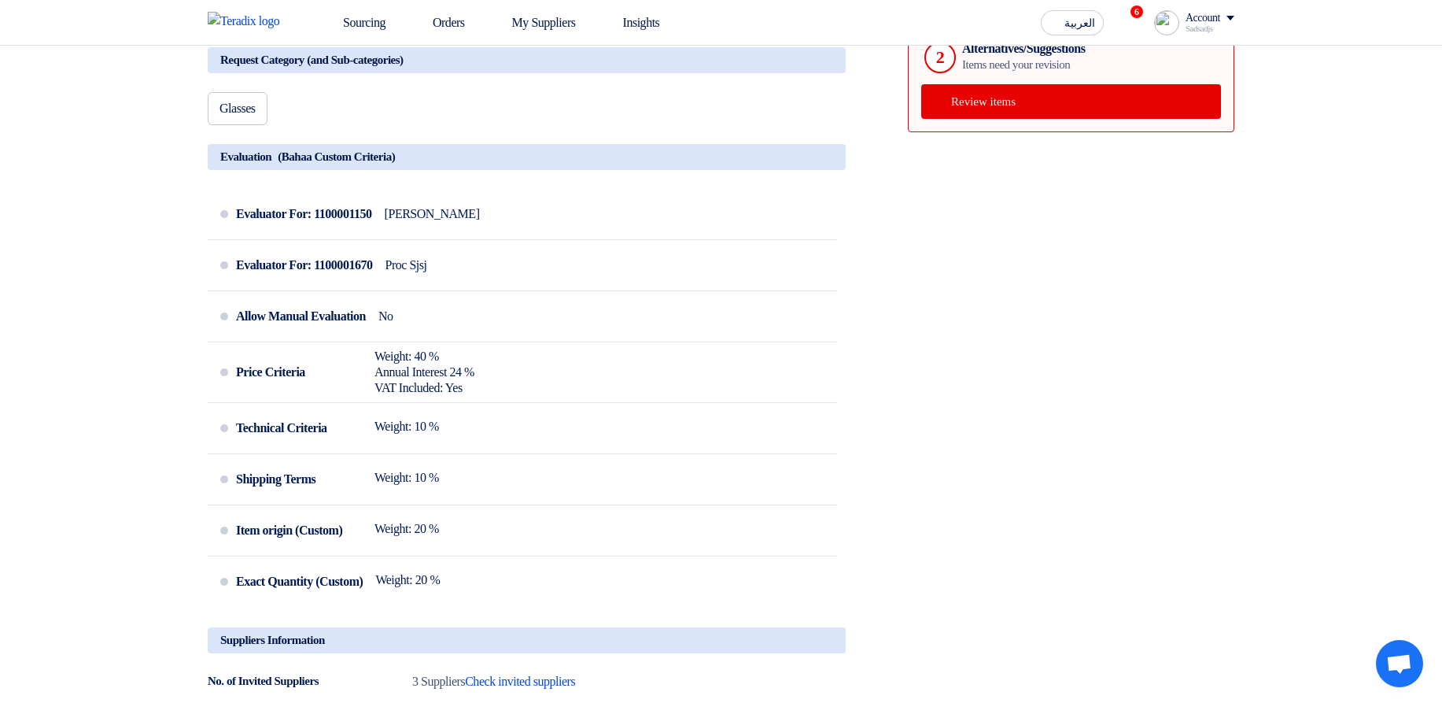
click at [959, 386] on div "Share with your team RFx Timeline RFx Deadline Passed at [DATE] 11:59 PM Suppli…" at bounding box center [1071, 200] width 350 height 1673
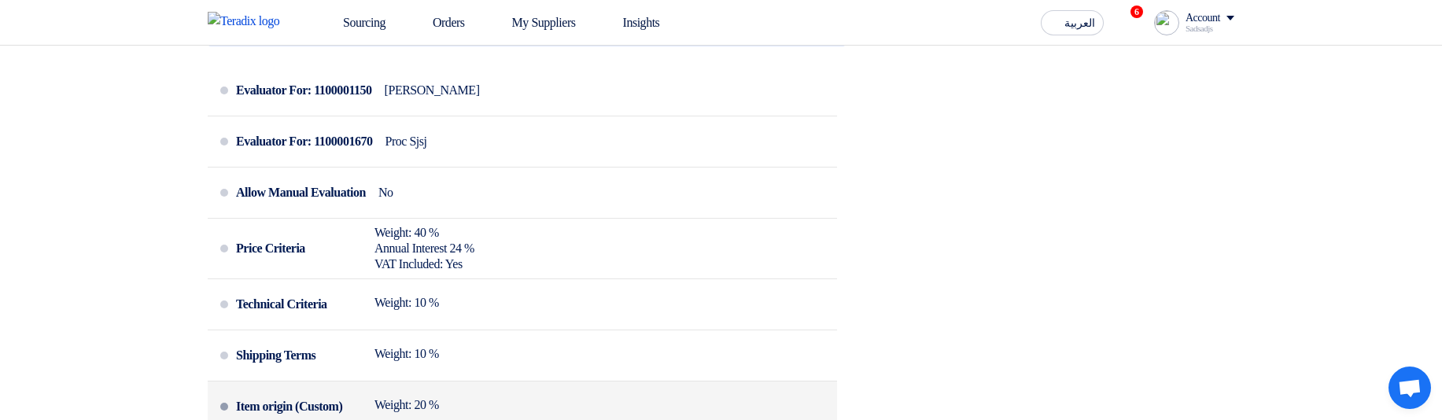
scroll to position [944, 0]
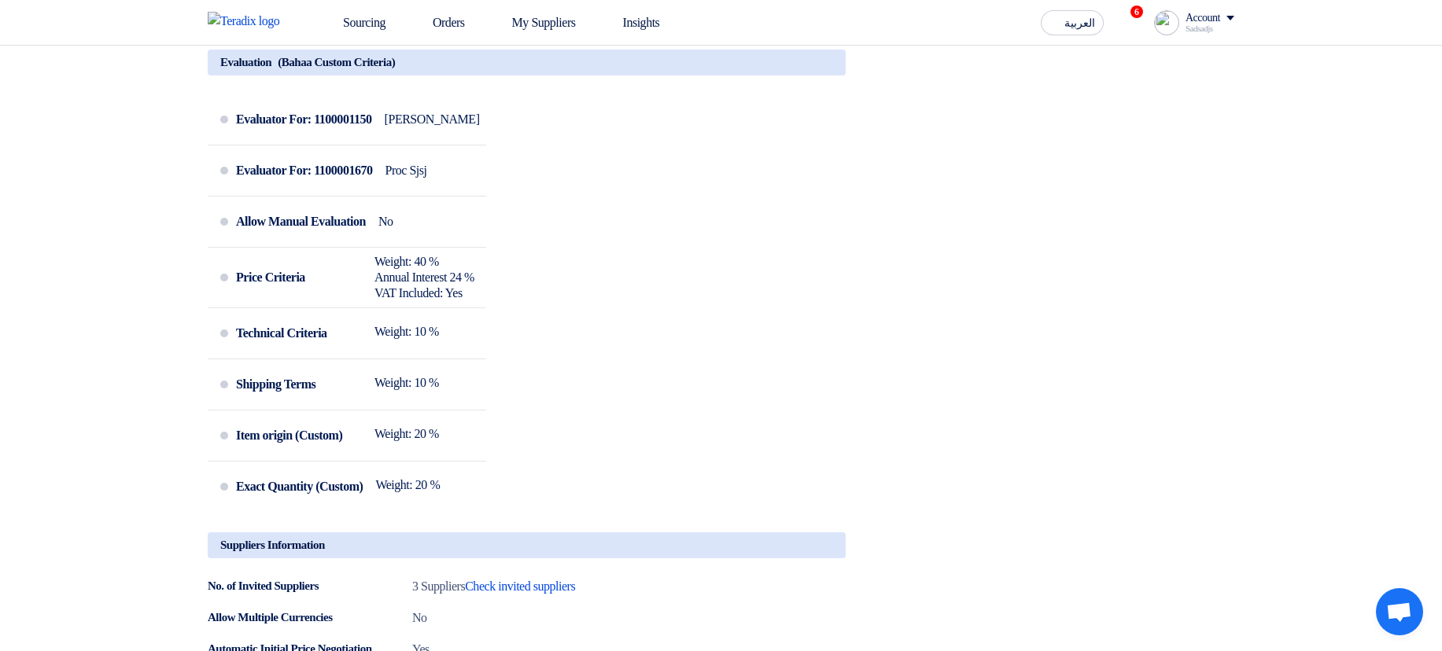
click at [628, 345] on div "Evaluator For: 1100001150 Hamda Jjjw Evaluator For: 1100001670 Proc Sjsj Allow …" at bounding box center [527, 307] width 638 height 426
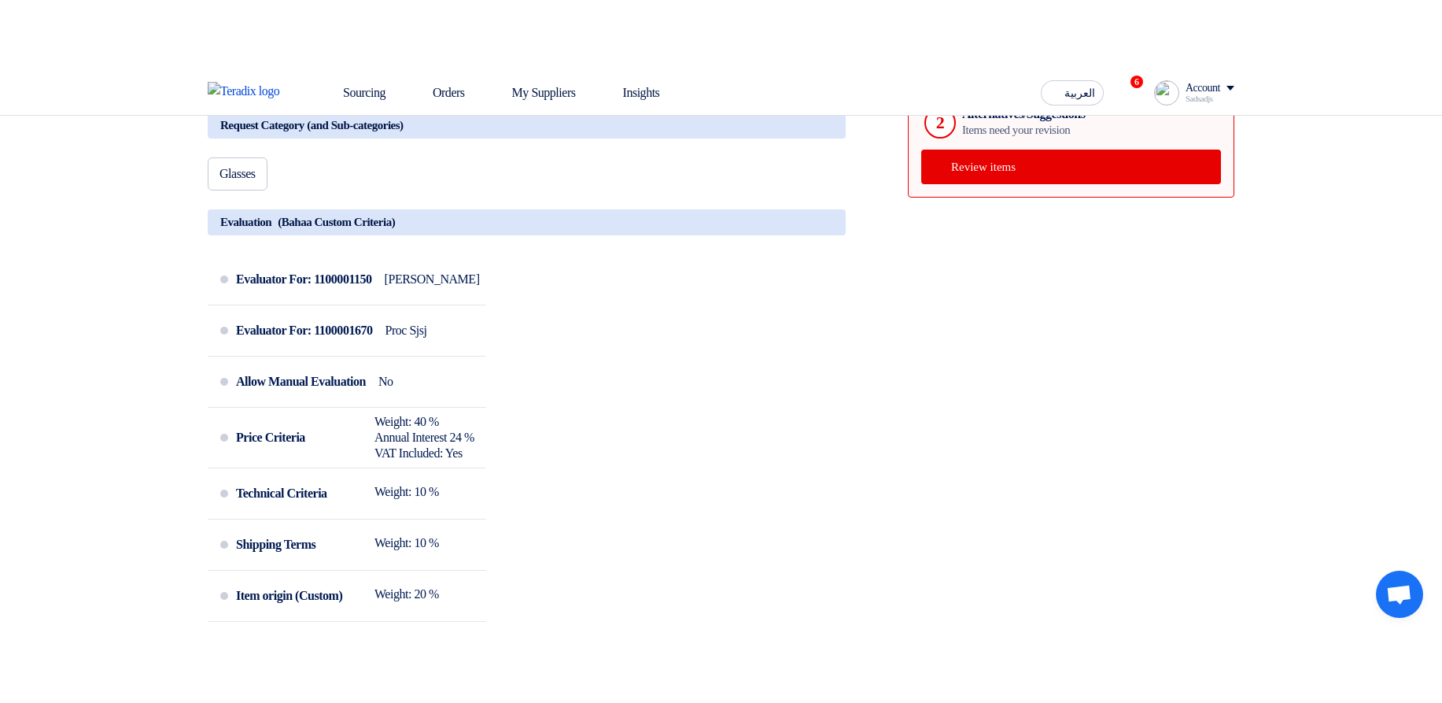
scroll to position [850, 0]
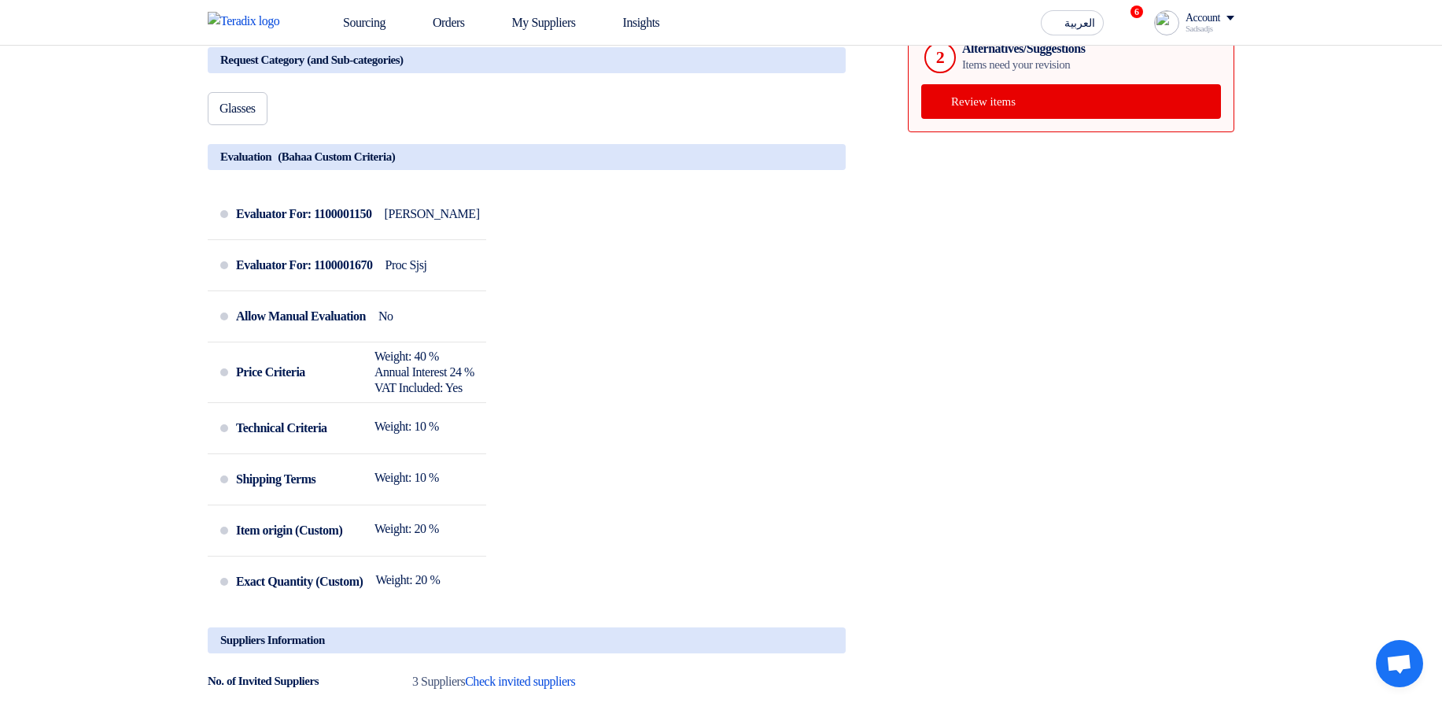
click at [777, 349] on div "Evaluator For: 1100001150 Hamda Jjjw Evaluator For: 1100001670 Proc Sjsj Allow …" at bounding box center [527, 402] width 638 height 426
click at [372, 233] on div "Evaluator For: 1100001150" at bounding box center [304, 214] width 136 height 38
click at [716, 349] on div "Evaluator For: 1100001150 Hamda Jjjw Evaluator For: 1100001670 Proc Sjsj Allow …" at bounding box center [527, 402] width 638 height 426
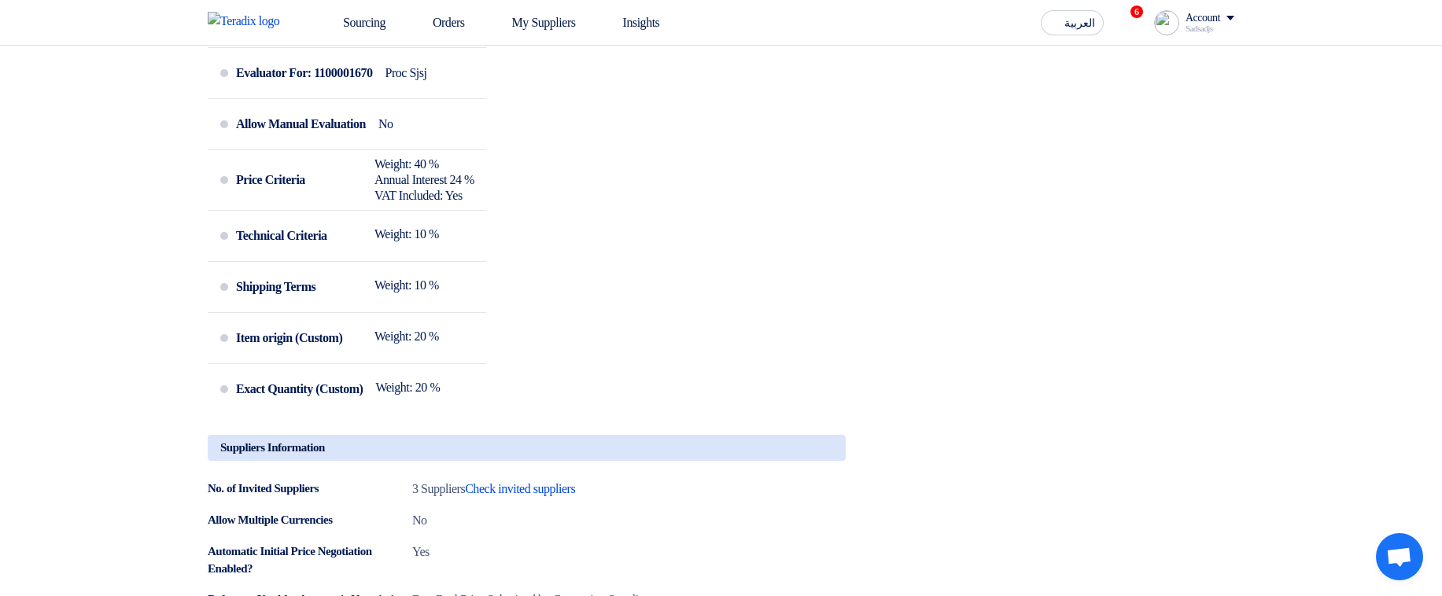
scroll to position [944, 0]
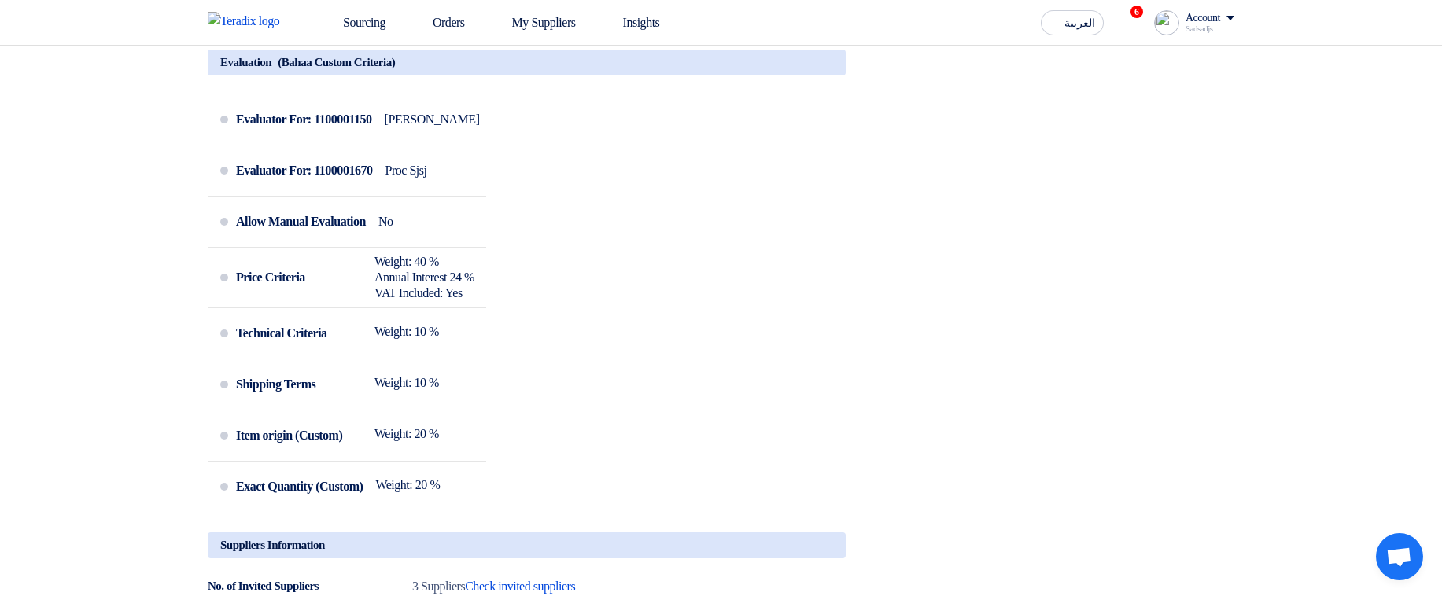
click at [821, 352] on div "Evaluator For: 1100001150 Hamda Jjjw Evaluator For: 1100001670 Proc Sjsj Allow …" at bounding box center [527, 307] width 638 height 426
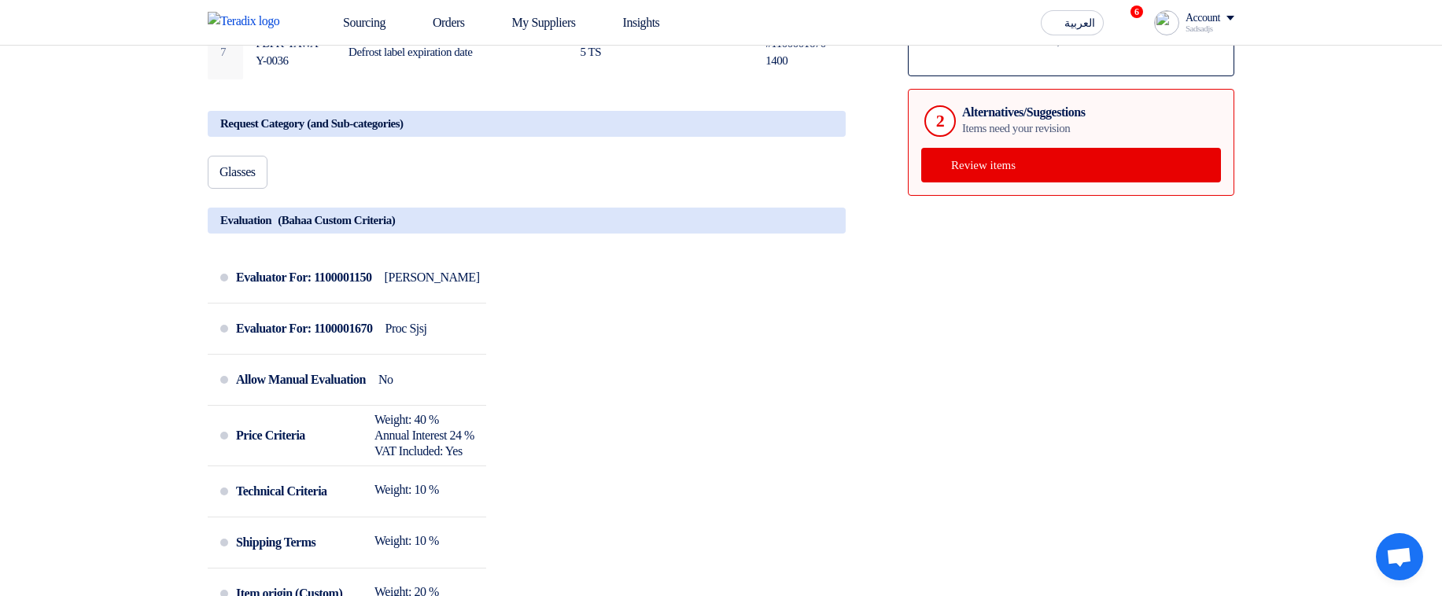
scroll to position [566, 0]
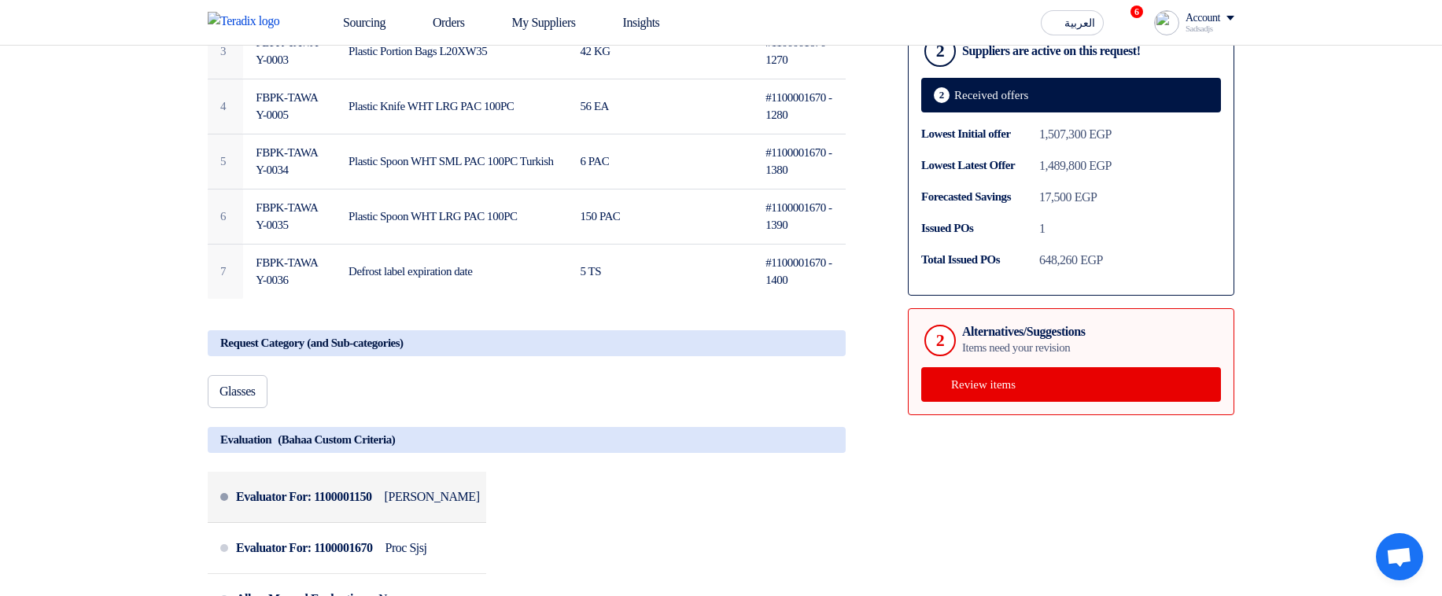
click at [256, 419] on div "Evaluator For: 1100001150" at bounding box center [304, 497] width 136 height 38
drag, startPoint x: 256, startPoint y: 515, endPoint x: 327, endPoint y: 514, distance: 71.6
click at [327, 419] on div "Evaluator For: 1100001150" at bounding box center [304, 497] width 136 height 38
click at [361, 419] on div "Evaluator For: 1100001150" at bounding box center [304, 497] width 136 height 38
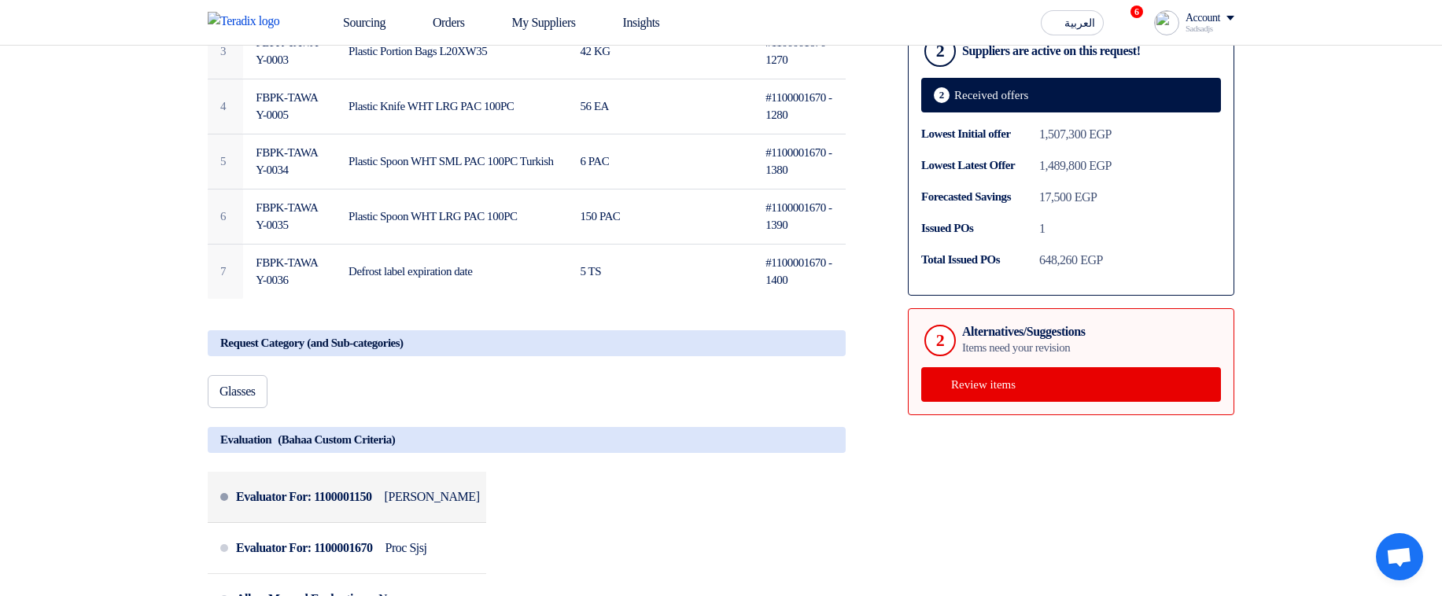
click at [372, 419] on div "Evaluator For: 1100001150" at bounding box center [304, 497] width 136 height 38
click at [486, 419] on li "Evaluator For: 1100001150 Hamda Jjjw" at bounding box center [347, 497] width 279 height 51
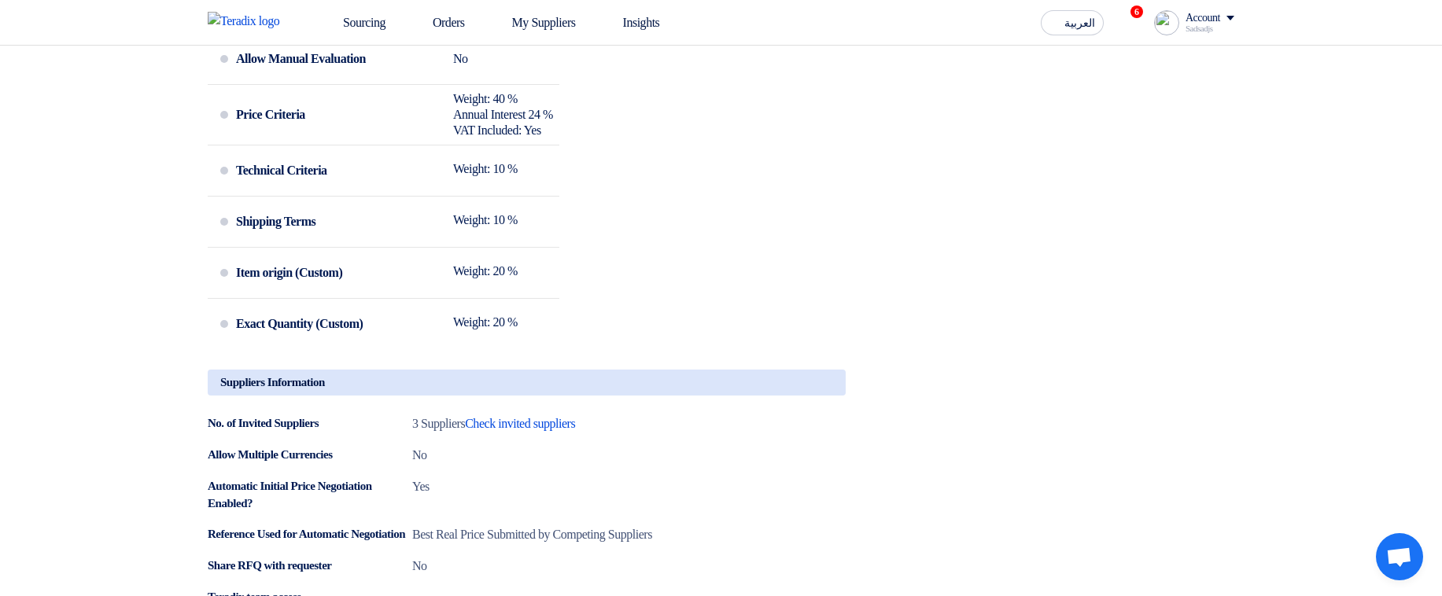
scroll to position [829, 0]
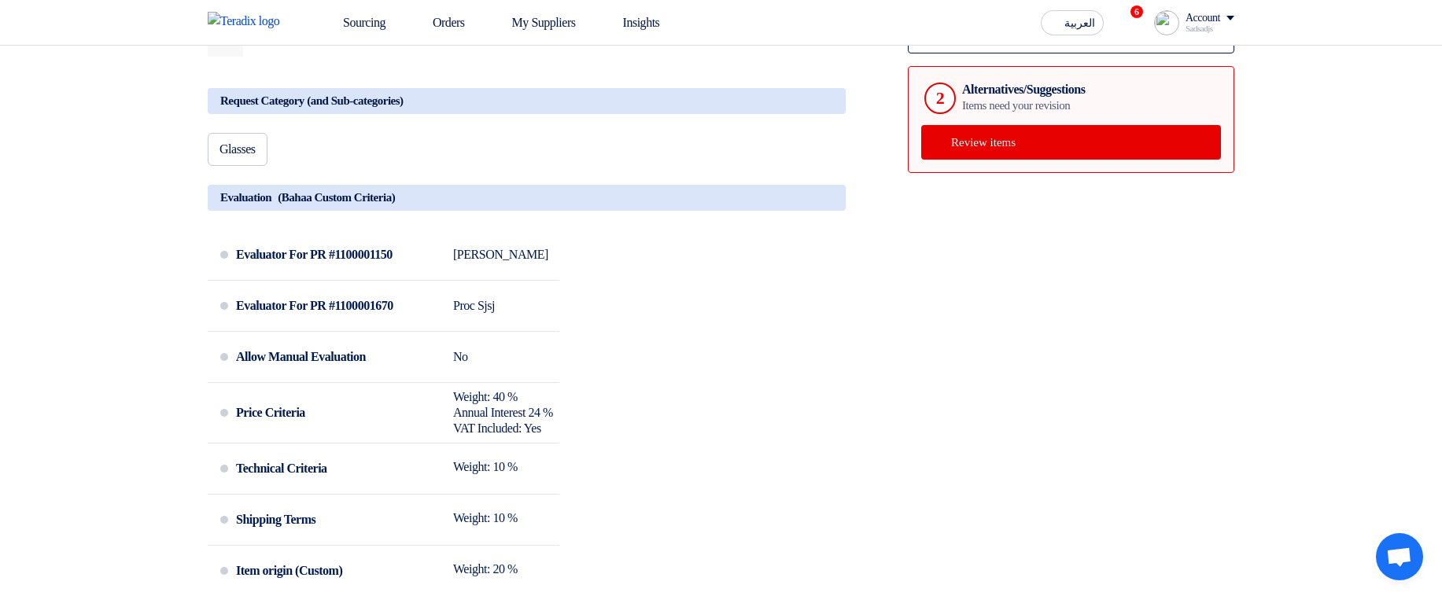
click at [606, 326] on div "Evaluator For PR #1100001150 Hamda Jjjw Evaluator For PR #1100001670 Proc Sjsj …" at bounding box center [527, 443] width 638 height 426
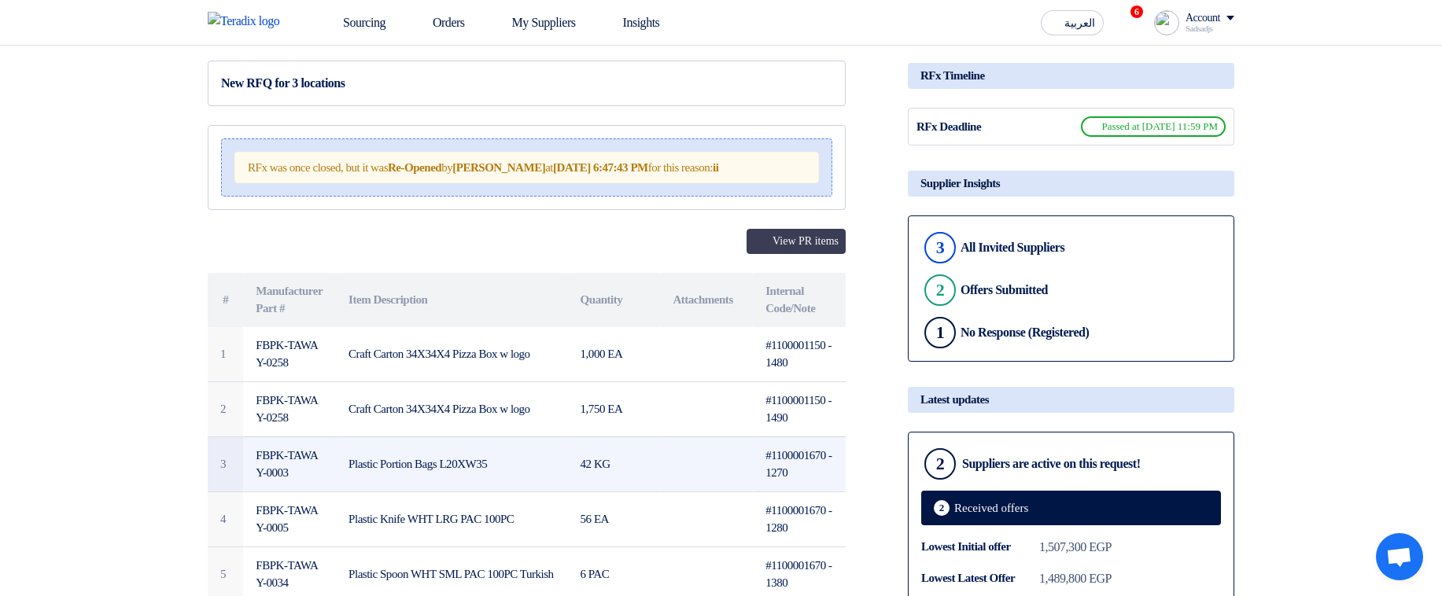
scroll to position [148, 0]
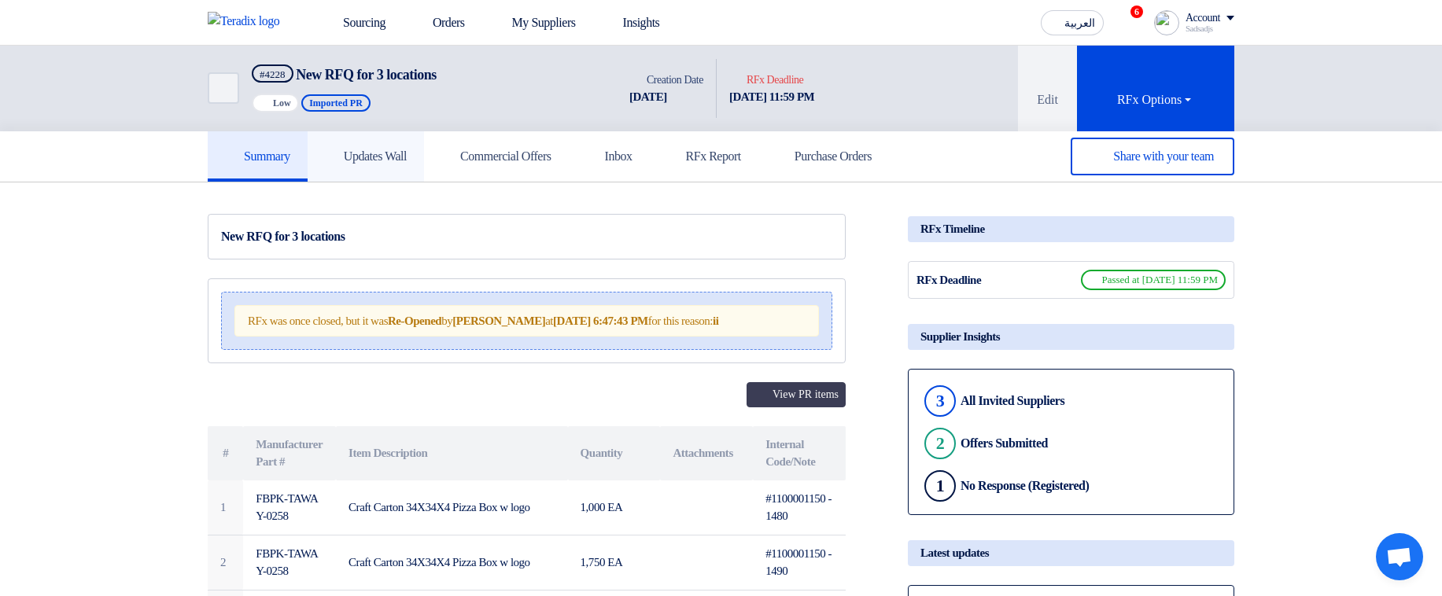
click at [391, 153] on h5 "Updates Wall" at bounding box center [366, 157] width 82 height 16
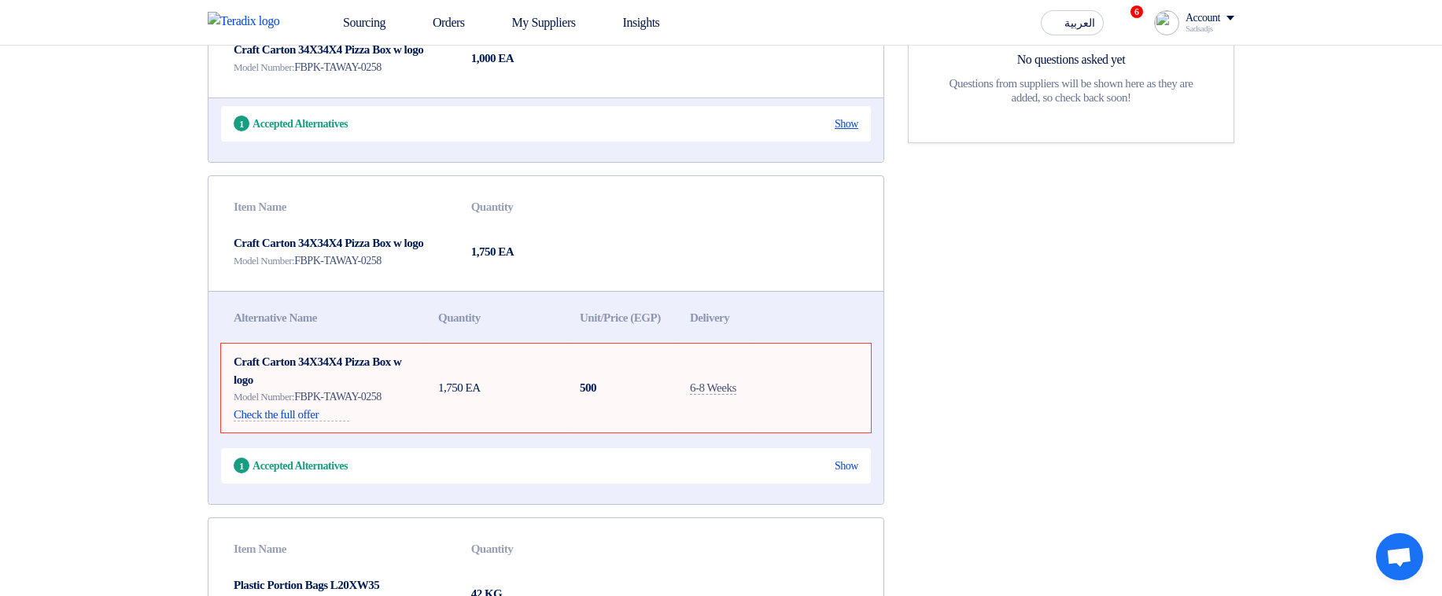
click at [837, 127] on div "Show" at bounding box center [847, 124] width 24 height 17
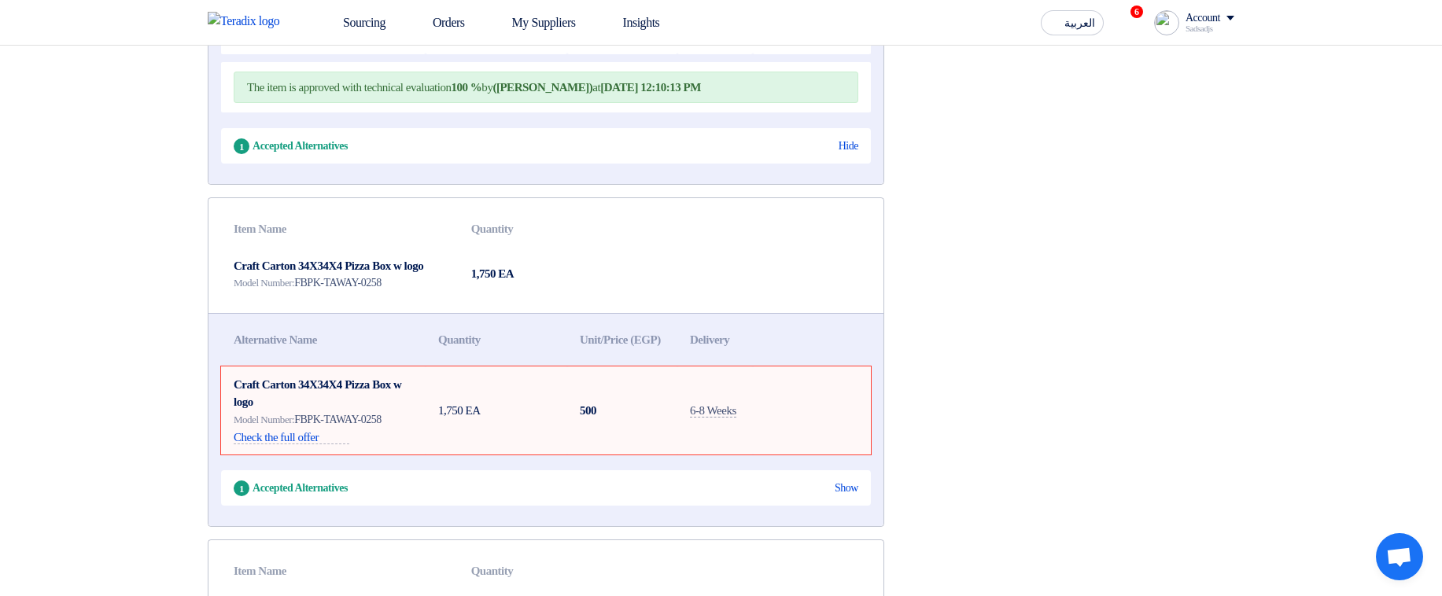
scroll to position [472, 0]
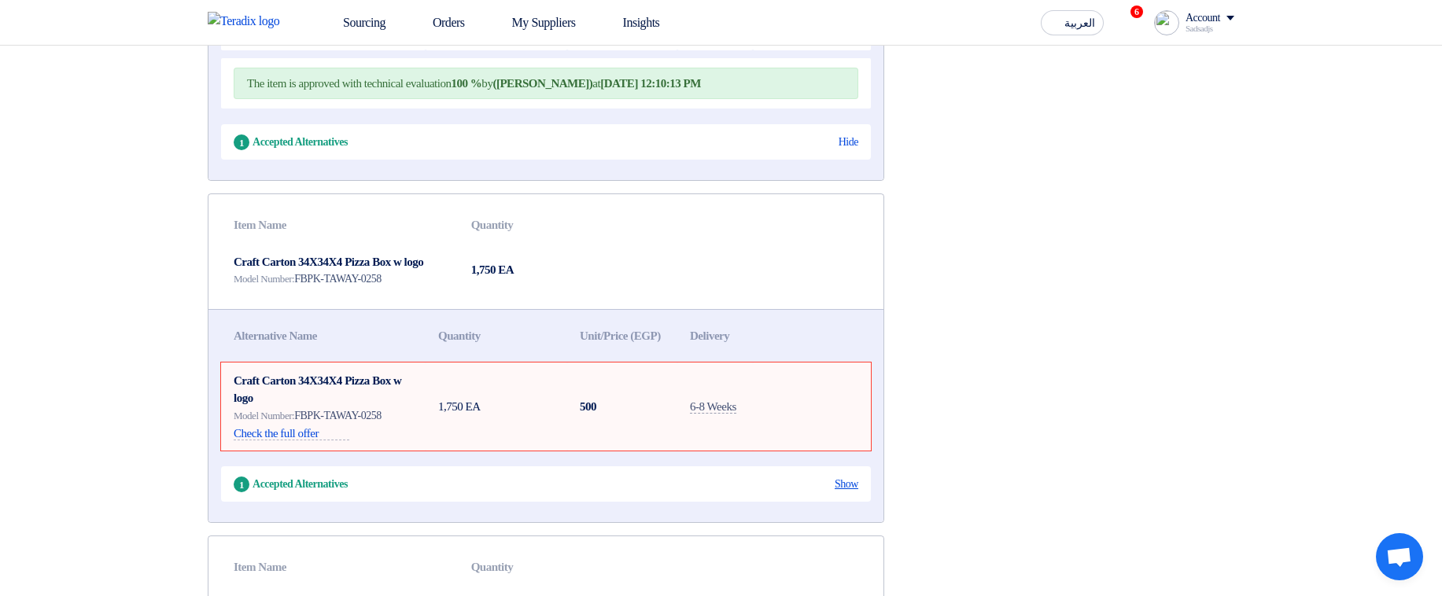
click at [844, 493] on div "Show" at bounding box center [847, 484] width 24 height 17
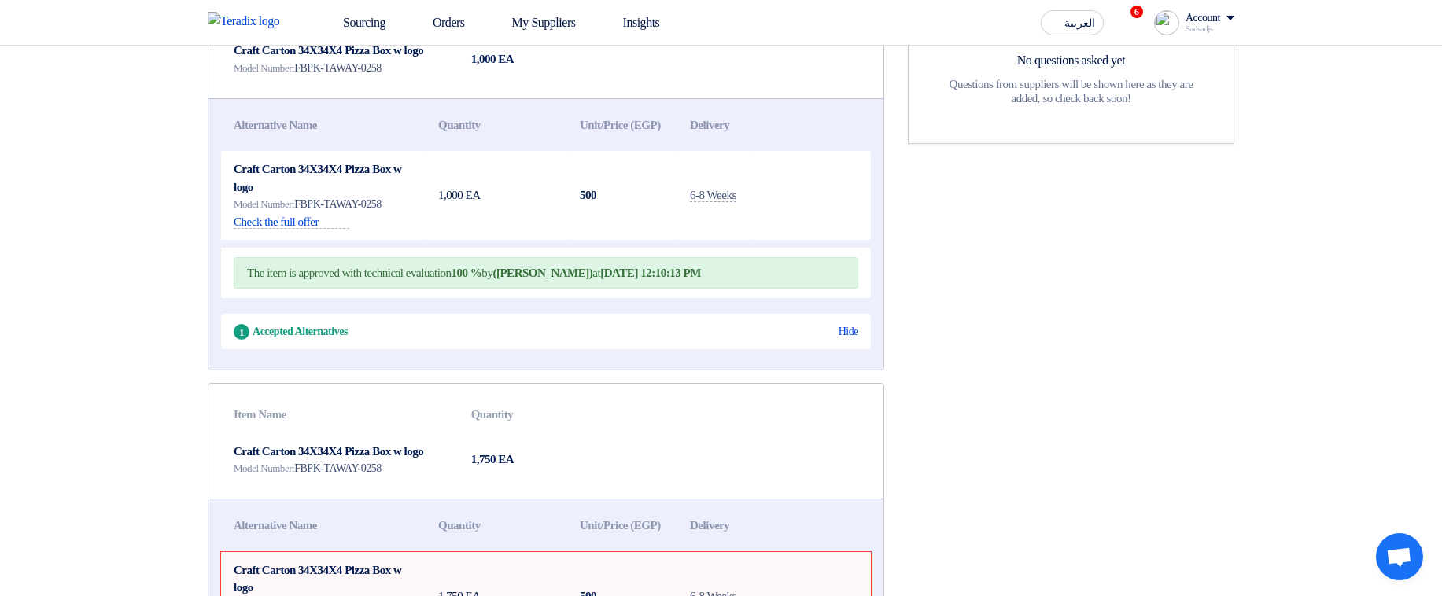
scroll to position [0, 0]
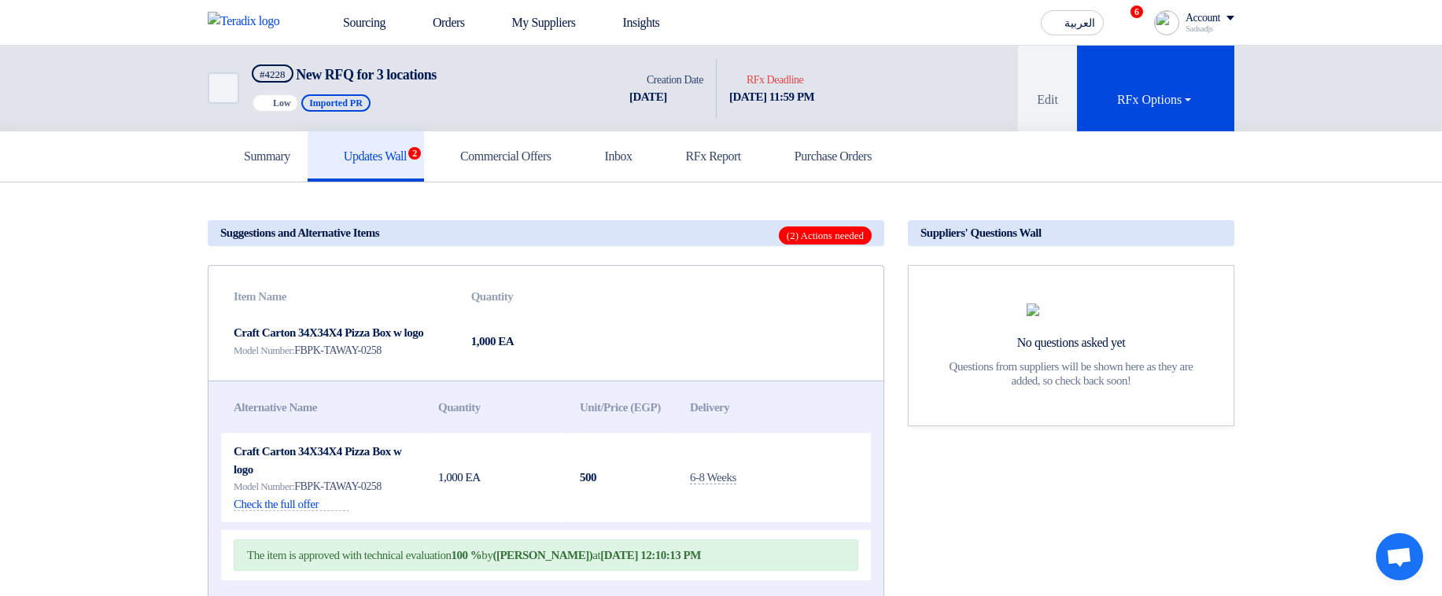
drag, startPoint x: 252, startPoint y: 295, endPoint x: 555, endPoint y: 293, distance: 303.7
click at [555, 293] on tr "Item Name Quantity" at bounding box center [546, 297] width 650 height 37
click at [545, 271] on div at bounding box center [545, 271] width 0 height 0
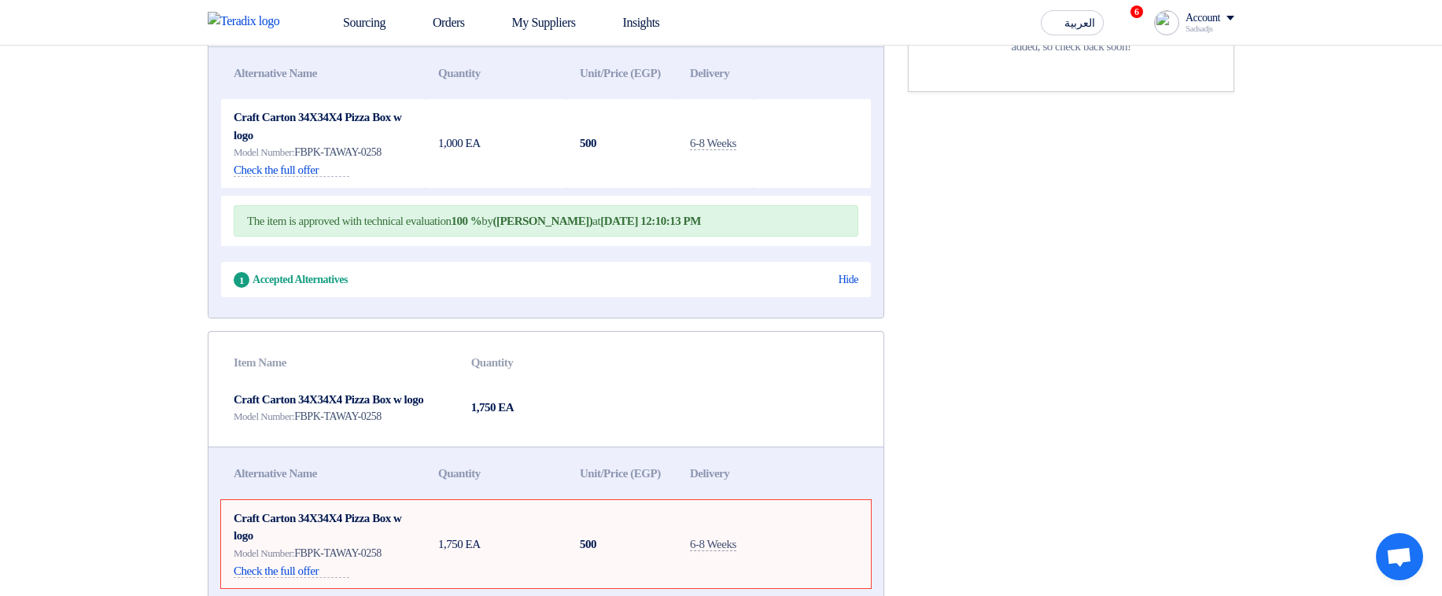
scroll to position [283, 0]
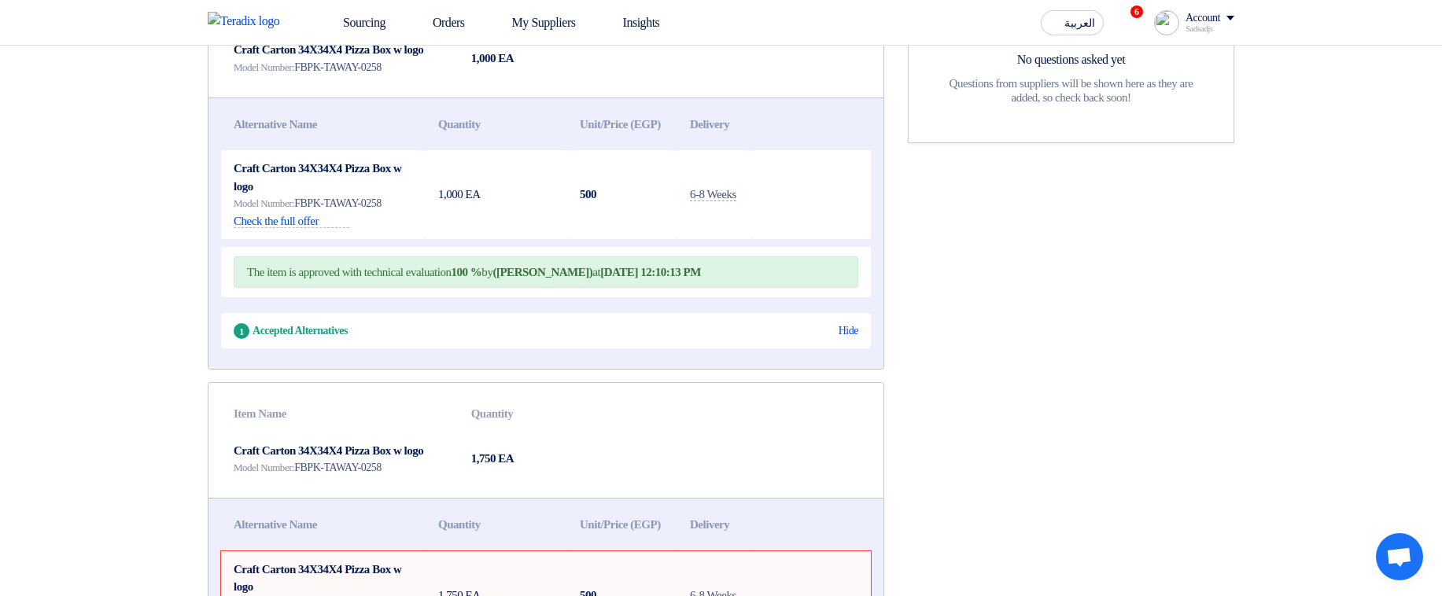
click at [555, 186] on td "1,000 EA" at bounding box center [497, 194] width 142 height 89
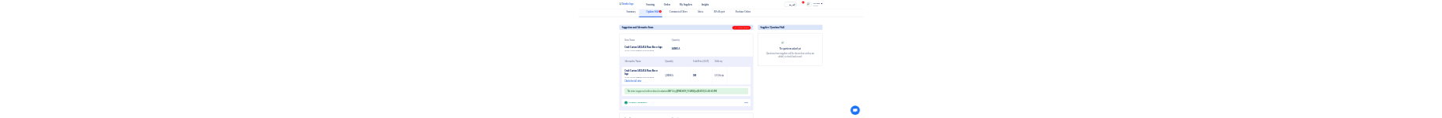
scroll to position [94, 0]
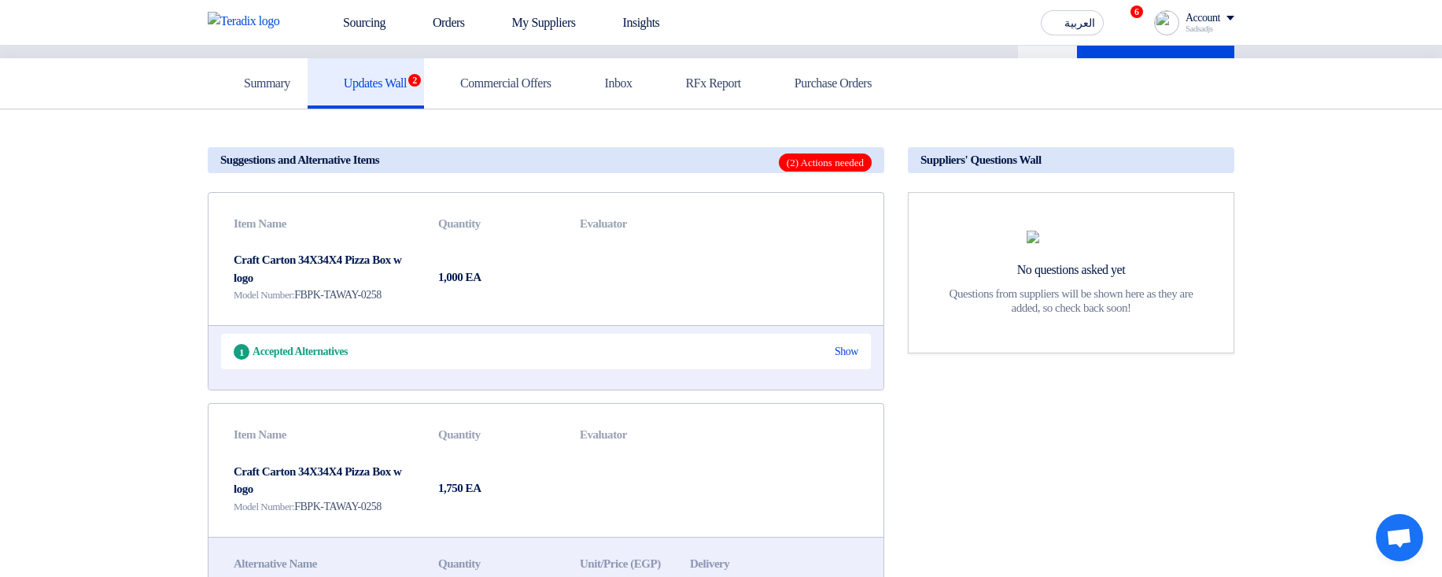
scroll to position [94, 0]
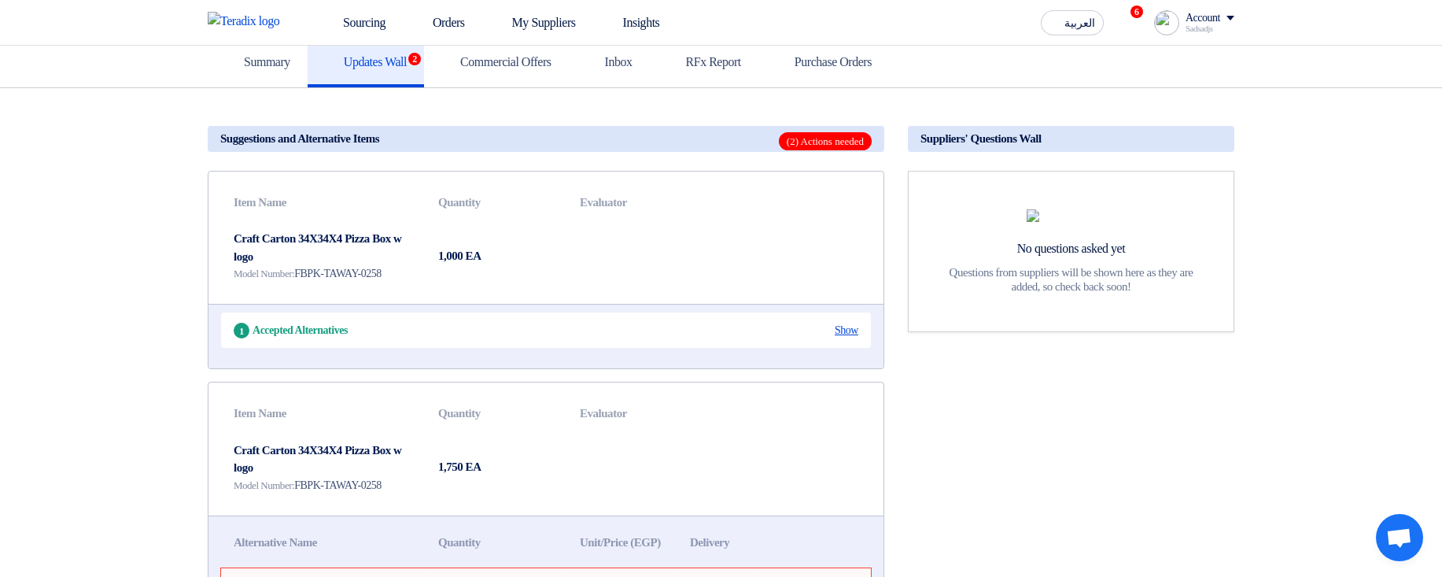
click at [851, 117] on div "Show" at bounding box center [847, 330] width 24 height 17
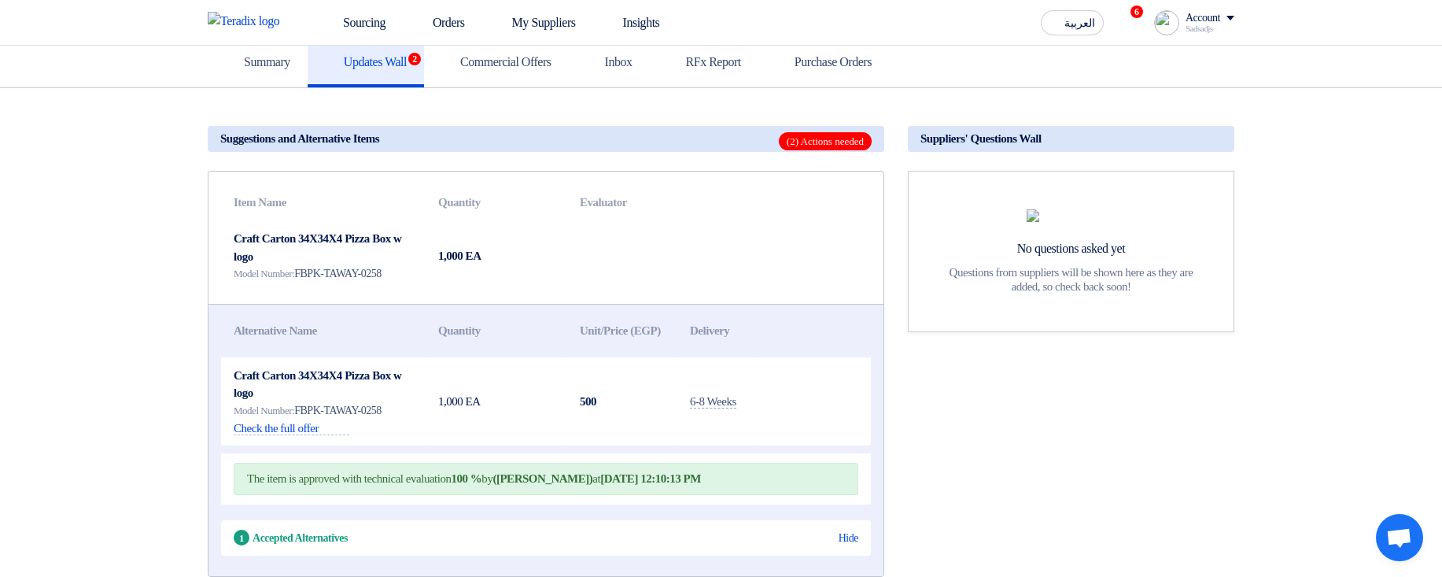
click at [581, 117] on th "Evaluator" at bounding box center [620, 202] width 107 height 37
drag, startPoint x: 581, startPoint y: 211, endPoint x: 621, endPoint y: 208, distance: 40.2
click at [621, 117] on th "Evaluator" at bounding box center [620, 202] width 107 height 37
click at [738, 117] on th at bounding box center [727, 202] width 107 height 37
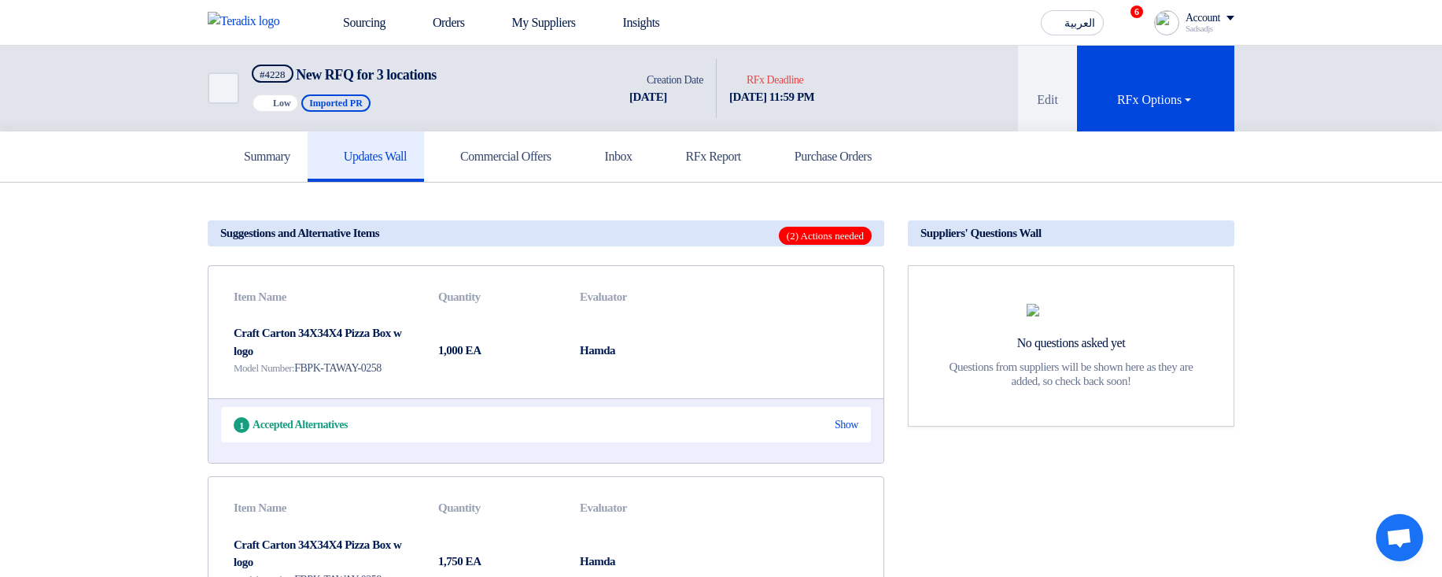
click at [607, 357] on td "Hamda" at bounding box center [620, 350] width 107 height 71
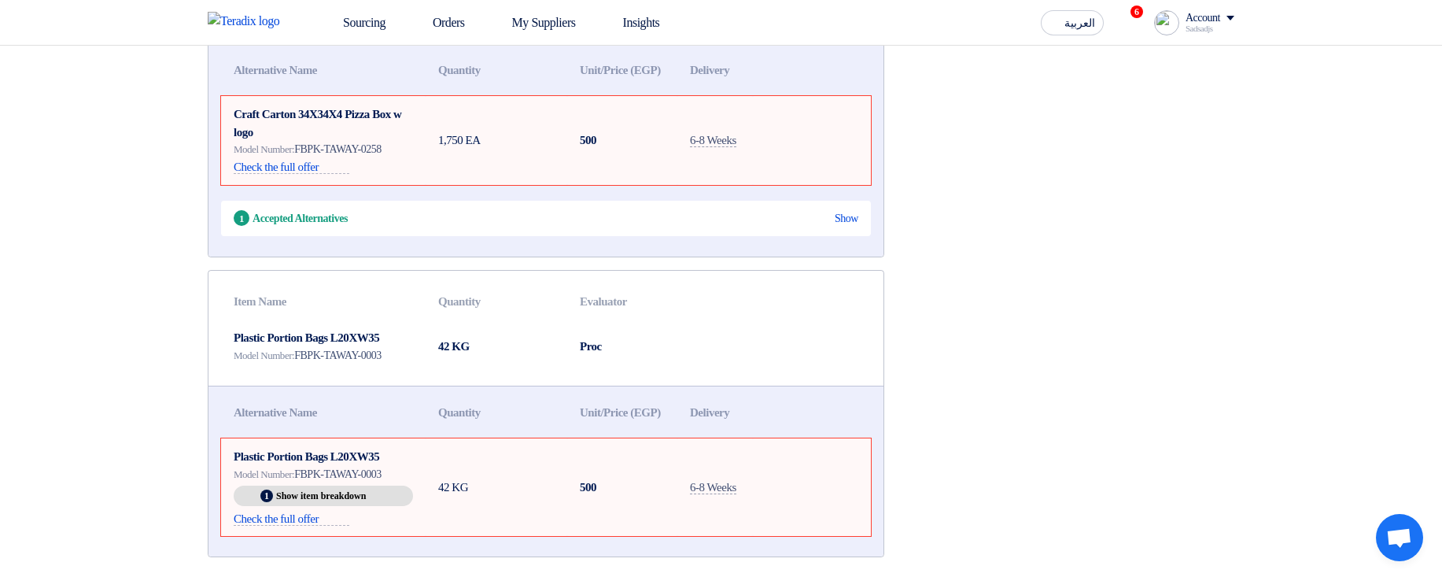
click at [585, 364] on td "Proc" at bounding box center [620, 345] width 107 height 53
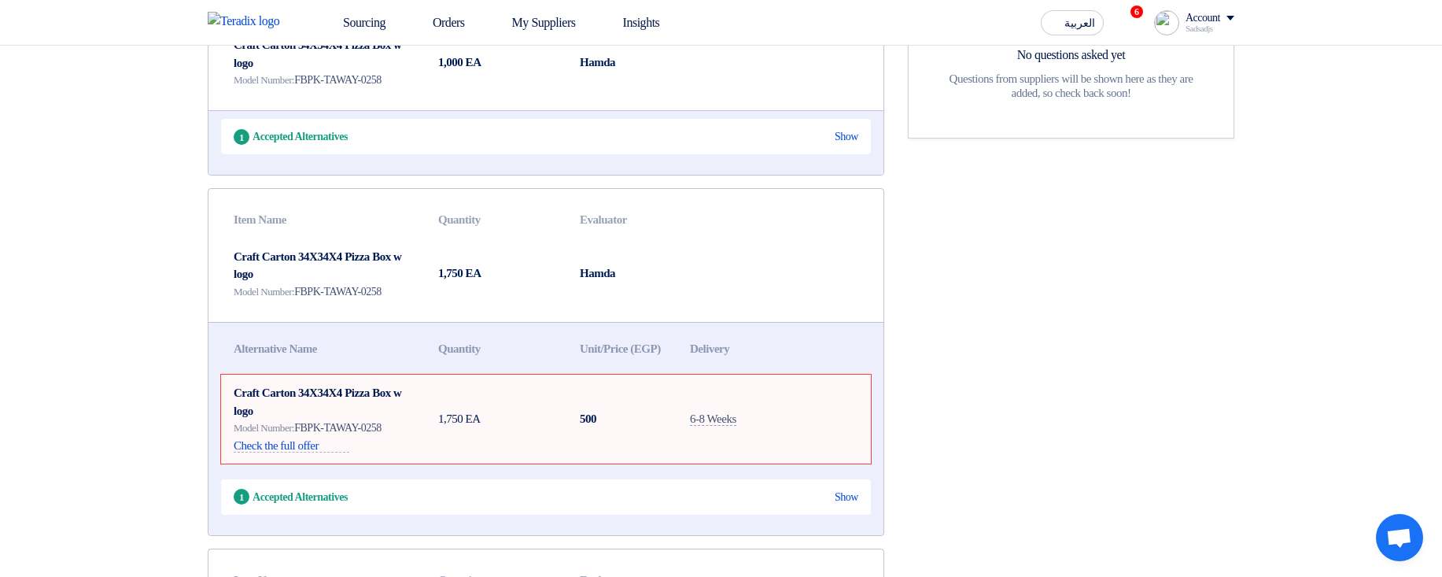
scroll to position [42, 0]
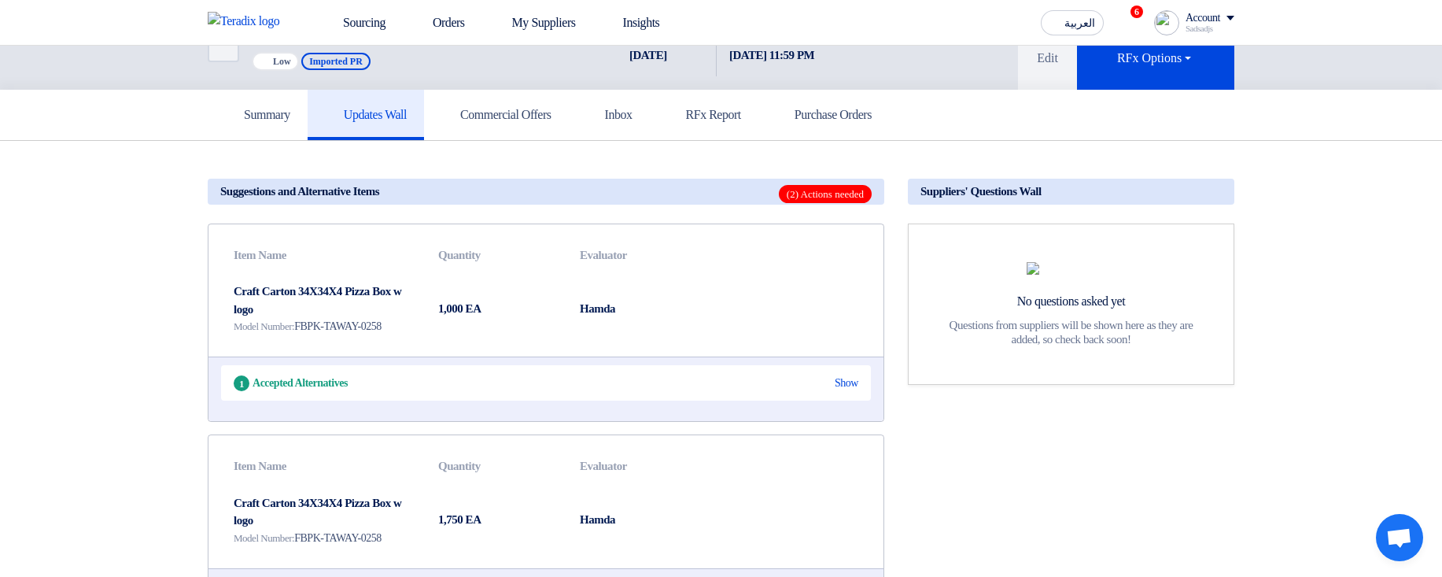
click at [611, 315] on td "Hamda" at bounding box center [620, 308] width 107 height 71
click at [622, 264] on th "Evaluator" at bounding box center [620, 255] width 107 height 37
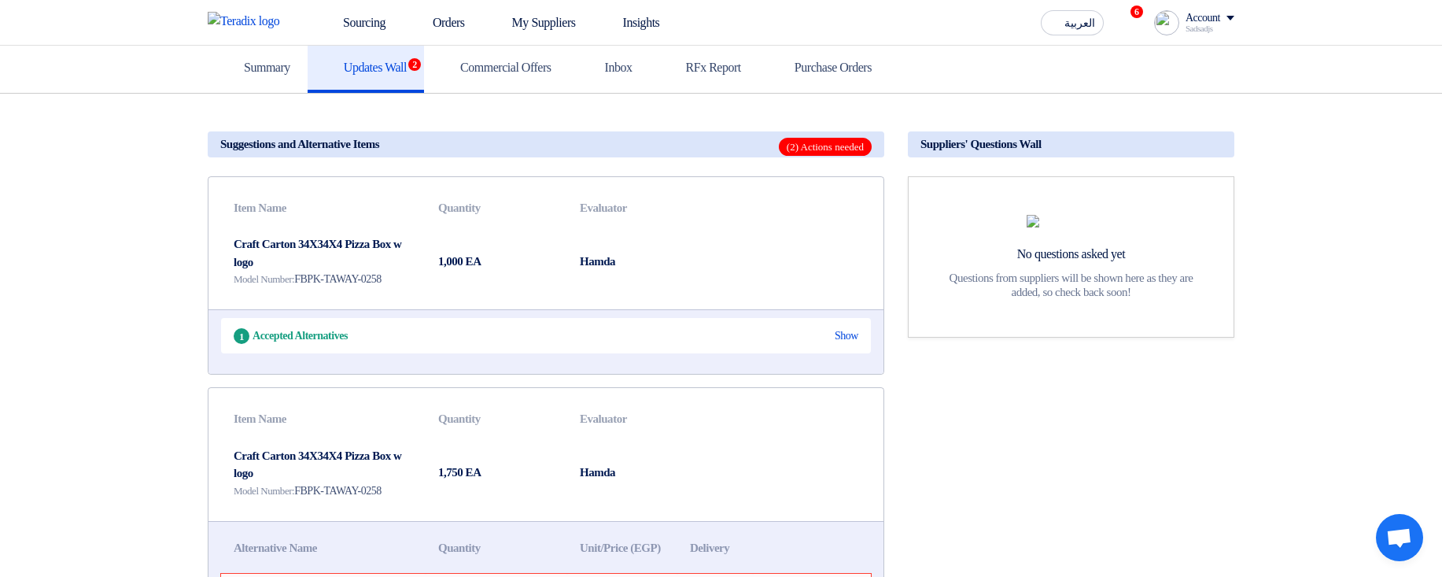
scroll to position [136, 0]
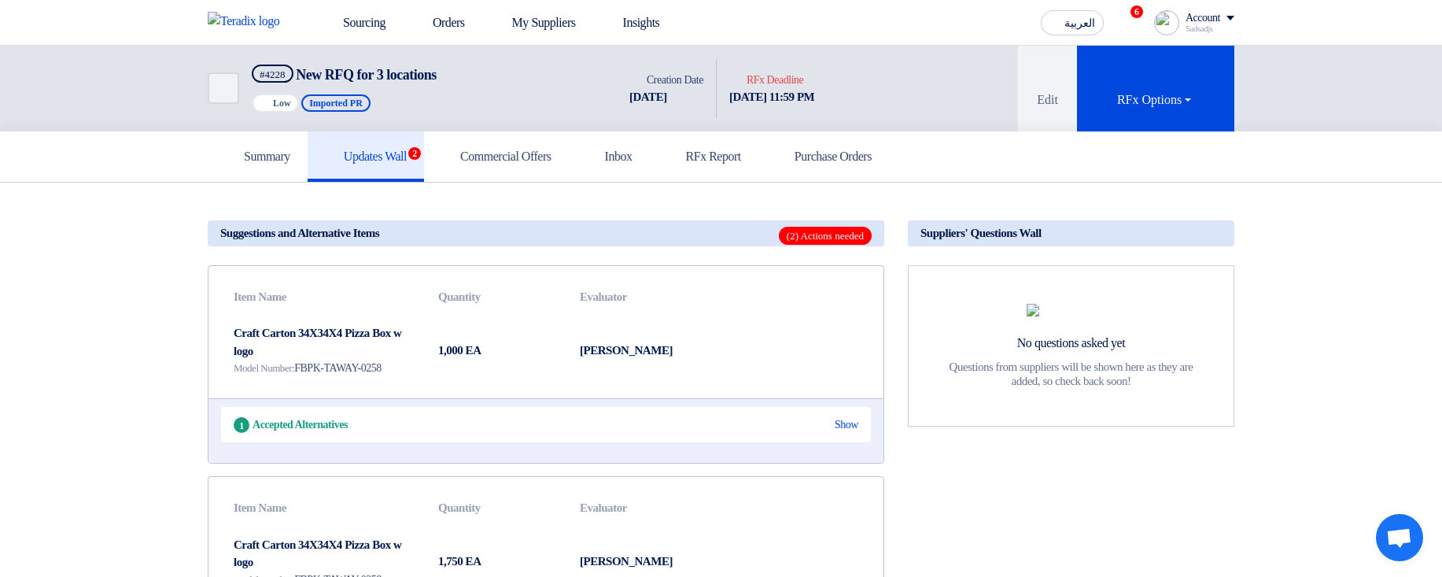
click at [841, 430] on div "Show" at bounding box center [847, 424] width 24 height 17
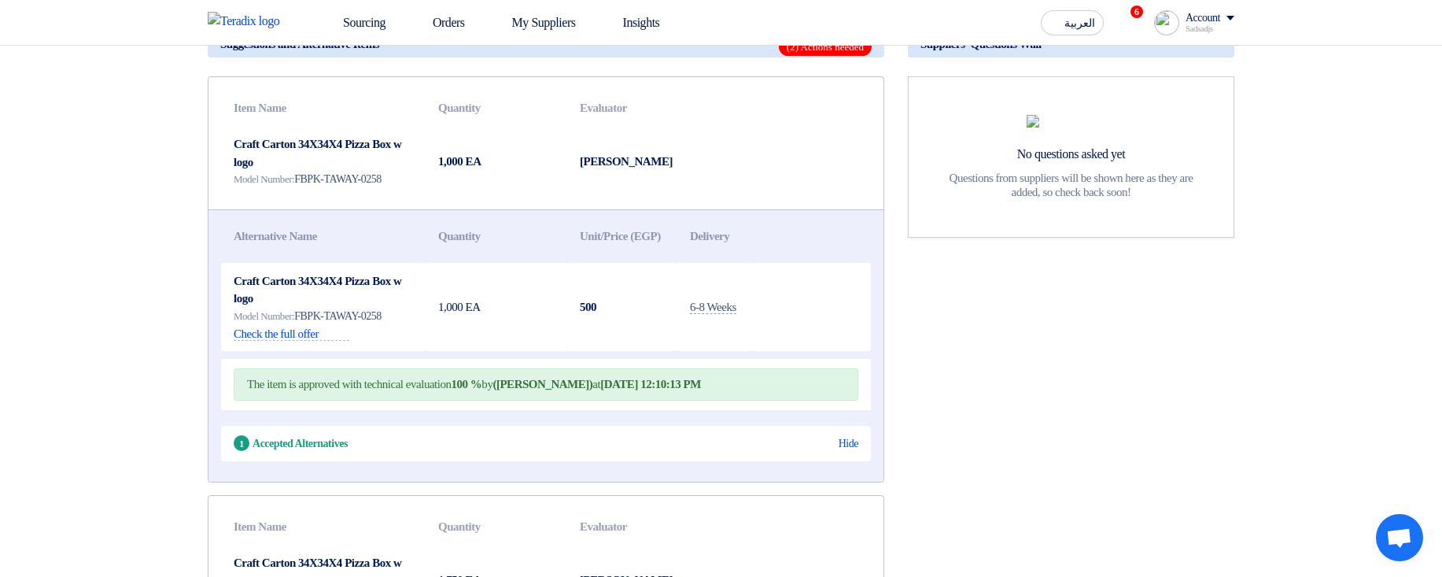
scroll to position [94, 0]
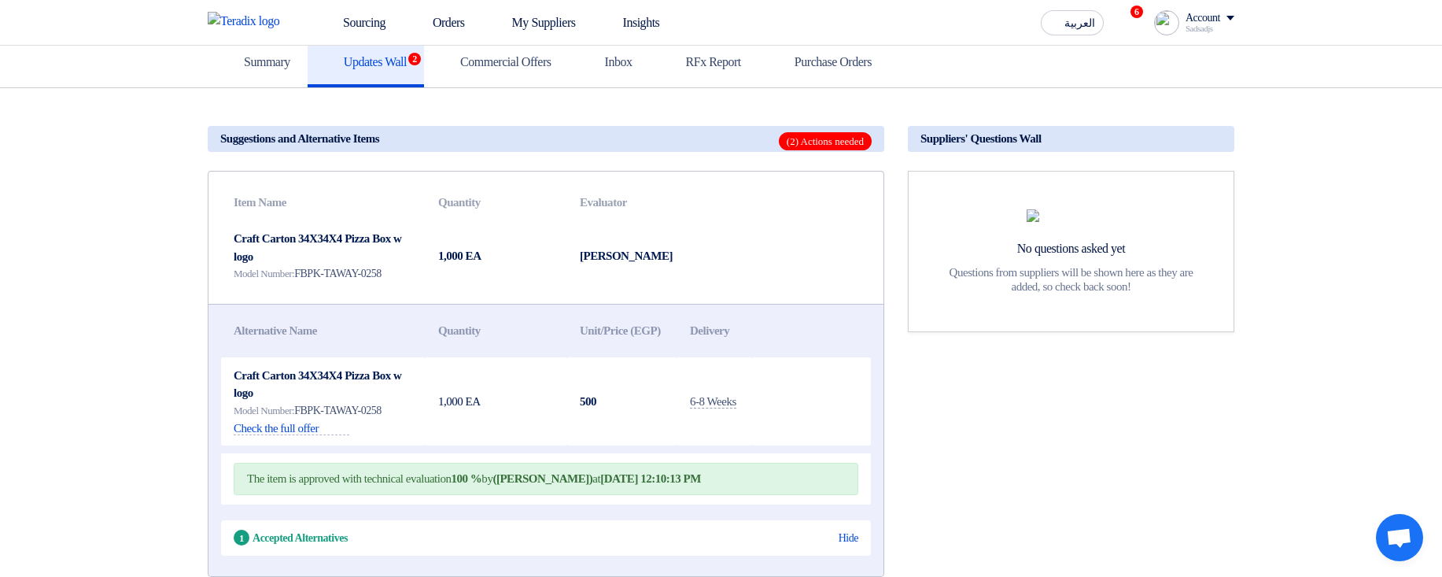
drag, startPoint x: 573, startPoint y: 253, endPoint x: 677, endPoint y: 260, distance: 104.9
click at [677, 260] on tr "Craft Carton 34X34X4 Pizza Box w logo Model Number: FBPK-TAWAY-0258 1,000 EA Ha…" at bounding box center [554, 255] width 667 height 71
click at [825, 246] on td at bounding box center [834, 255] width 107 height 71
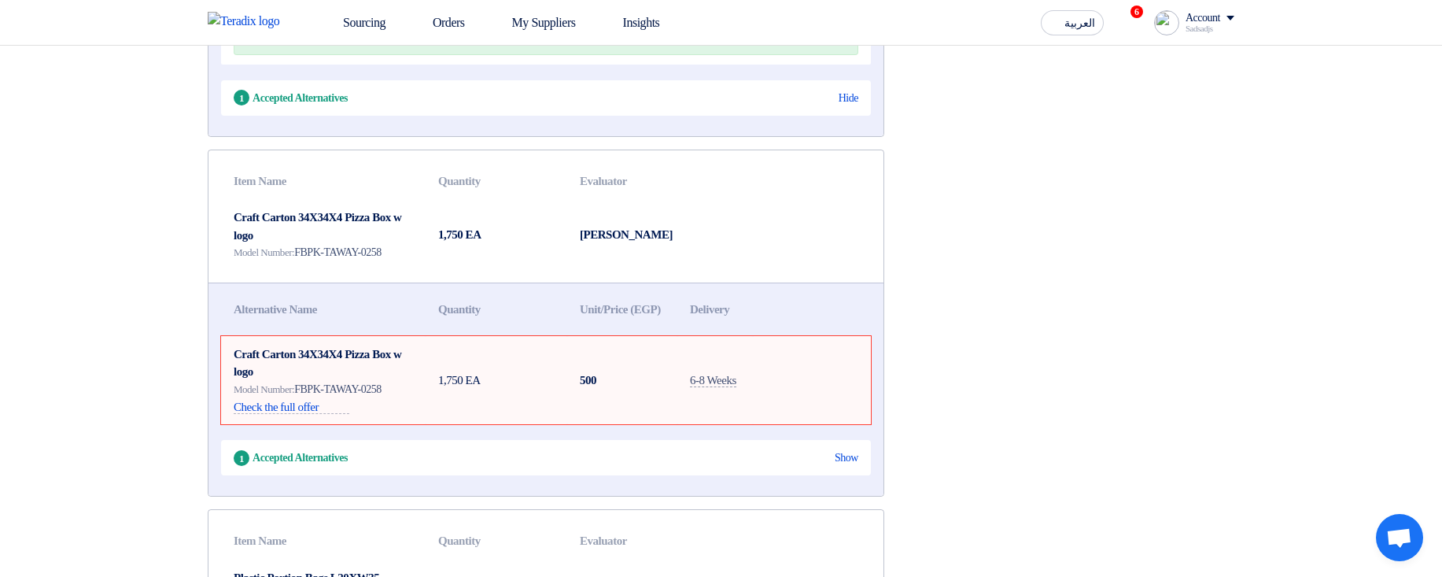
scroll to position [566, 0]
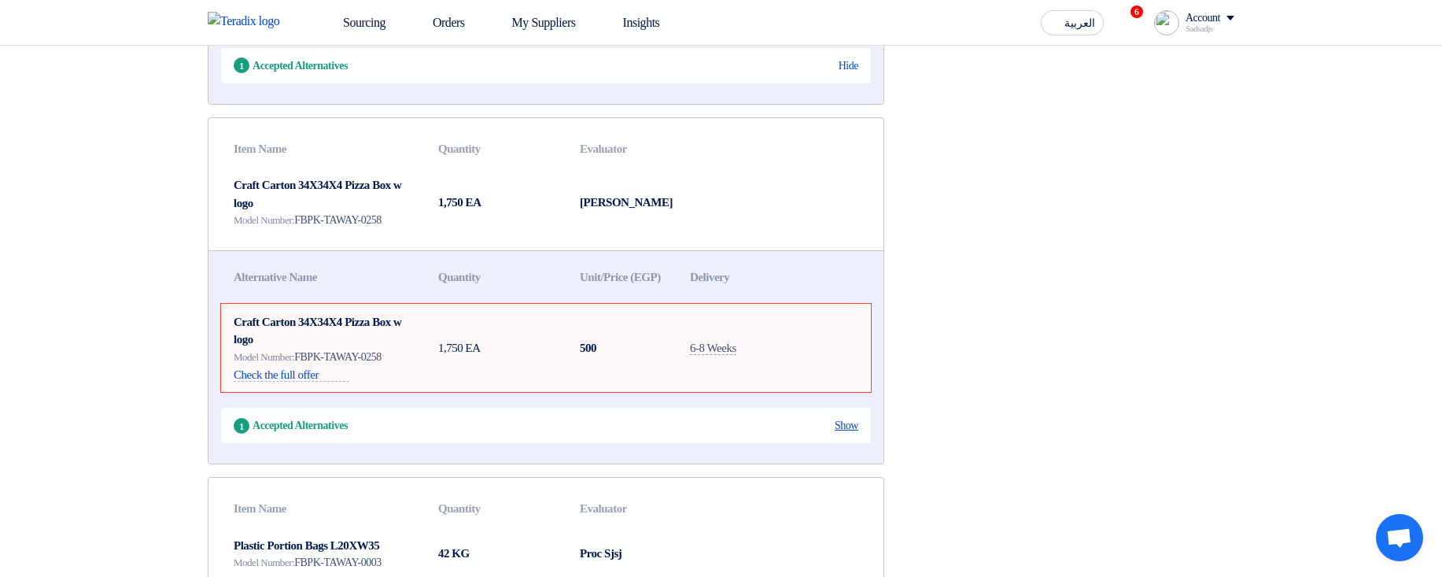
click at [846, 433] on div "Show" at bounding box center [847, 425] width 24 height 17
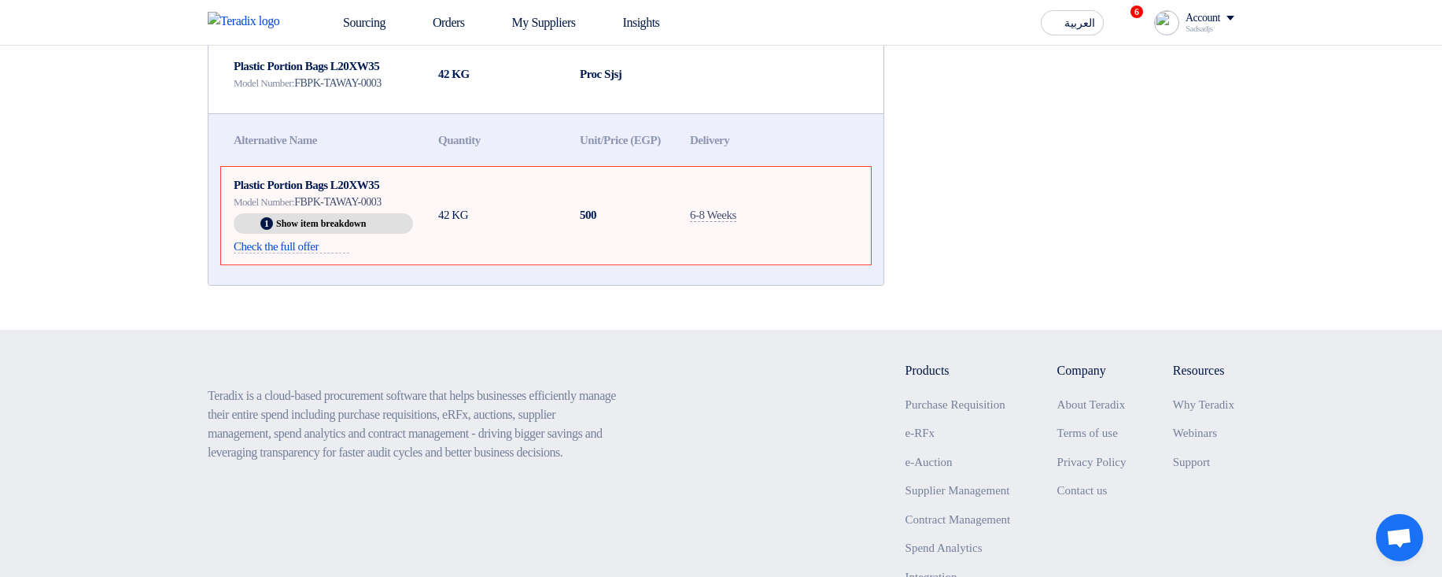
click at [803, 264] on td at bounding box center [812, 216] width 118 height 98
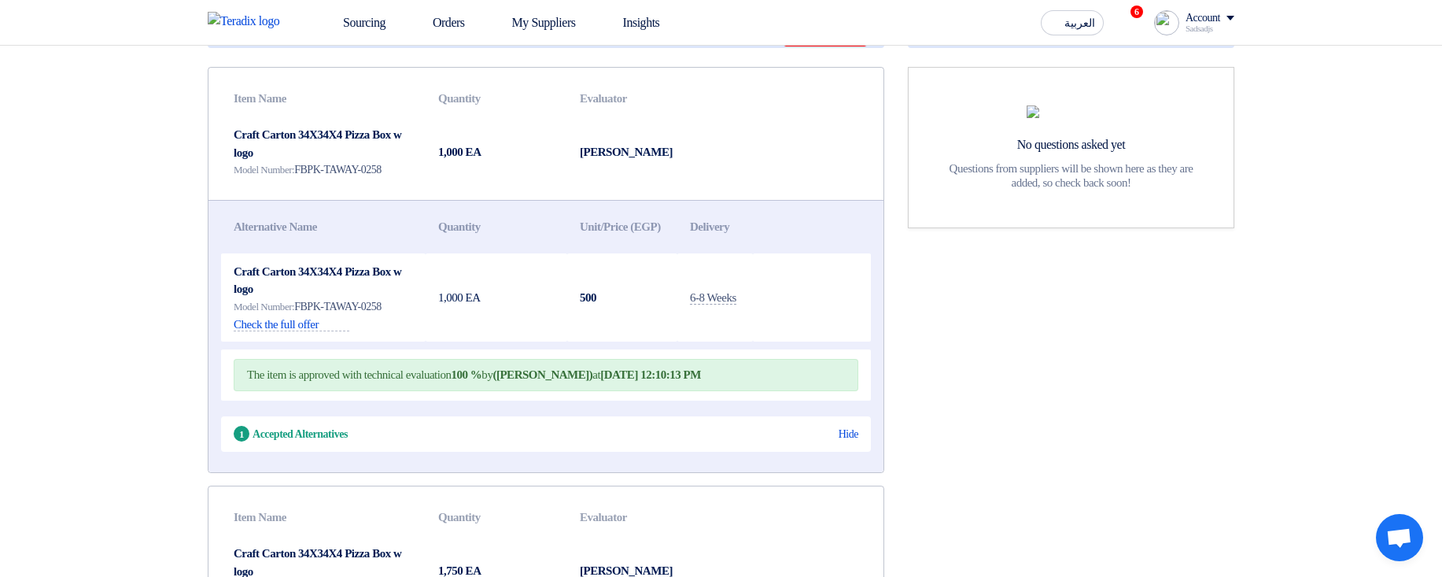
scroll to position [0, 0]
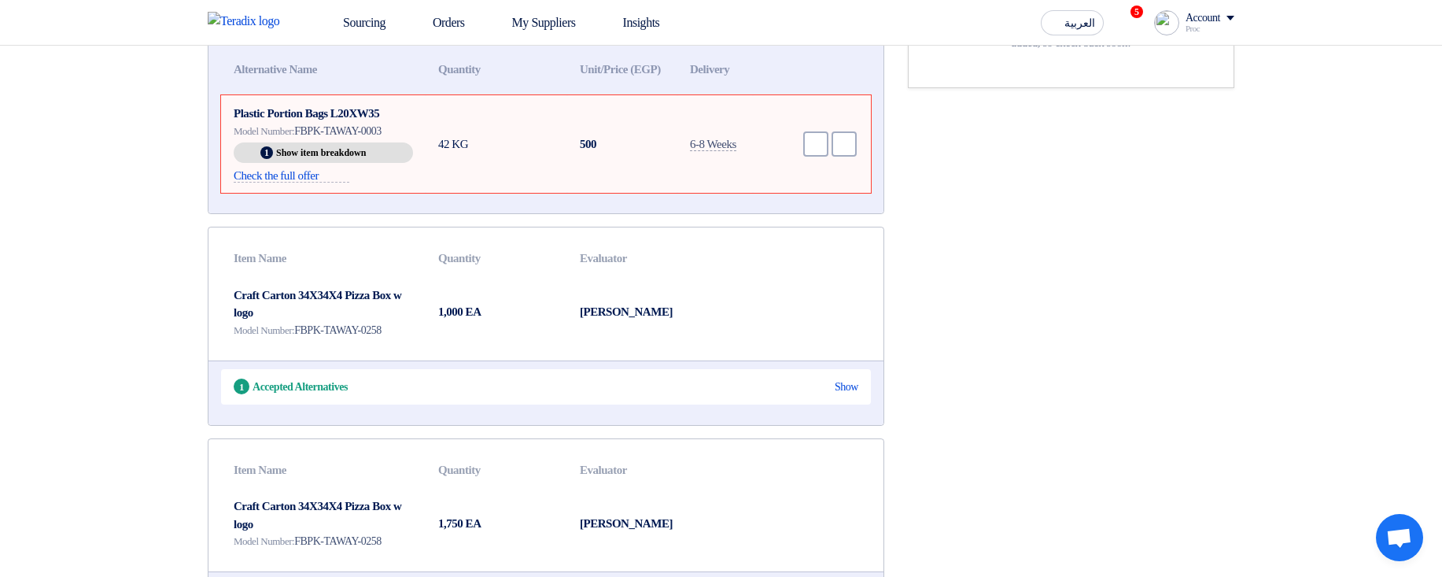
scroll to position [378, 0]
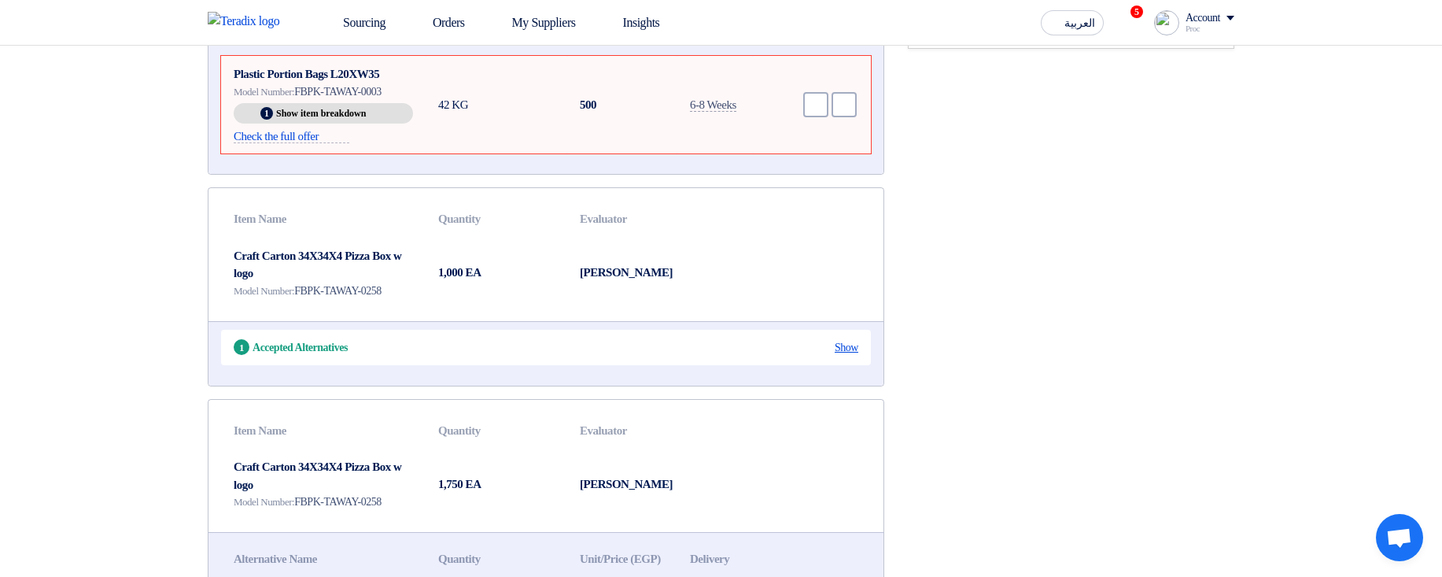
click at [836, 356] on div "Show" at bounding box center [847, 347] width 24 height 17
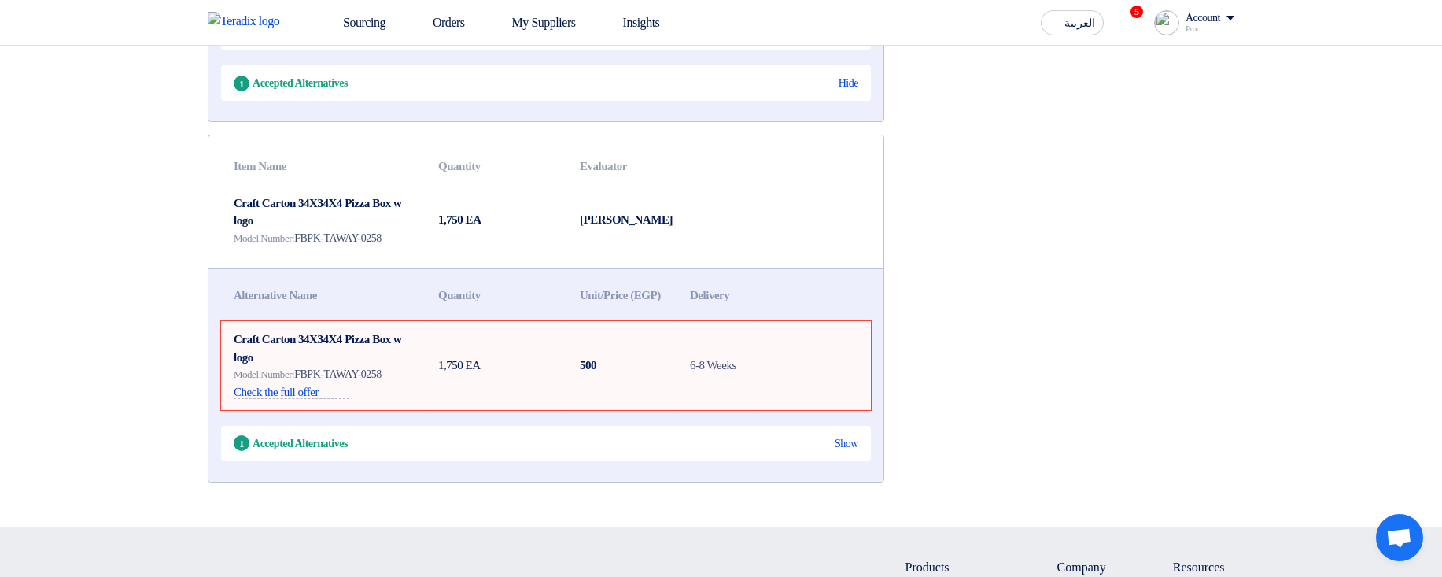
scroll to position [850, 0]
click at [842, 451] on div "Show" at bounding box center [847, 442] width 24 height 17
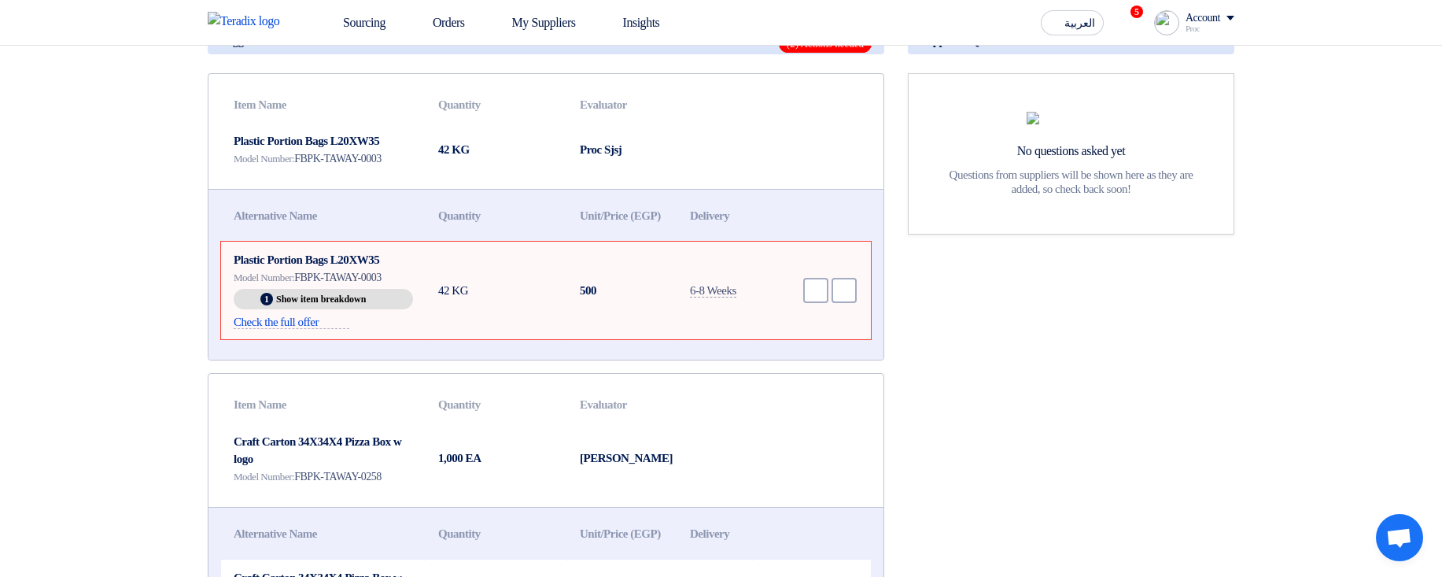
scroll to position [94, 0]
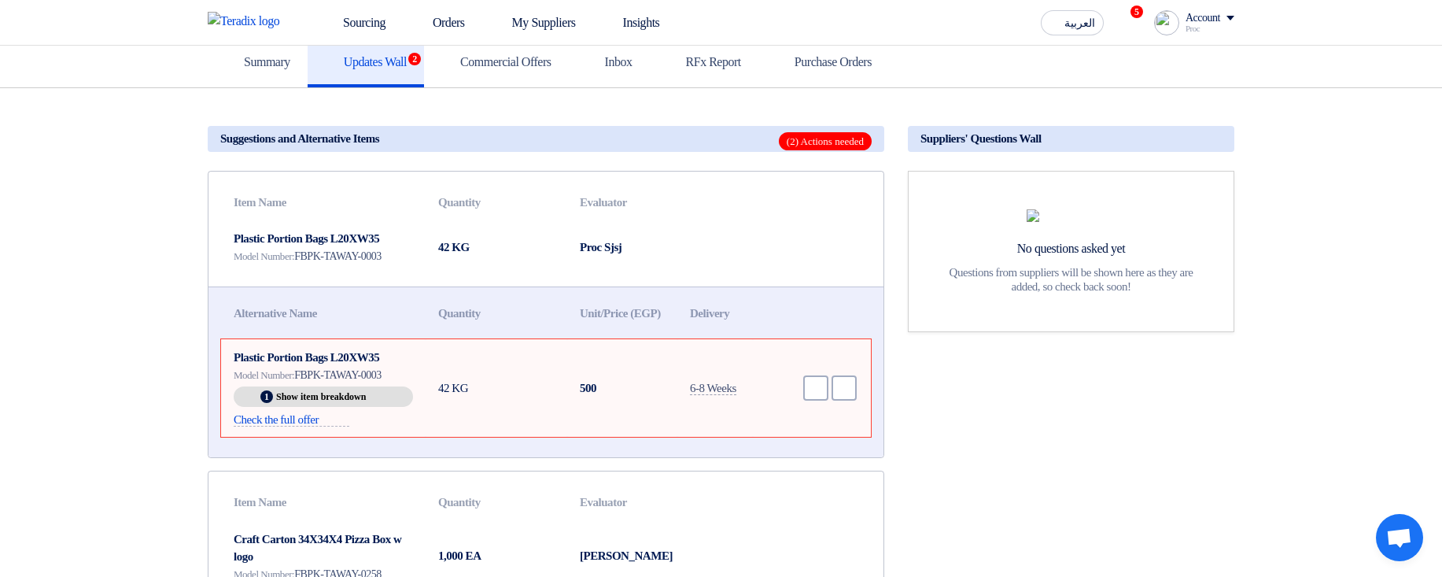
click at [296, 234] on td "Plastic Portion Bags L20XW35 Model Number: FBPK-TAWAY-0003" at bounding box center [323, 246] width 205 height 53
click at [286, 213] on div at bounding box center [286, 213] width 0 height 0
click at [330, 238] on td "Plastic Portion Bags L20XW35 Model Number: FBPK-TAWAY-0003" at bounding box center [323, 246] width 205 height 53
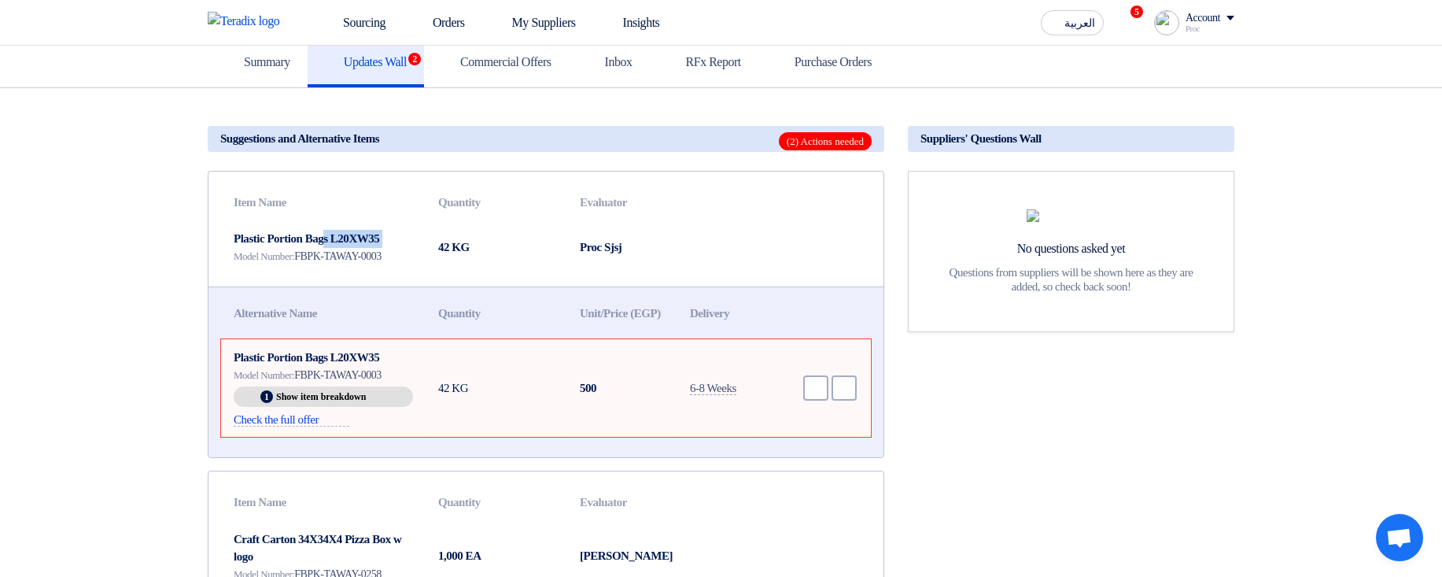
click at [330, 238] on td "Plastic Portion Bags L20XW35 Model Number: FBPK-TAWAY-0003" at bounding box center [323, 246] width 205 height 53
copy td "Plastic Portion Bags L20XW35"
click at [743, 242] on td at bounding box center [727, 246] width 107 height 53
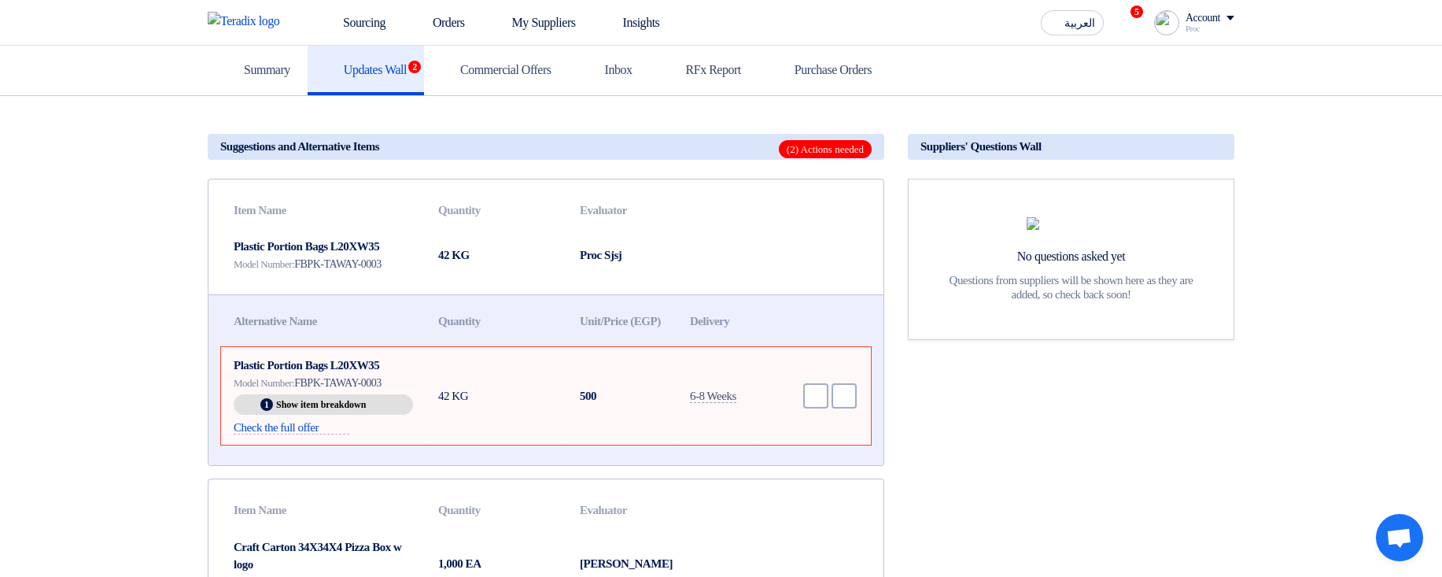
scroll to position [0, 0]
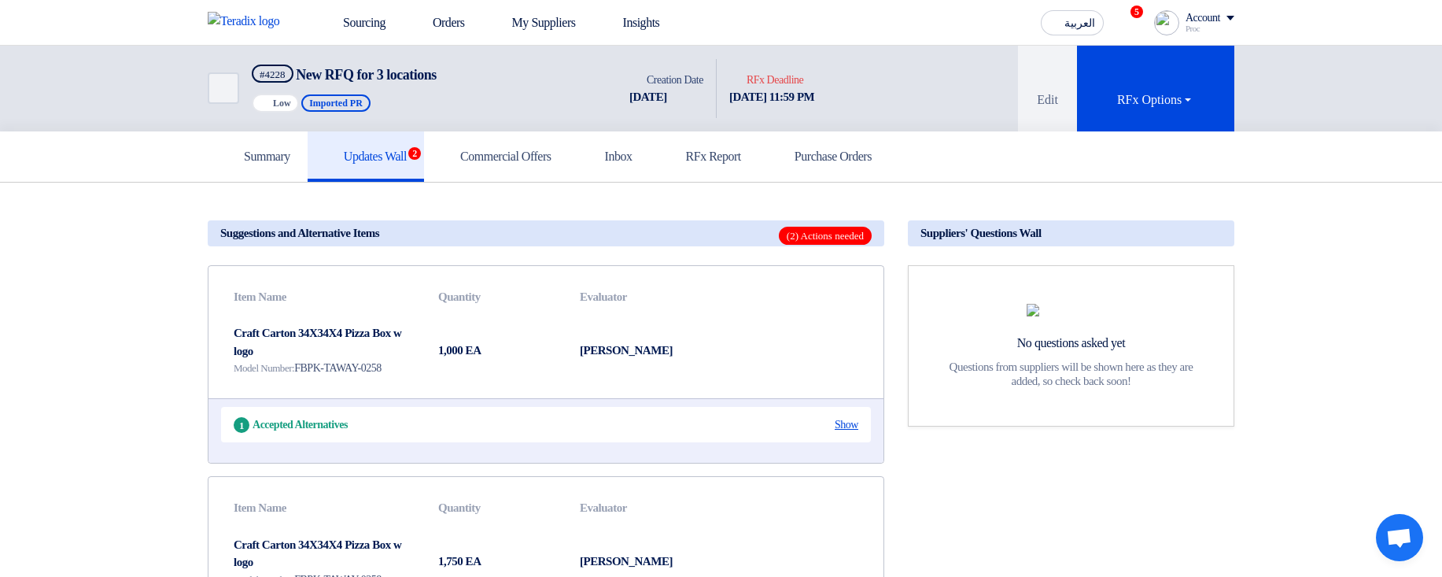
click at [839, 421] on div "Show" at bounding box center [847, 424] width 24 height 17
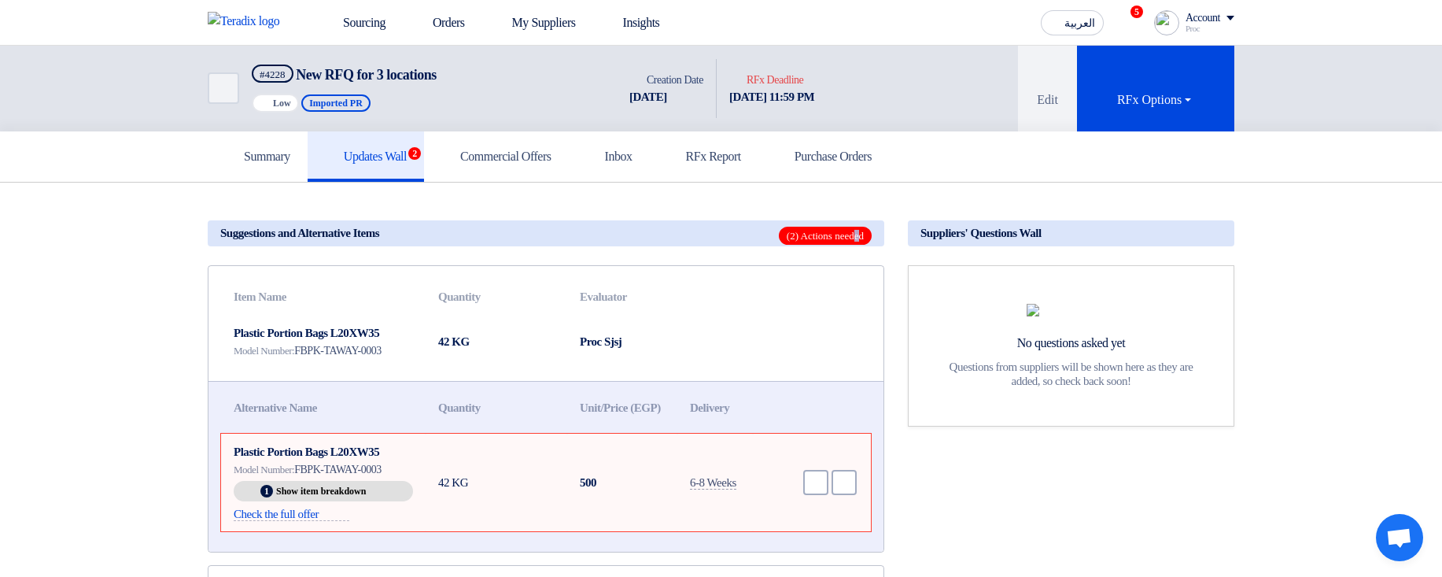
click at [804, 231] on span "(2) Actions needed" at bounding box center [825, 236] width 93 height 18
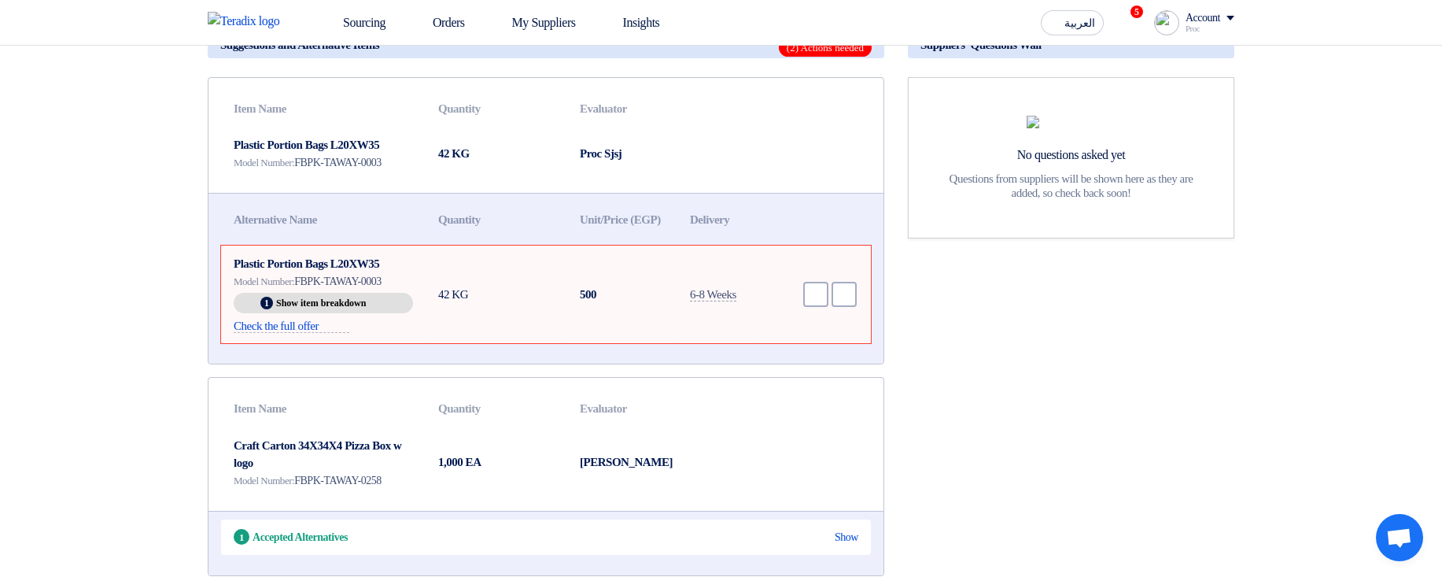
scroll to position [189, 0]
click at [819, 301] on icon "Accept" at bounding box center [816, 293] width 14 height 14
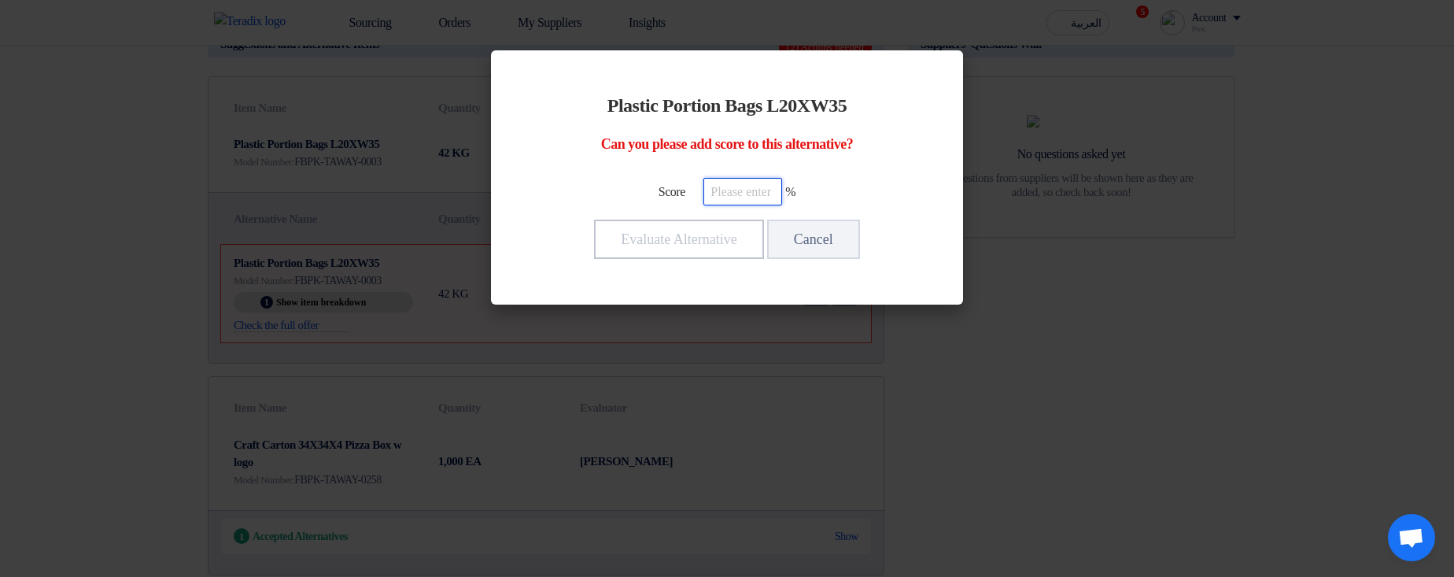
click at [735, 203] on input "number" at bounding box center [742, 192] width 79 height 28
type input "100"
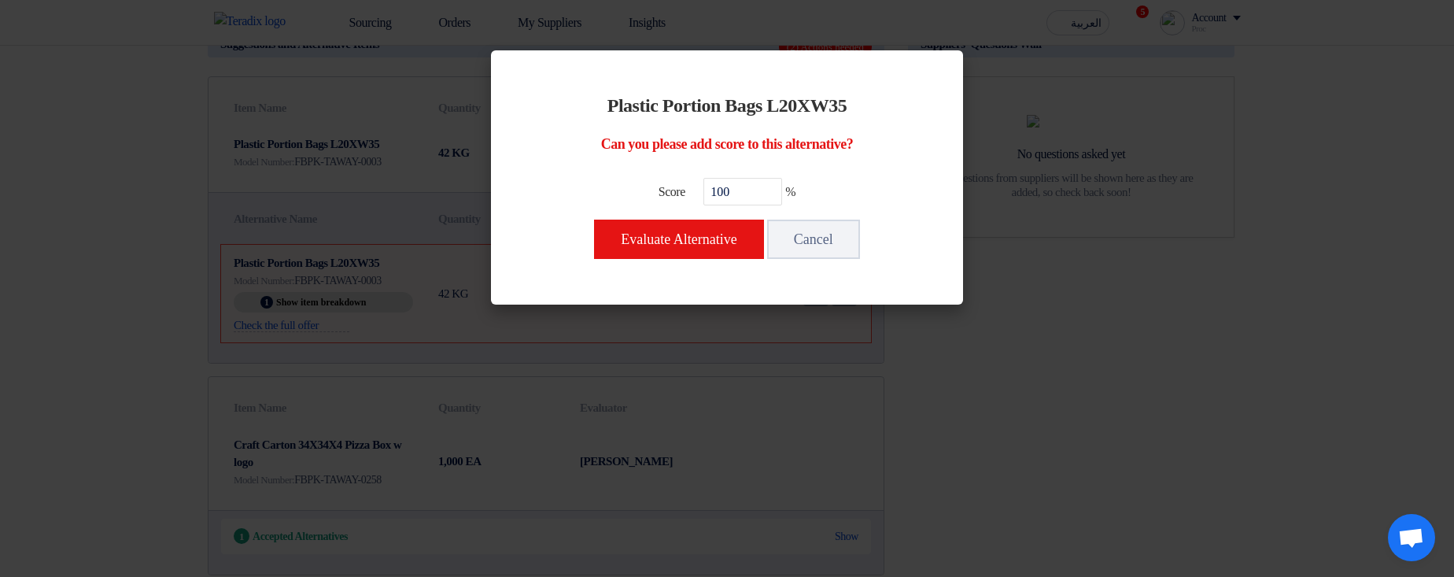
click at [667, 218] on div "Evaluate Alternative Cancel" at bounding box center [727, 239] width 384 height 42
click at [633, 228] on button "Evaluate Alternative" at bounding box center [678, 239] width 169 height 39
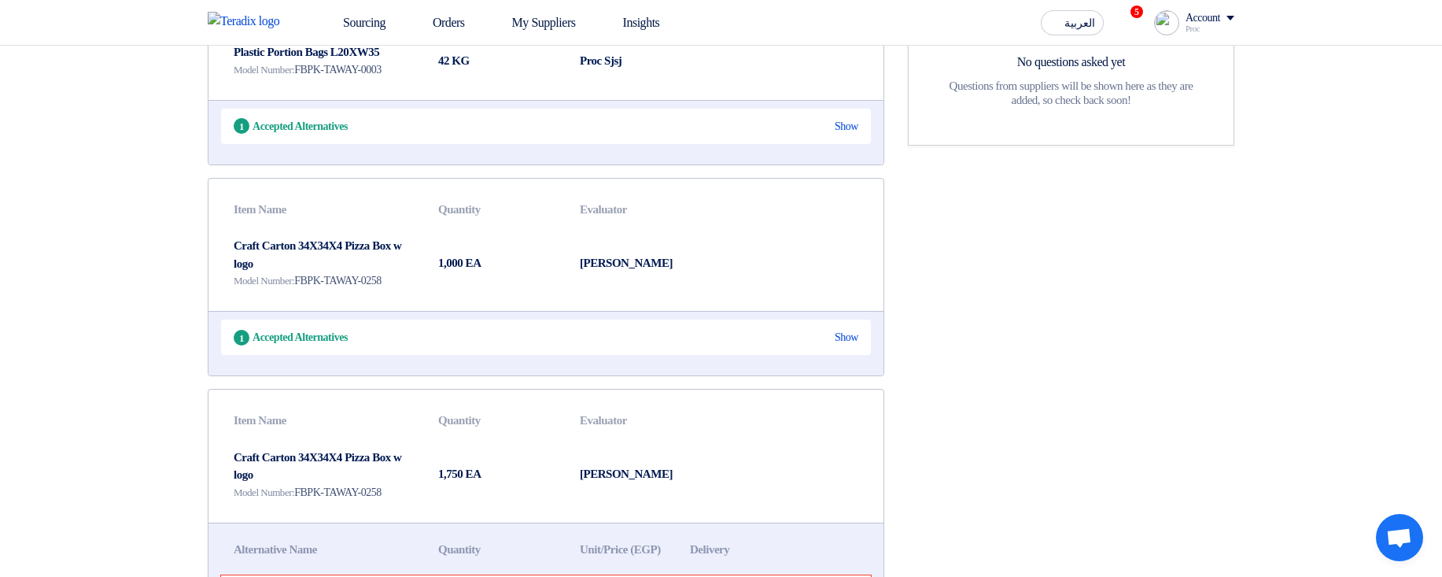
scroll to position [283, 0]
click at [850, 334] on div "Show" at bounding box center [847, 334] width 24 height 17
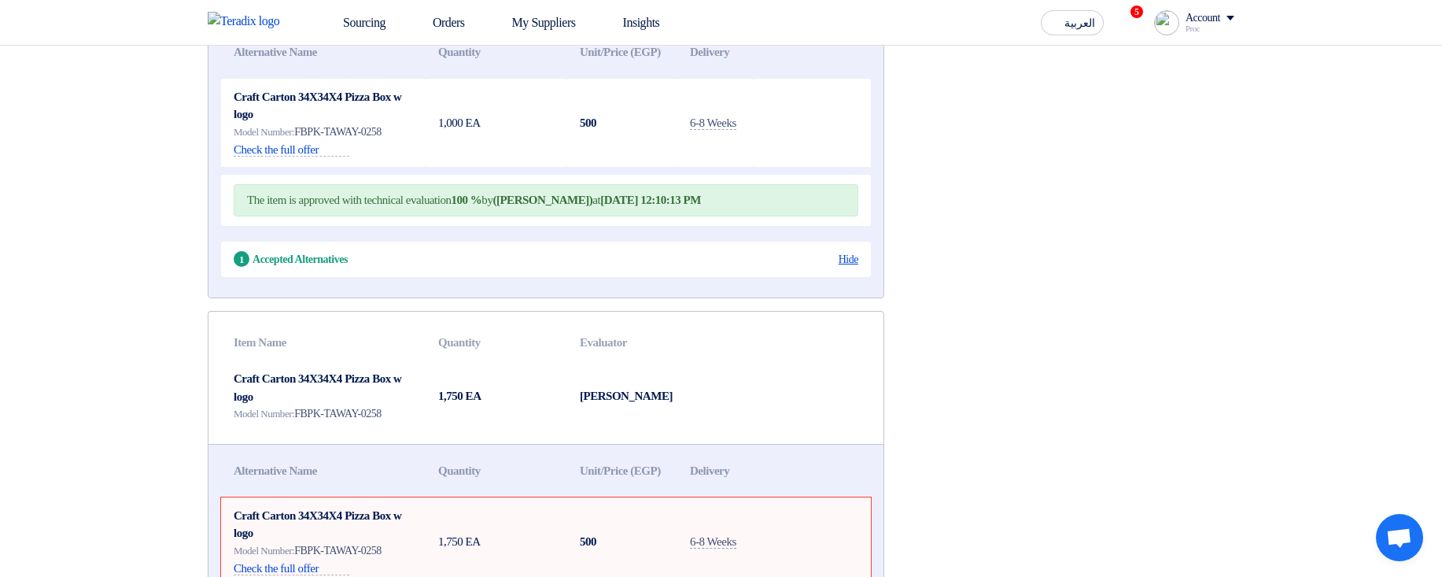
click at [843, 267] on div "Hide" at bounding box center [849, 259] width 20 height 17
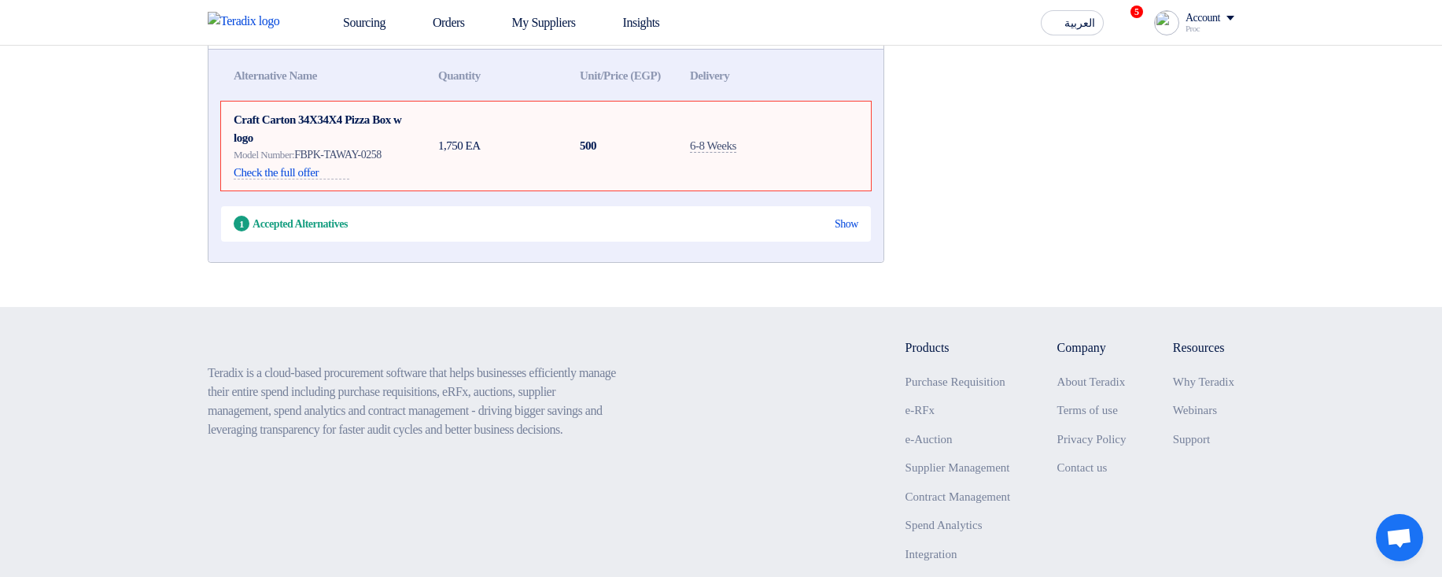
scroll to position [755, 0]
click at [843, 231] on div "Show" at bounding box center [847, 223] width 24 height 17
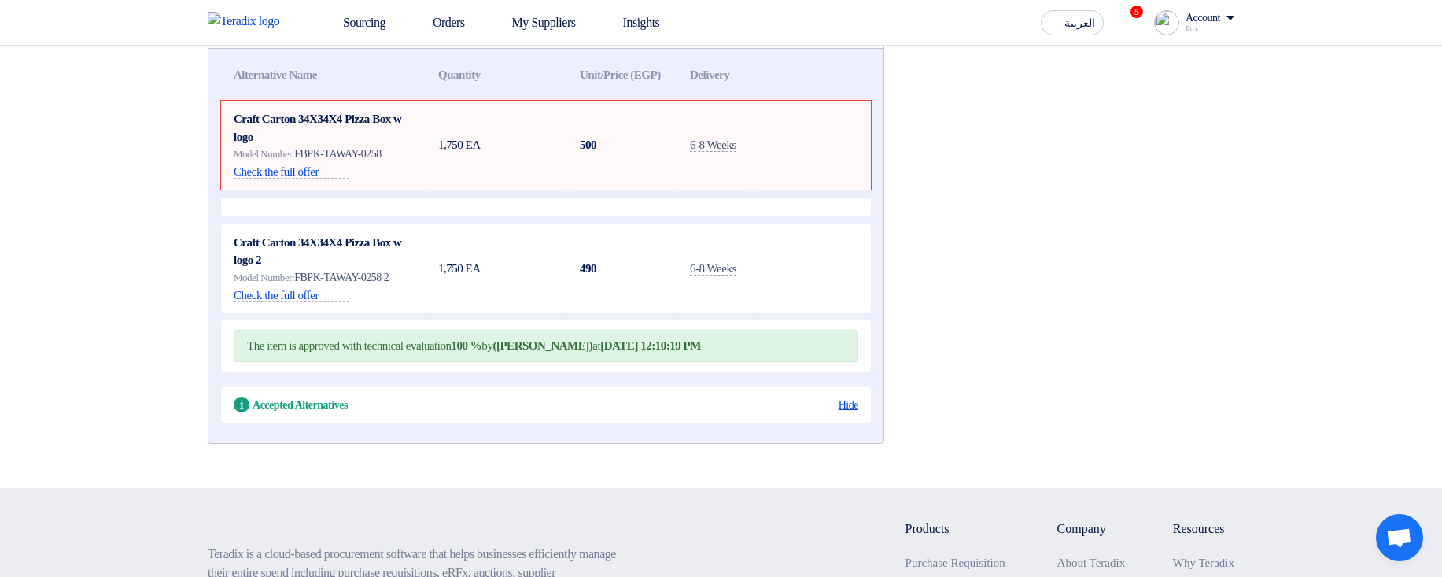
click at [850, 413] on div "Hide" at bounding box center [849, 405] width 20 height 17
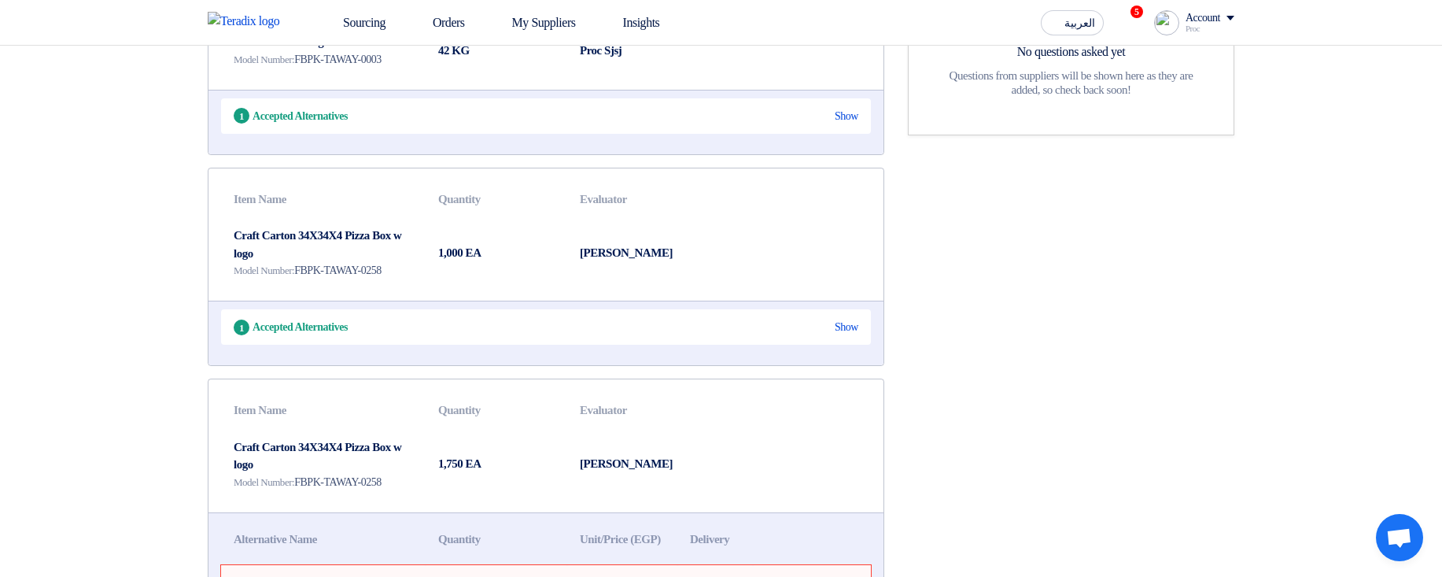
scroll to position [283, 0]
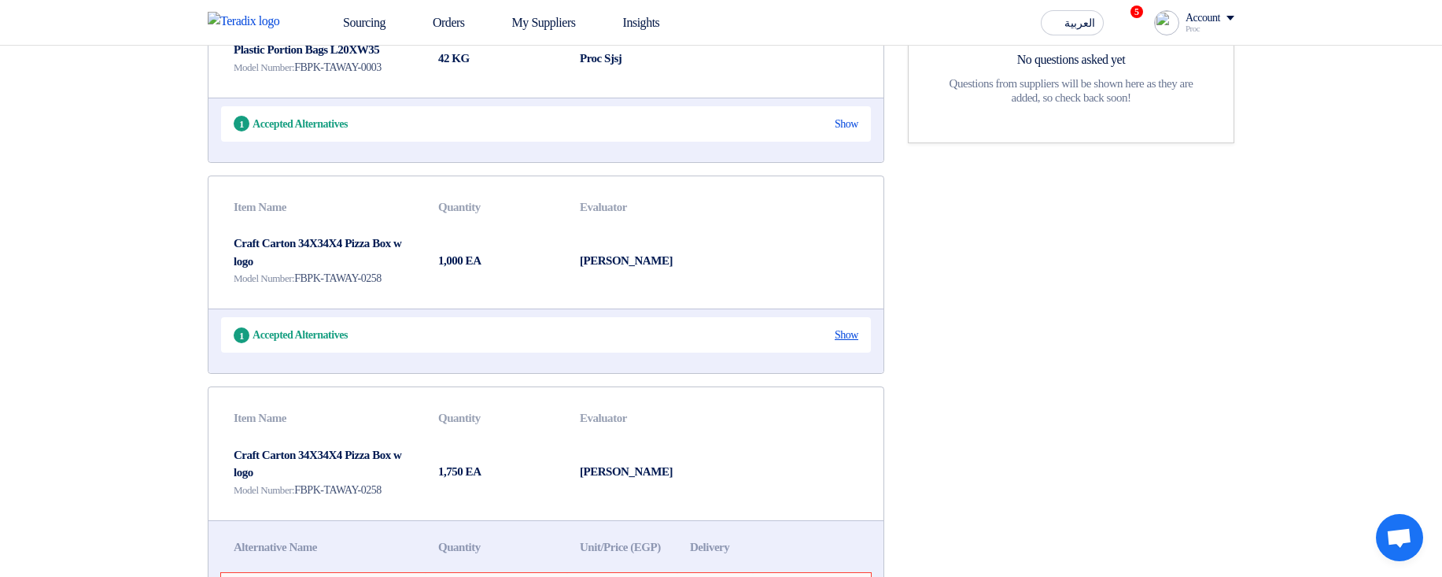
click at [845, 343] on div "Show" at bounding box center [847, 334] width 24 height 17
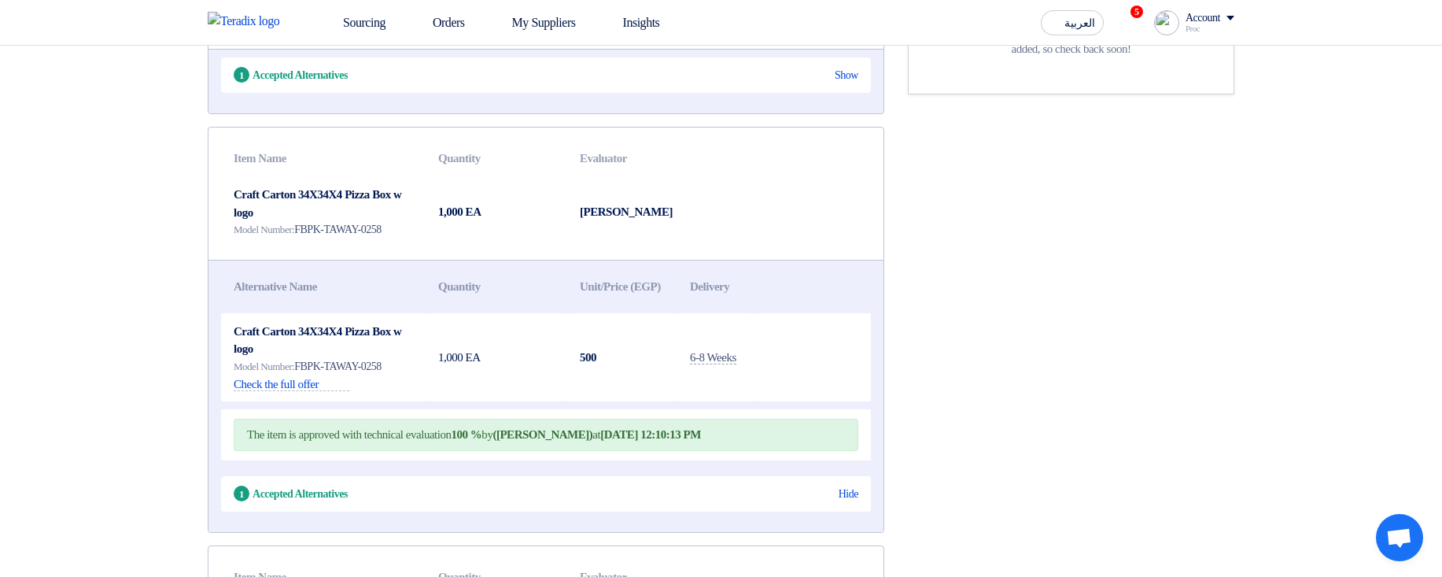
scroll to position [189, 0]
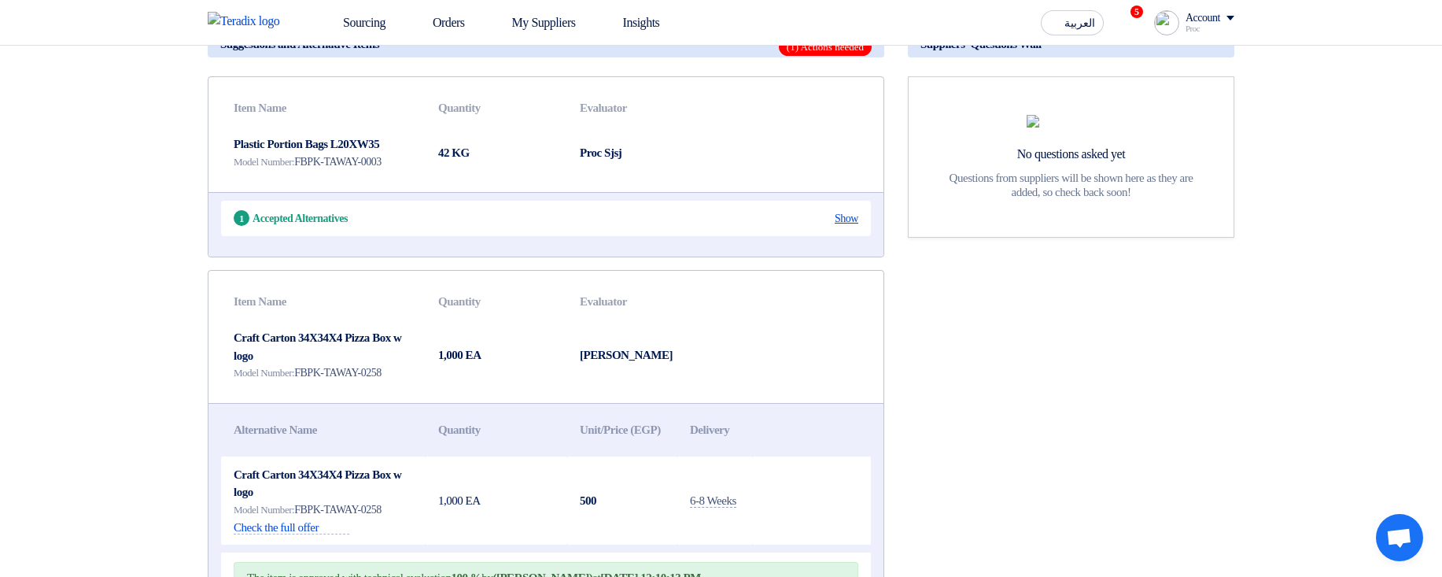
click at [835, 223] on div "Show" at bounding box center [847, 218] width 24 height 17
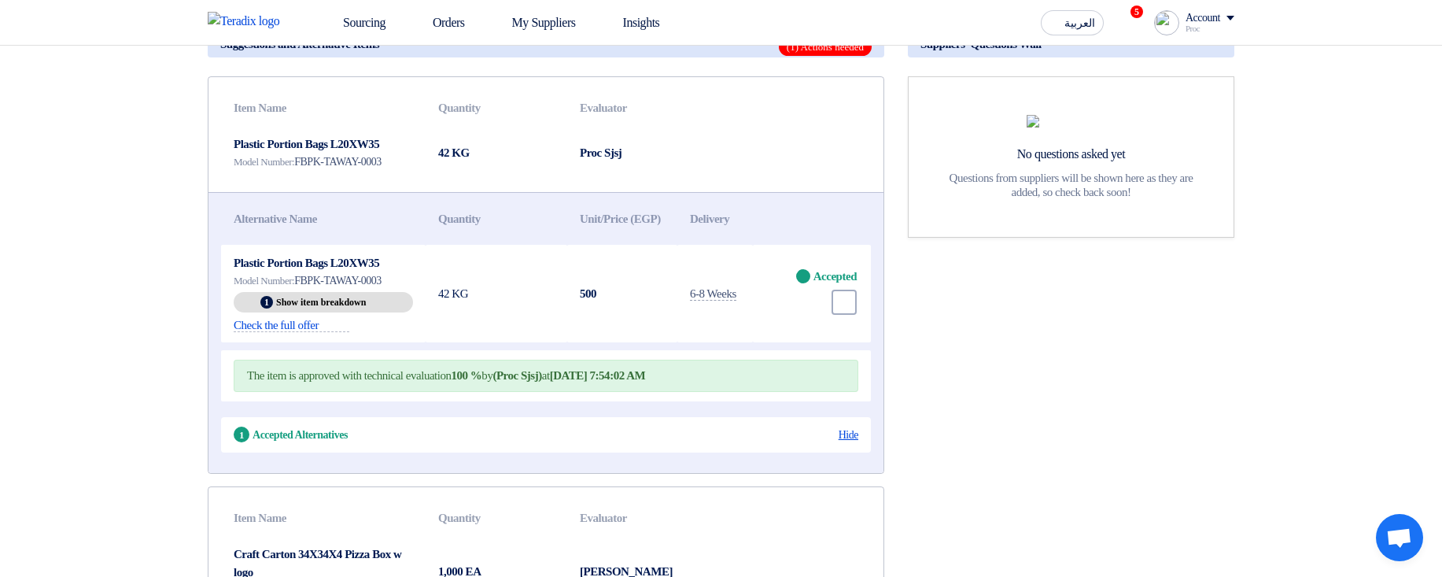
click at [852, 443] on div "Hide" at bounding box center [849, 434] width 20 height 17
